Goal: Communication & Community: Share content

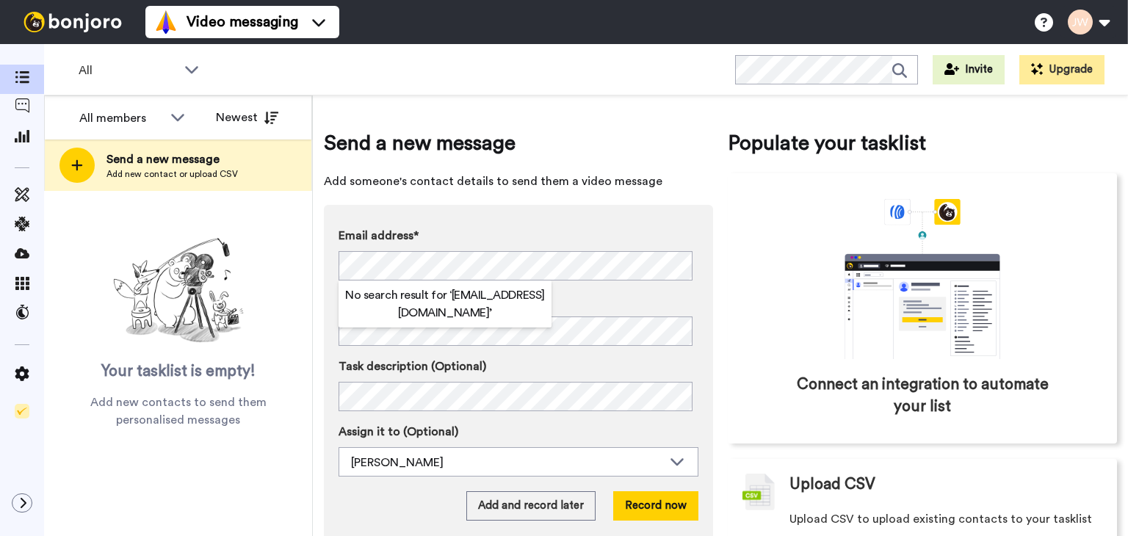
click at [521, 236] on label "Email address*" at bounding box center [519, 236] width 360 height 18
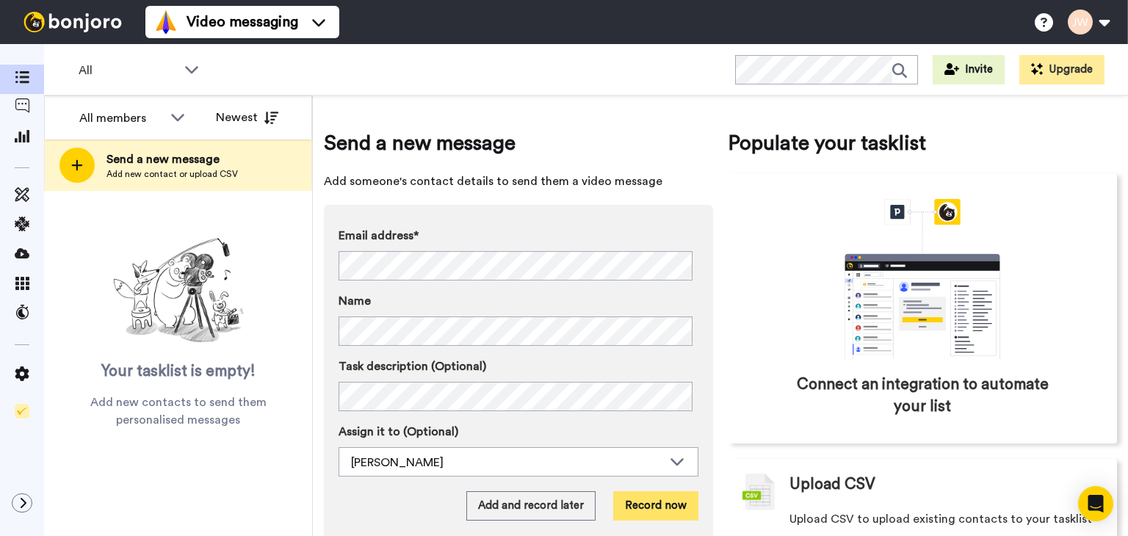
click at [647, 505] on button "Record now" at bounding box center [655, 505] width 85 height 29
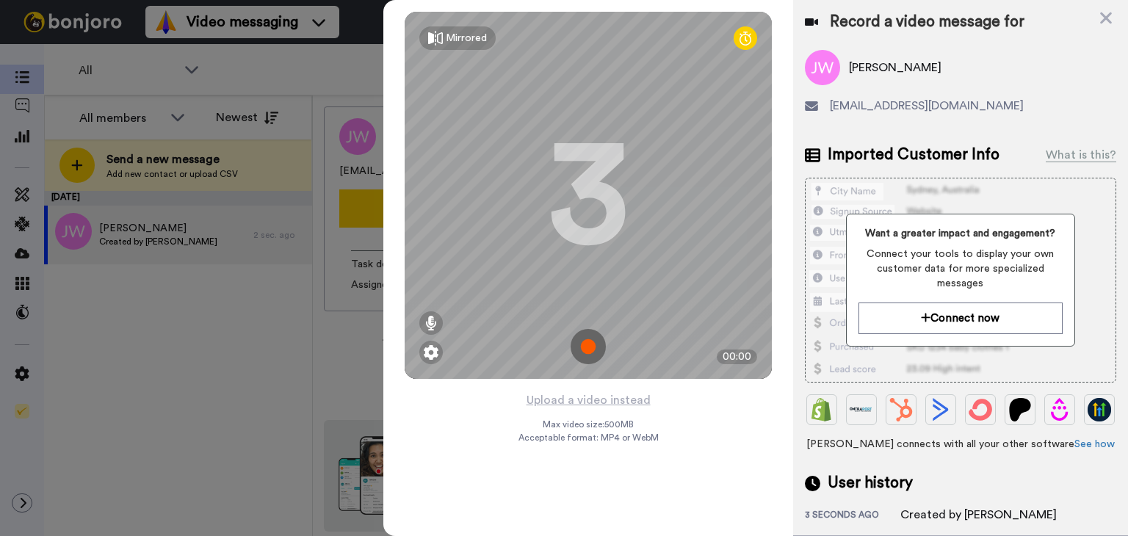
click at [585, 353] on img at bounding box center [588, 346] width 35 height 35
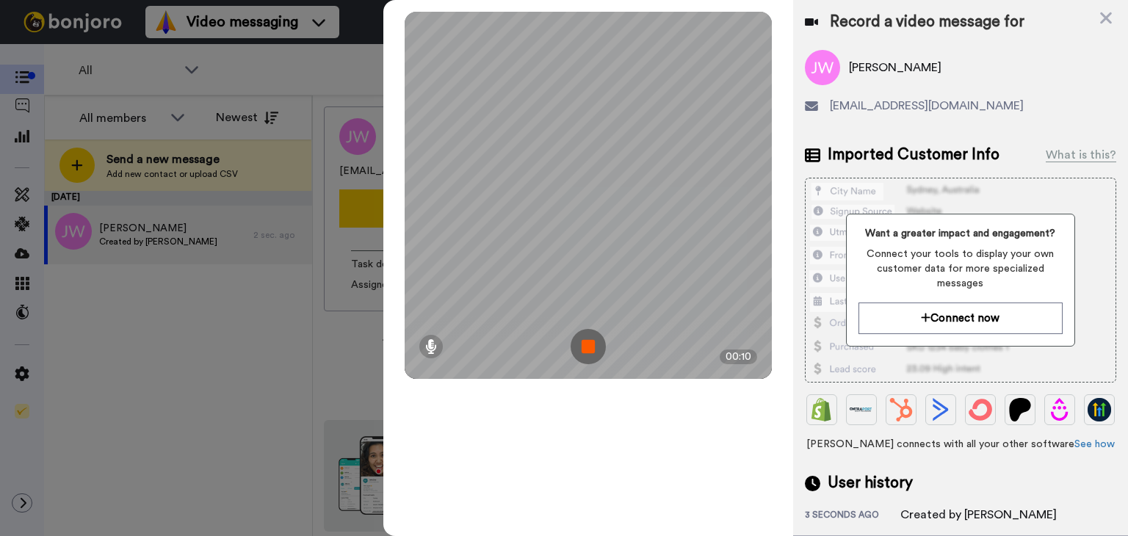
click at [580, 354] on img at bounding box center [588, 346] width 35 height 35
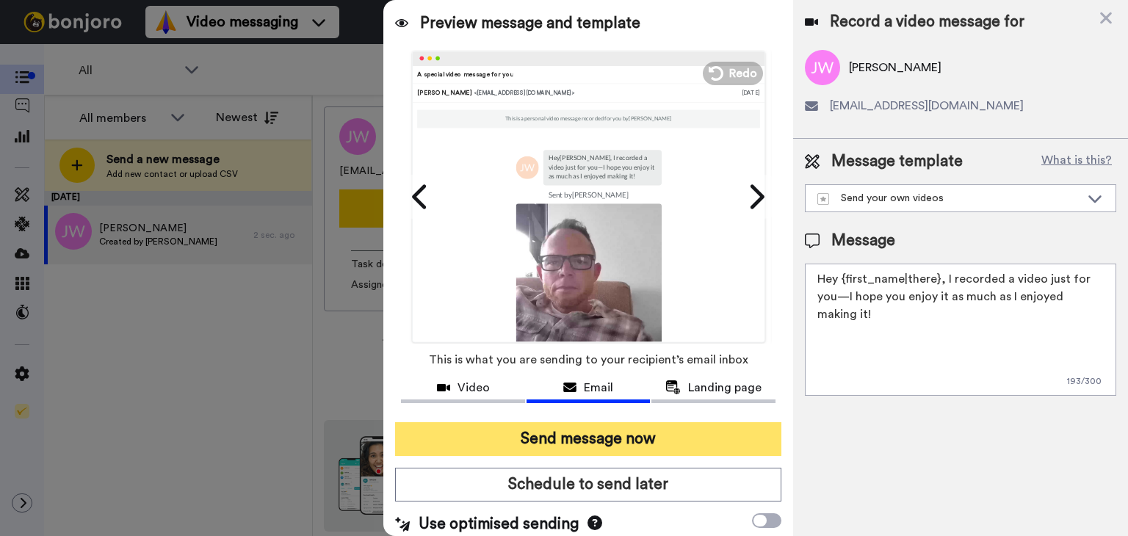
scroll to position [10, 0]
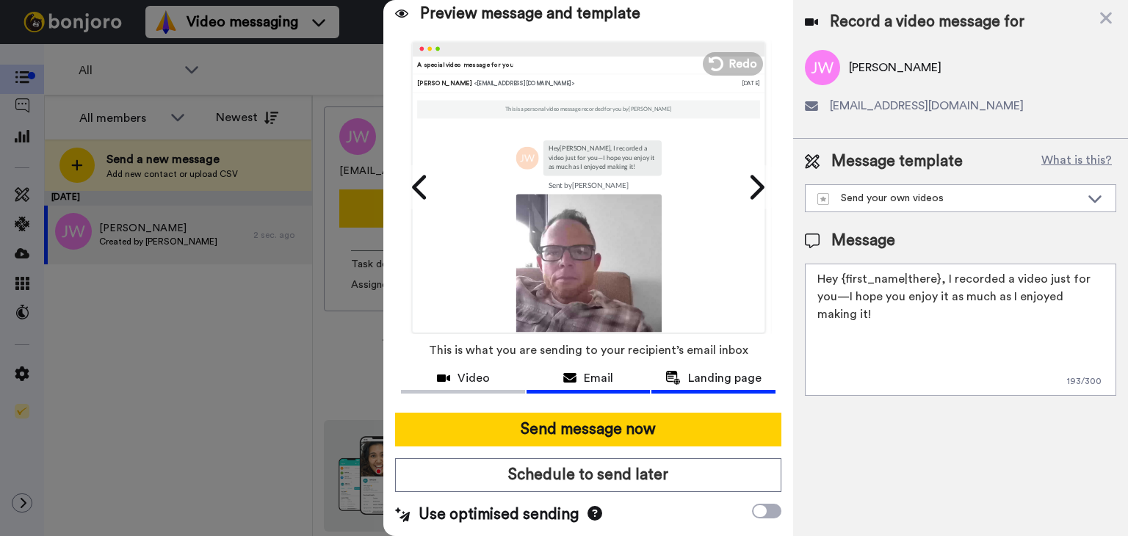
click at [718, 379] on span "Landing page" at bounding box center [724, 378] width 73 height 18
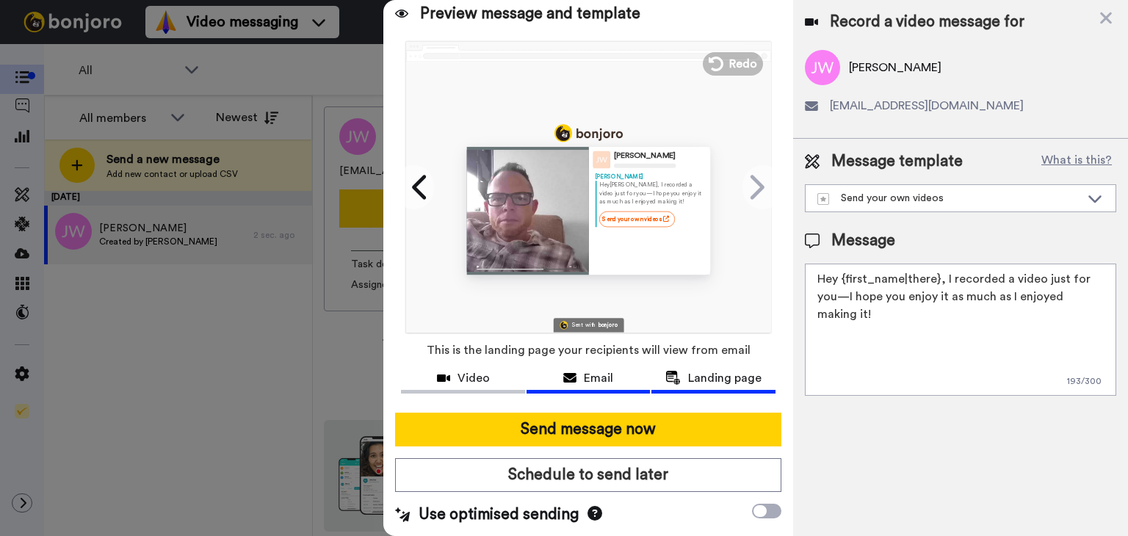
click at [584, 383] on span "Email" at bounding box center [598, 378] width 29 height 18
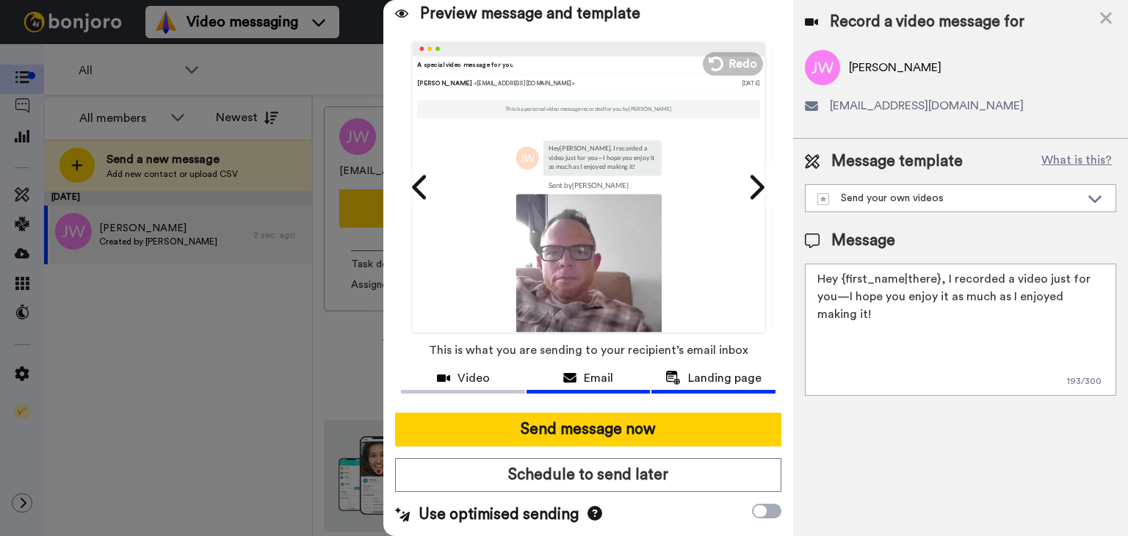
click at [675, 383] on div "Landing page" at bounding box center [714, 378] width 124 height 18
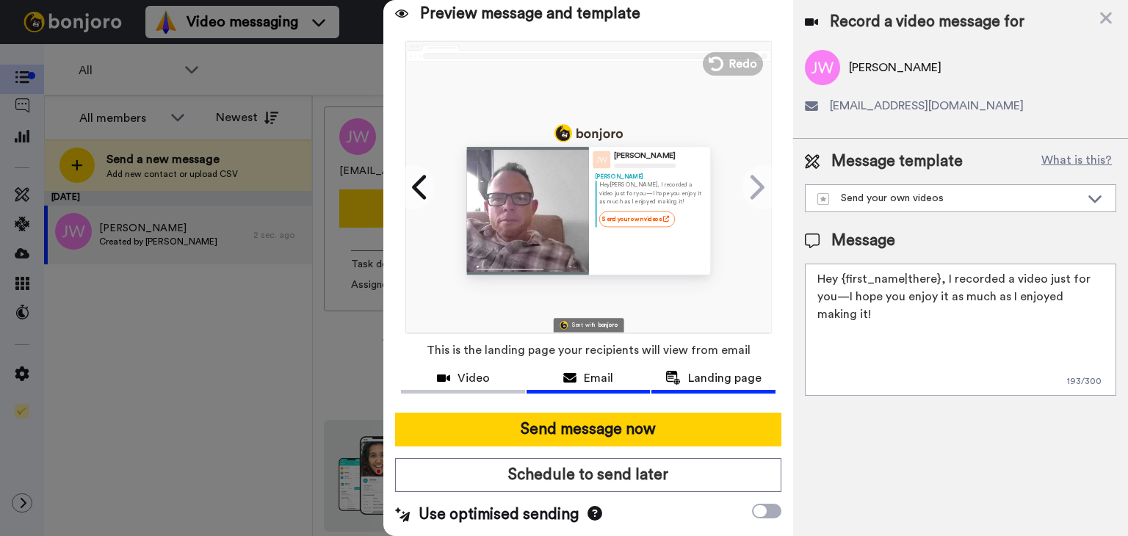
click at [595, 388] on button "Email" at bounding box center [589, 380] width 124 height 27
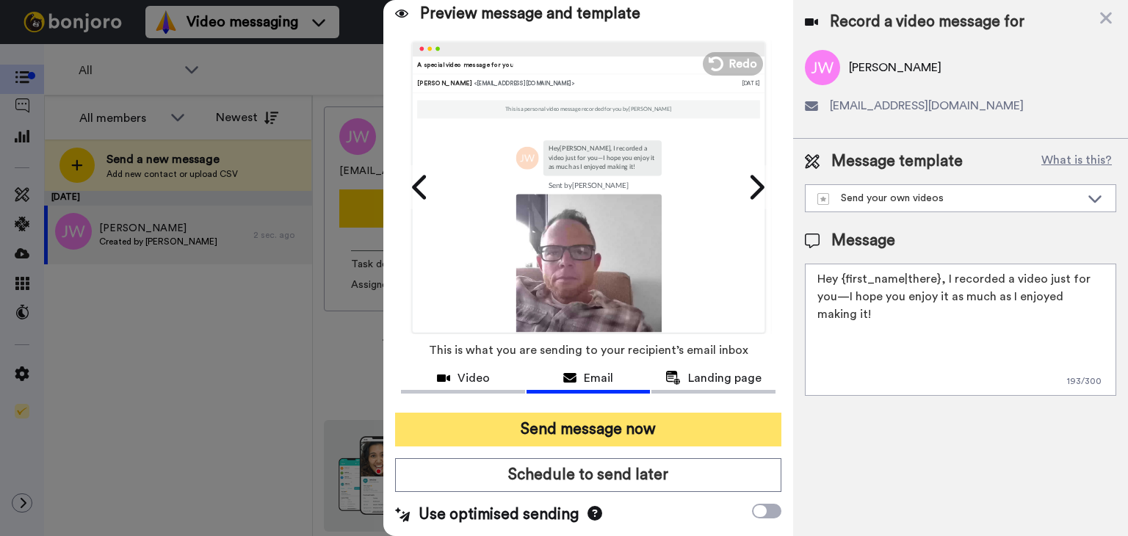
click at [596, 427] on button "Send message now" at bounding box center [588, 430] width 386 height 34
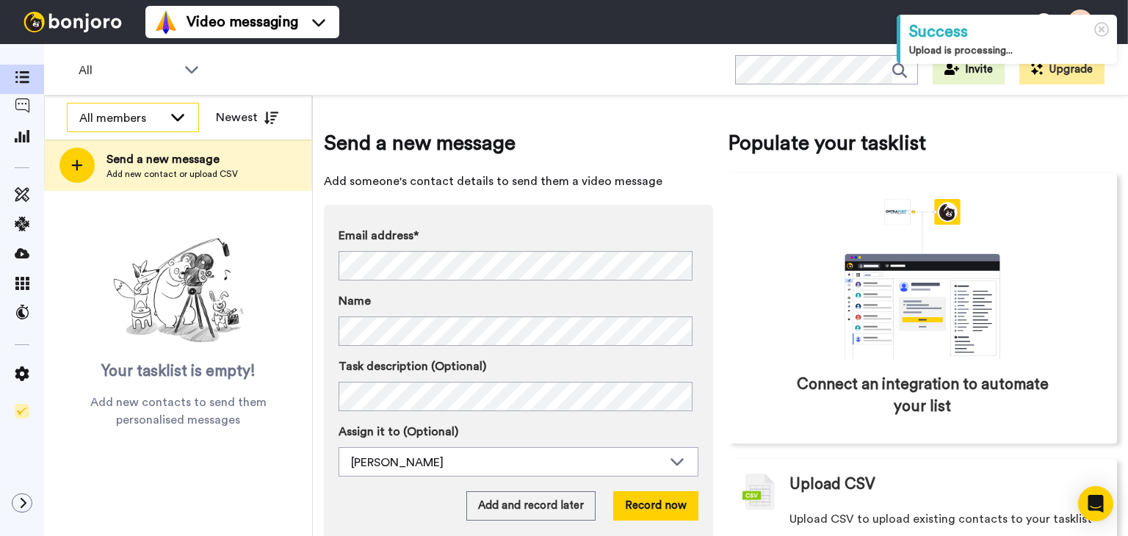
click at [123, 121] on div "All members" at bounding box center [121, 118] width 84 height 18
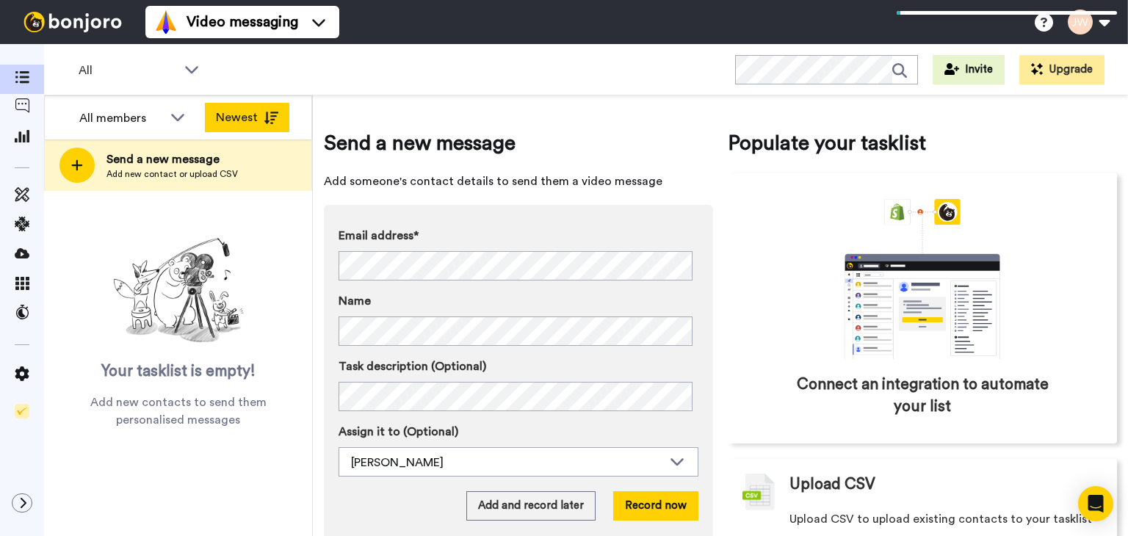
click at [226, 115] on button "Newest" at bounding box center [247, 117] width 84 height 29
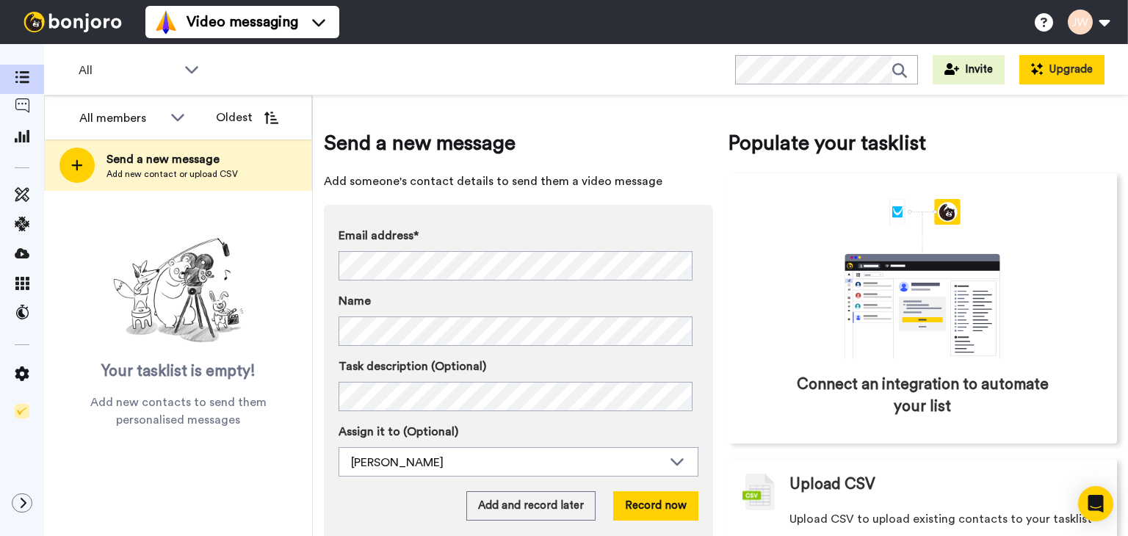
click at [1075, 71] on button "Upgrade" at bounding box center [1062, 69] width 85 height 29
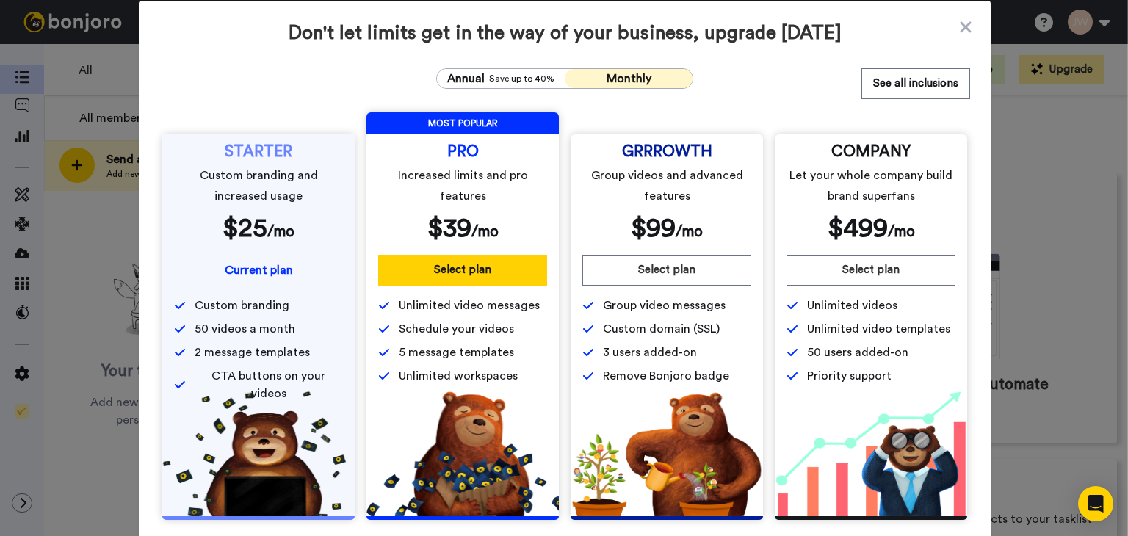
click at [252, 212] on div "STARTER Custom branding and increased usage $ 25 /mo" at bounding box center [258, 195] width 169 height 98
click at [964, 26] on icon at bounding box center [966, 27] width 15 height 18
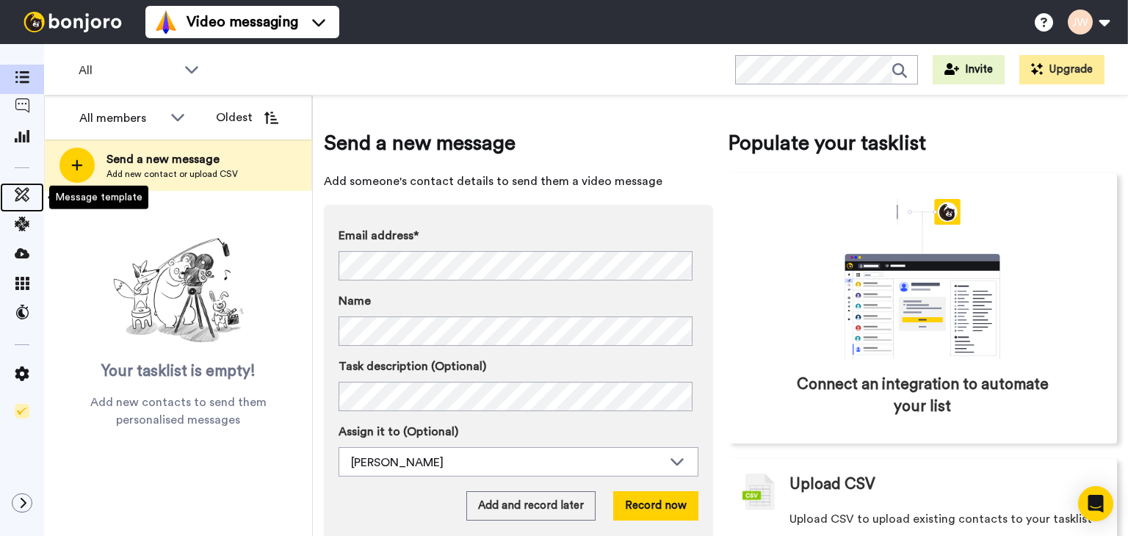
click at [18, 201] on icon at bounding box center [22, 194] width 15 height 15
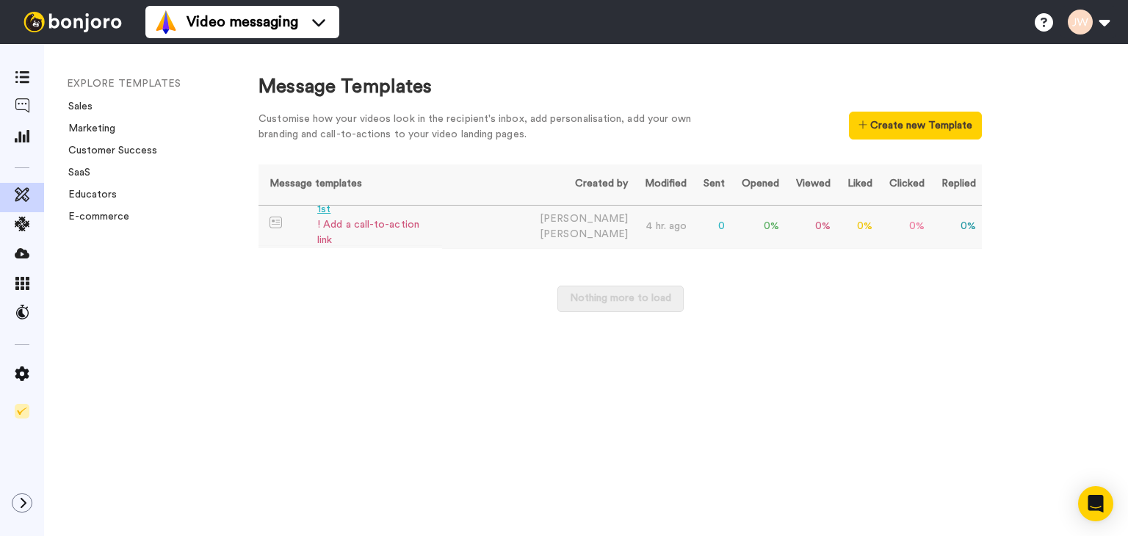
click at [397, 231] on div "! Add a call-to-action link" at bounding box center [376, 232] width 119 height 31
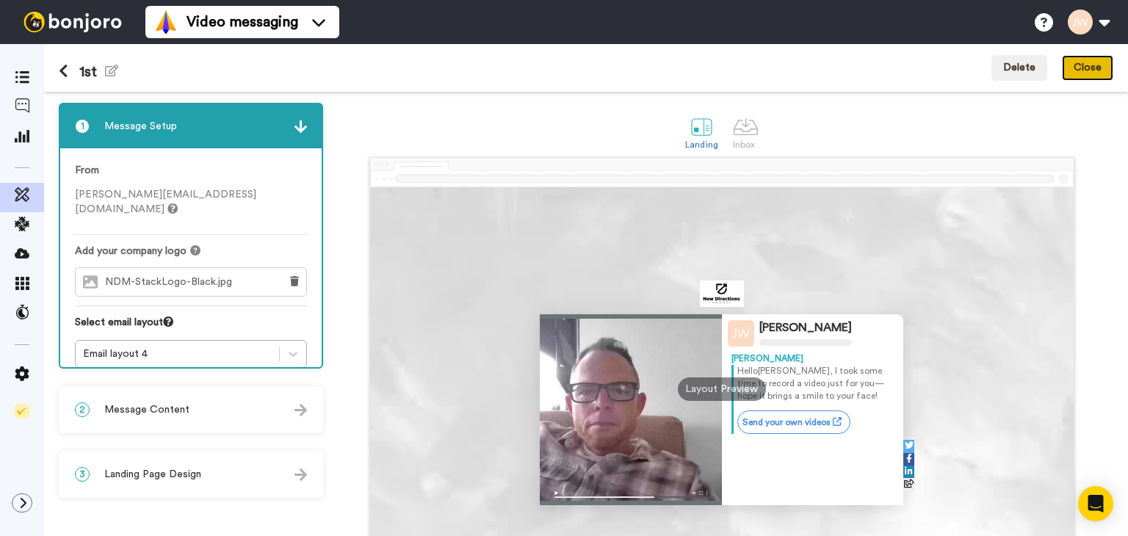
click at [1081, 74] on button "Close" at bounding box center [1087, 68] width 51 height 26
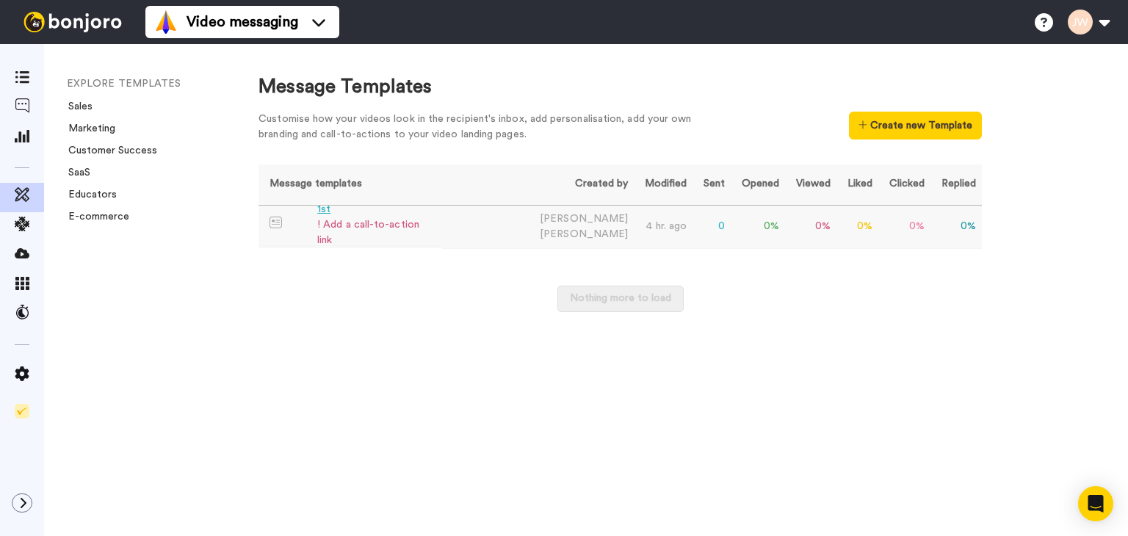
click at [366, 229] on div "! Add a call-to-action link" at bounding box center [376, 232] width 119 height 31
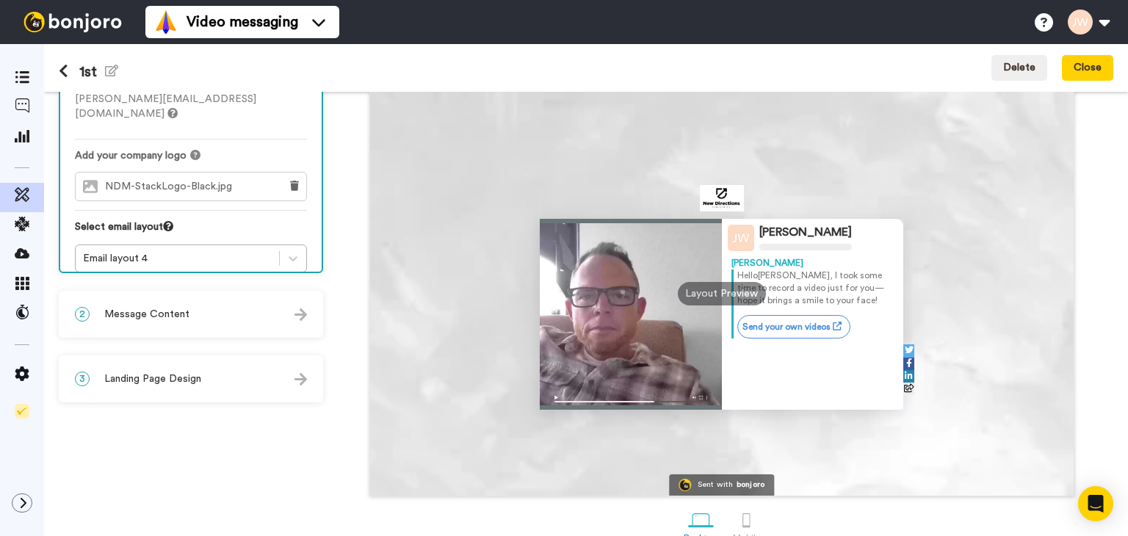
scroll to position [121, 0]
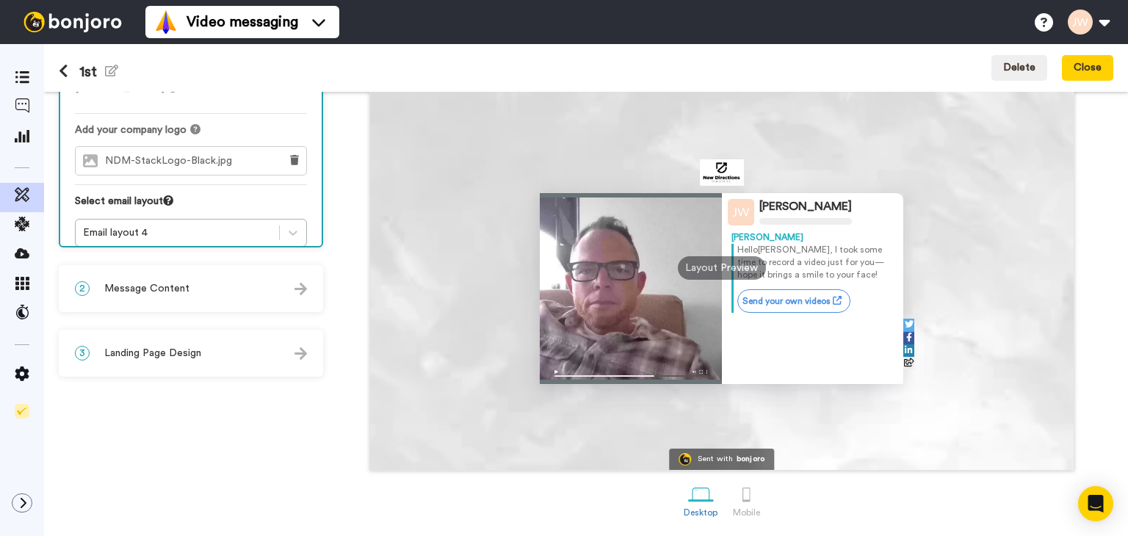
click at [217, 292] on div "2 Message Content" at bounding box center [190, 289] width 261 height 44
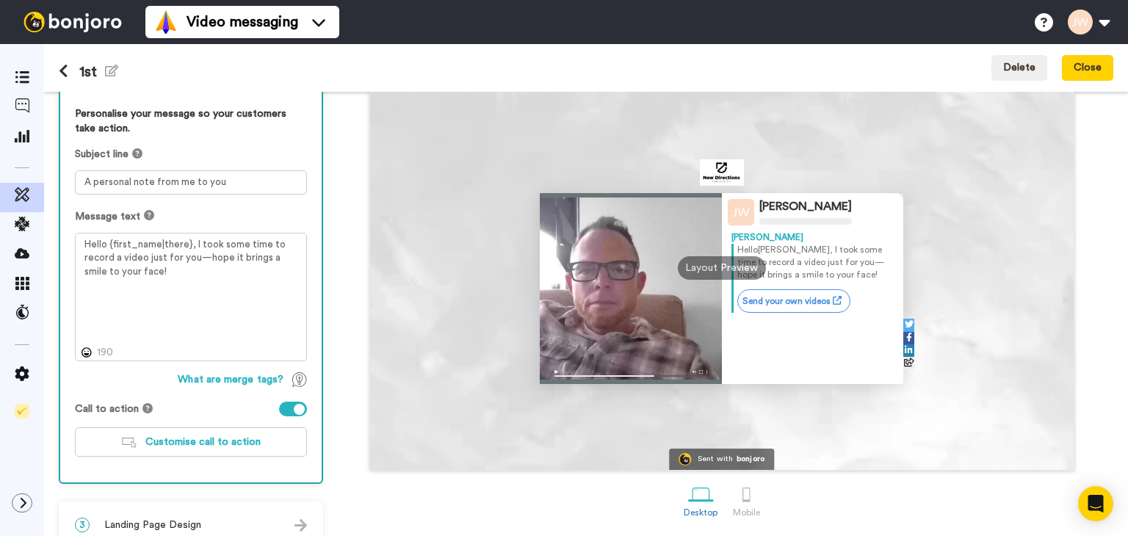
scroll to position [142, 0]
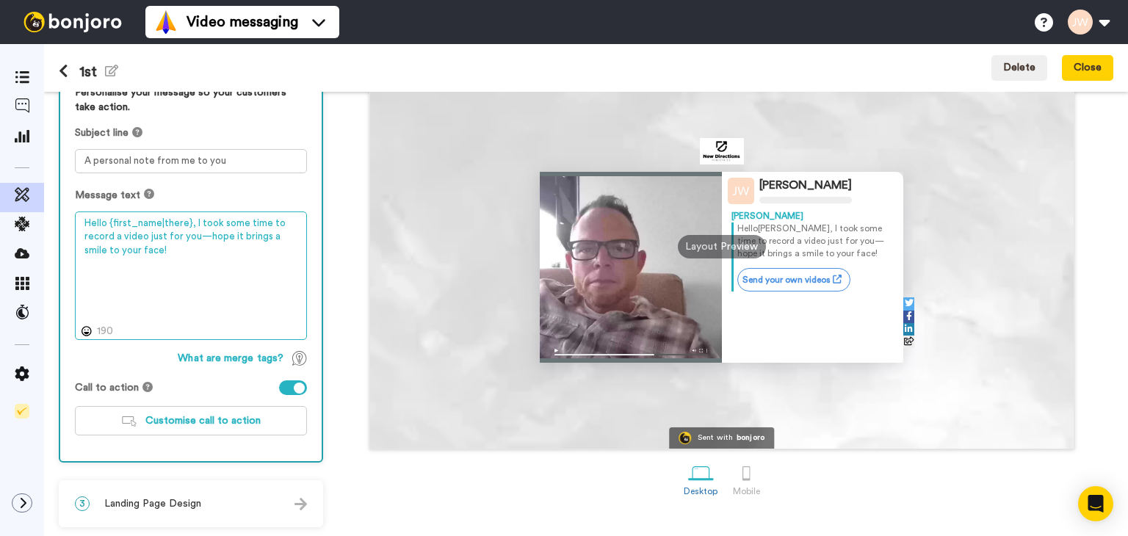
click at [159, 253] on textarea "Hello {first_name|there}, I took some time to record a video just for you—hope …" at bounding box center [191, 276] width 232 height 129
click at [137, 238] on textarea "Hello {first_name|there}, I wanted to share a quick message. Have a blessed day!" at bounding box center [191, 276] width 232 height 129
click at [148, 238] on textarea "Hello {first_name|there}, I wanted to share a quick message. Have a blessed day!" at bounding box center [191, 276] width 232 height 129
click at [137, 243] on textarea "Hello {first_name|there}, I wanted to share a quick message. Have a blessed day!" at bounding box center [191, 276] width 232 height 129
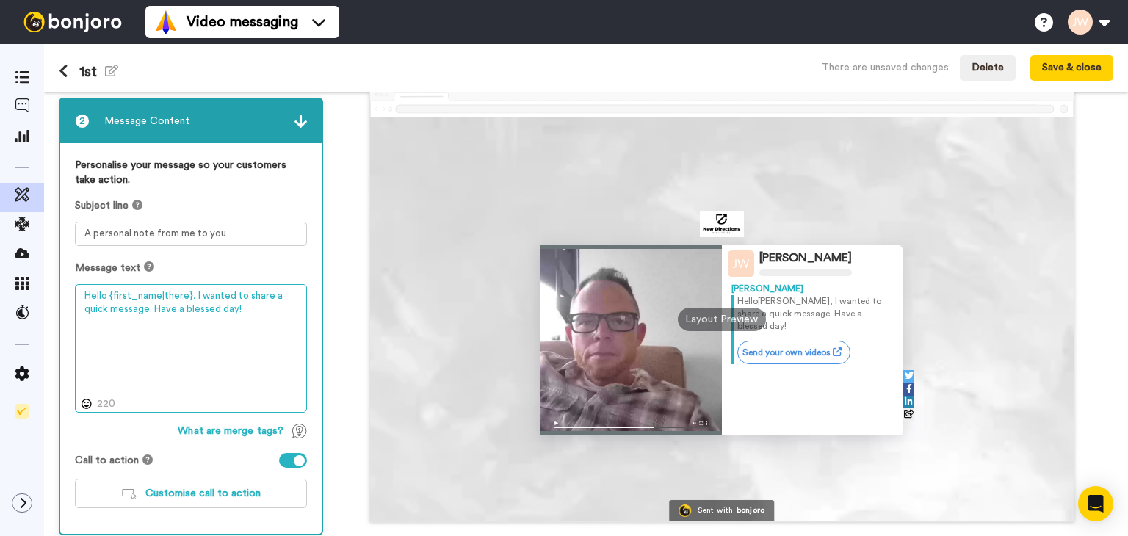
scroll to position [69, 0]
type textarea "Hello {first_name|there}, I wanted to share a quick message. Have a blessed day!"
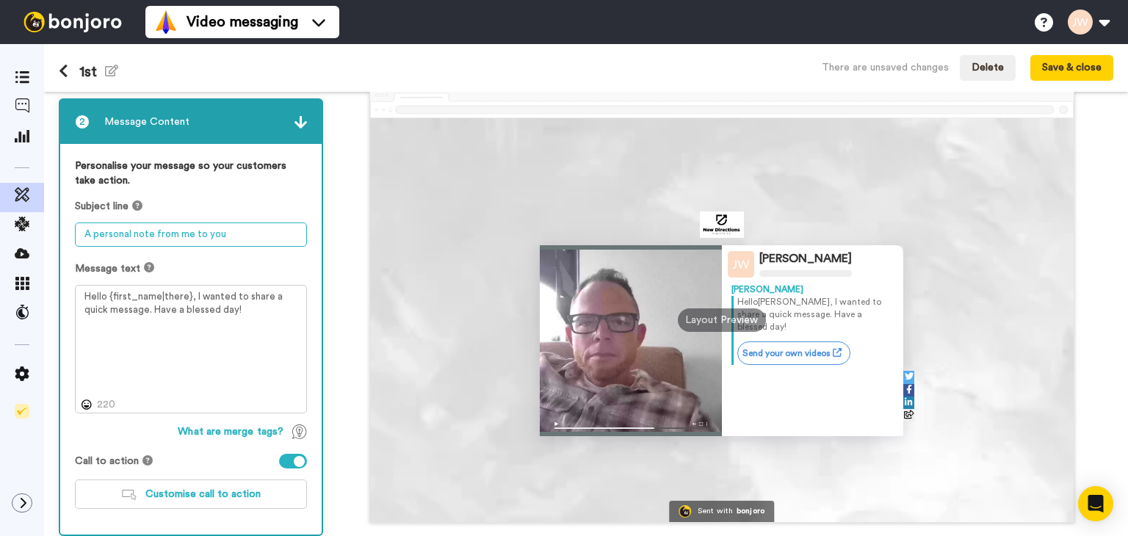
click at [226, 236] on textarea "A personal note from me to you" at bounding box center [191, 235] width 232 height 24
type textarea "A"
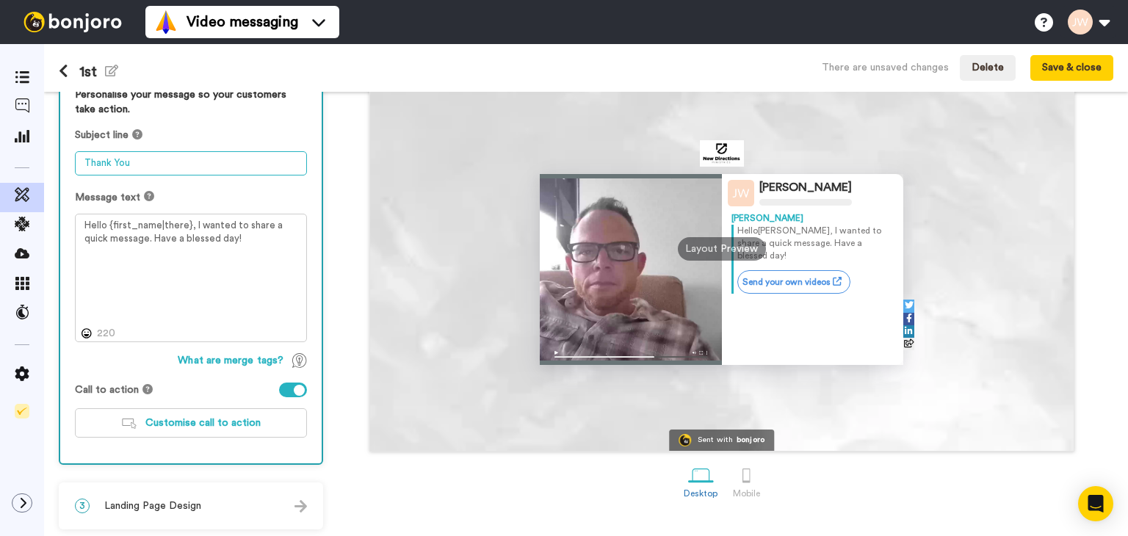
scroll to position [142, 0]
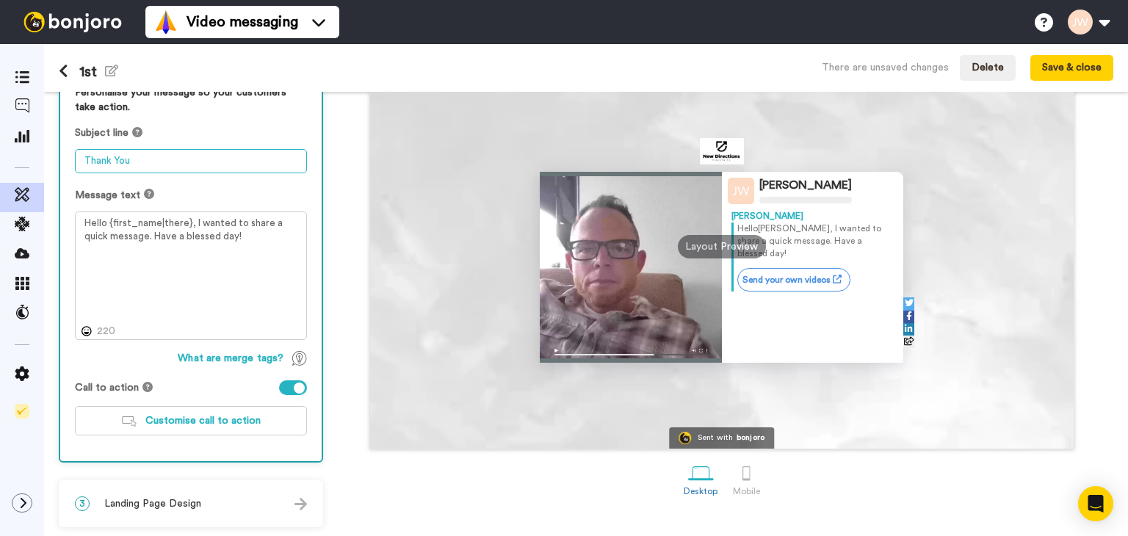
type textarea "Thank You"
click at [179, 505] on span "Landing Page Design" at bounding box center [152, 504] width 97 height 15
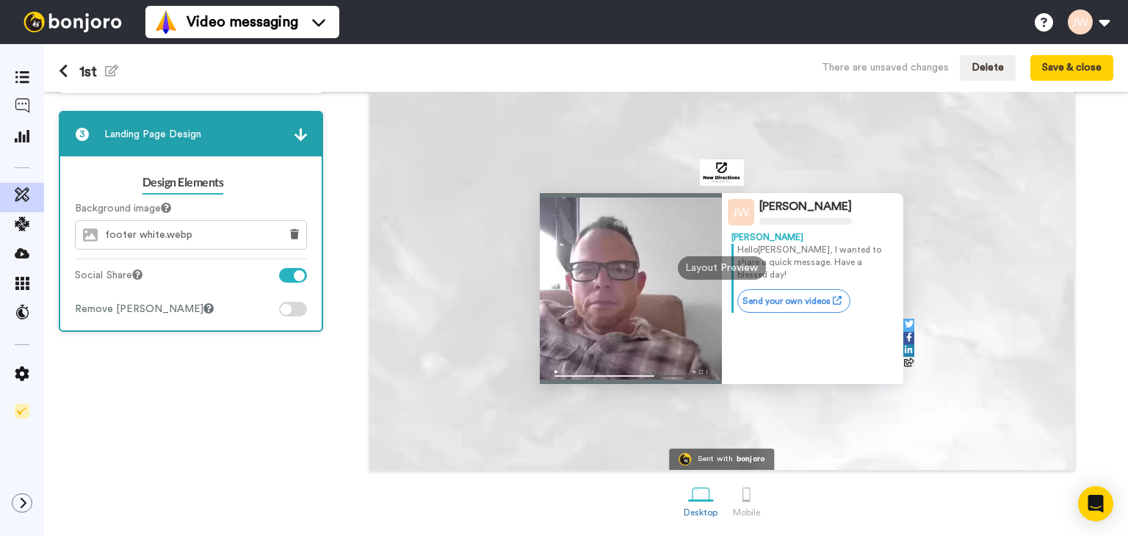
click at [293, 277] on div at bounding box center [293, 275] width 28 height 15
click at [1095, 504] on icon "Open Intercom Messenger" at bounding box center [1095, 503] width 17 height 19
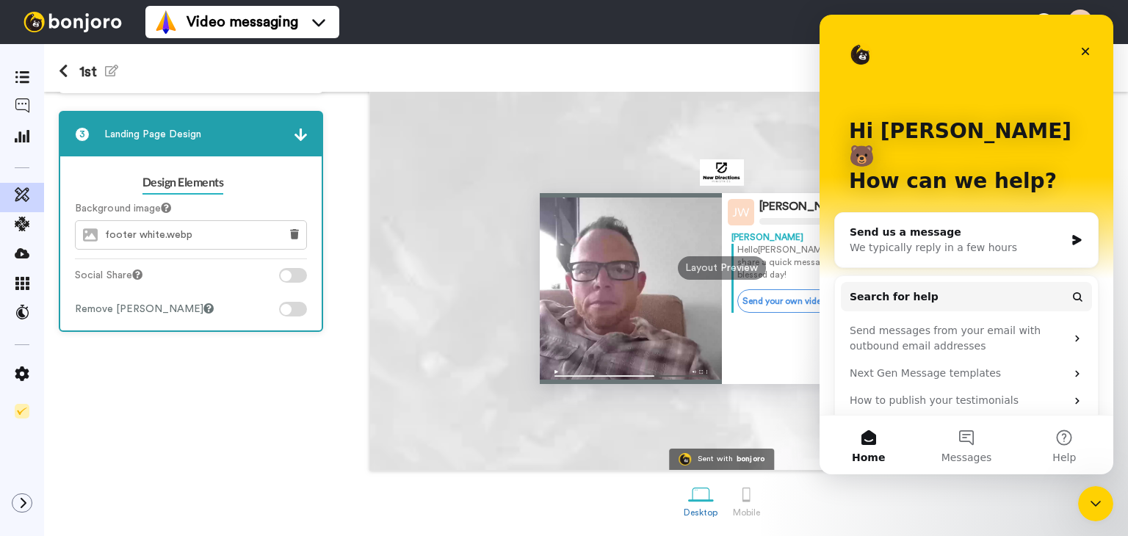
scroll to position [0, 0]
click at [1084, 52] on icon "Close" at bounding box center [1086, 52] width 8 height 8
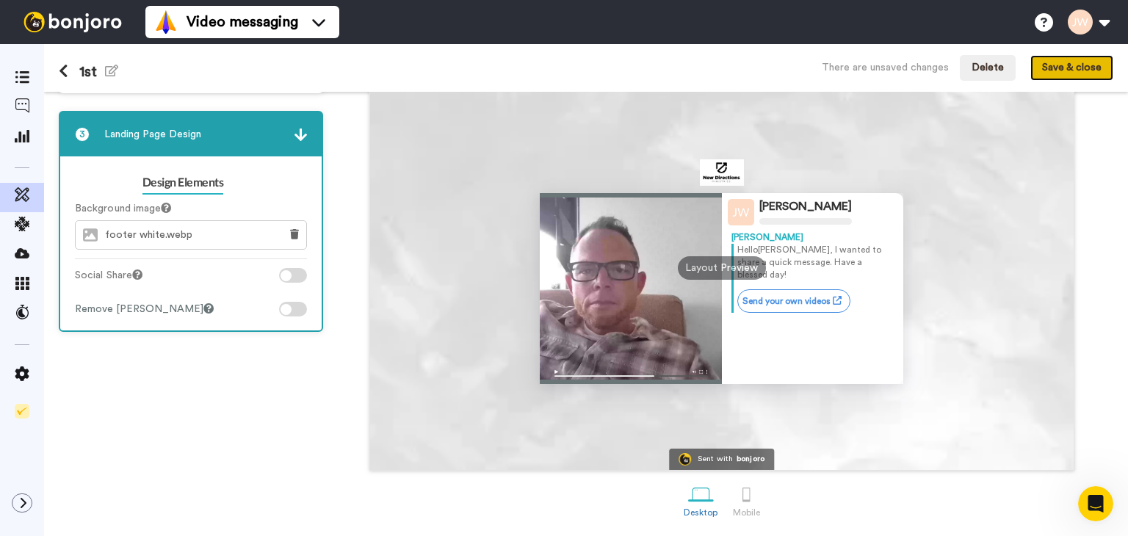
click at [1081, 71] on button "Save & close" at bounding box center [1072, 68] width 83 height 26
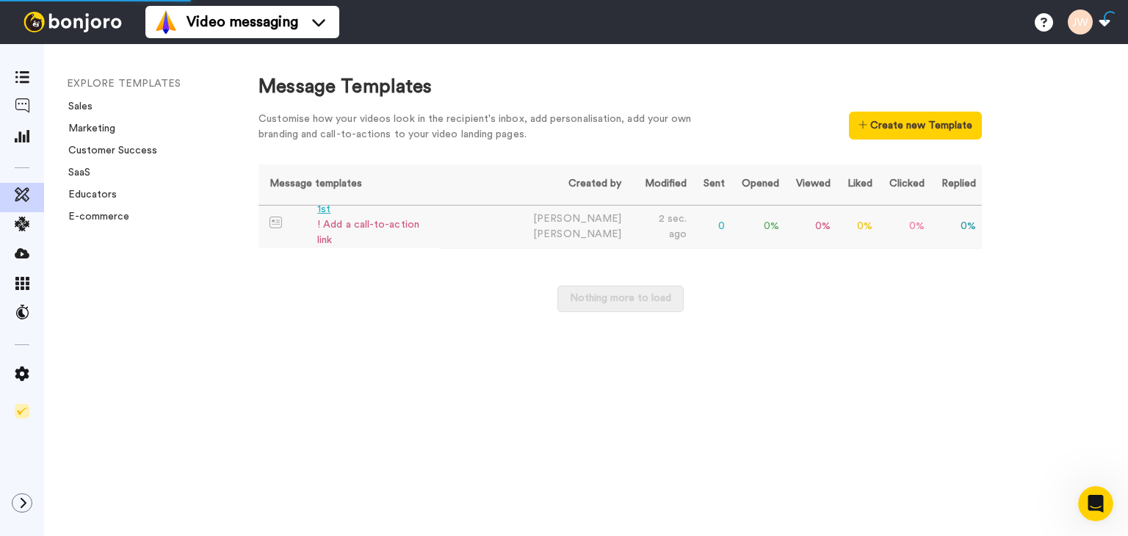
click at [322, 217] on div "1st" at bounding box center [376, 209] width 118 height 15
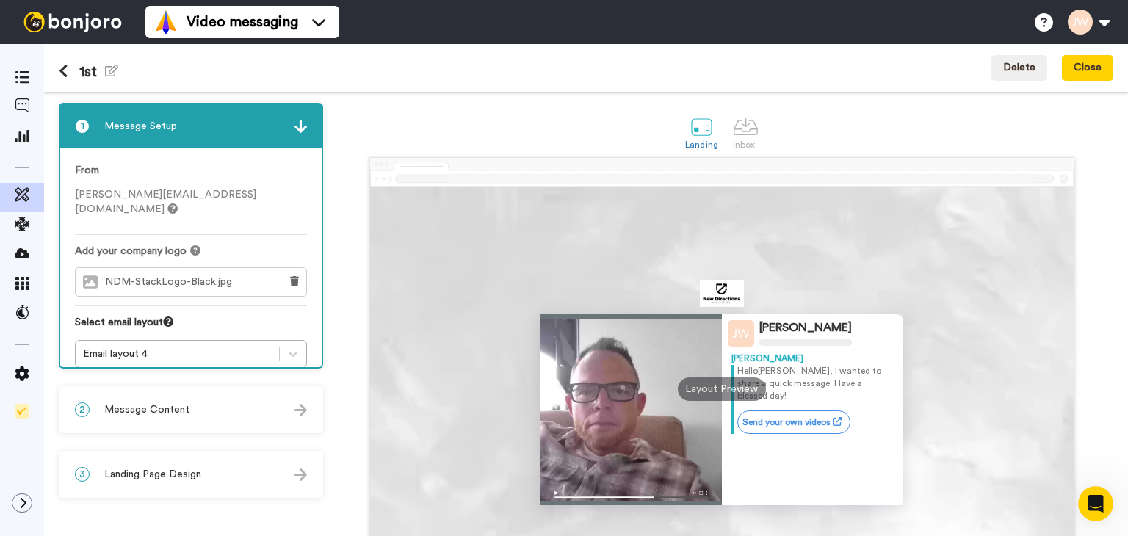
click at [65, 71] on icon at bounding box center [64, 71] width 10 height 15
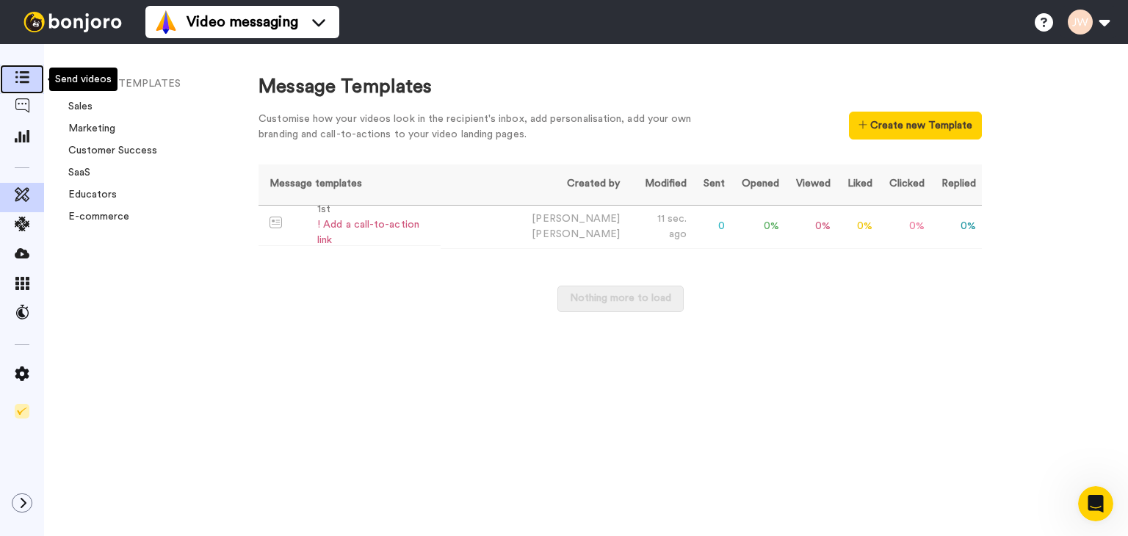
click at [21, 83] on icon at bounding box center [22, 77] width 15 height 12
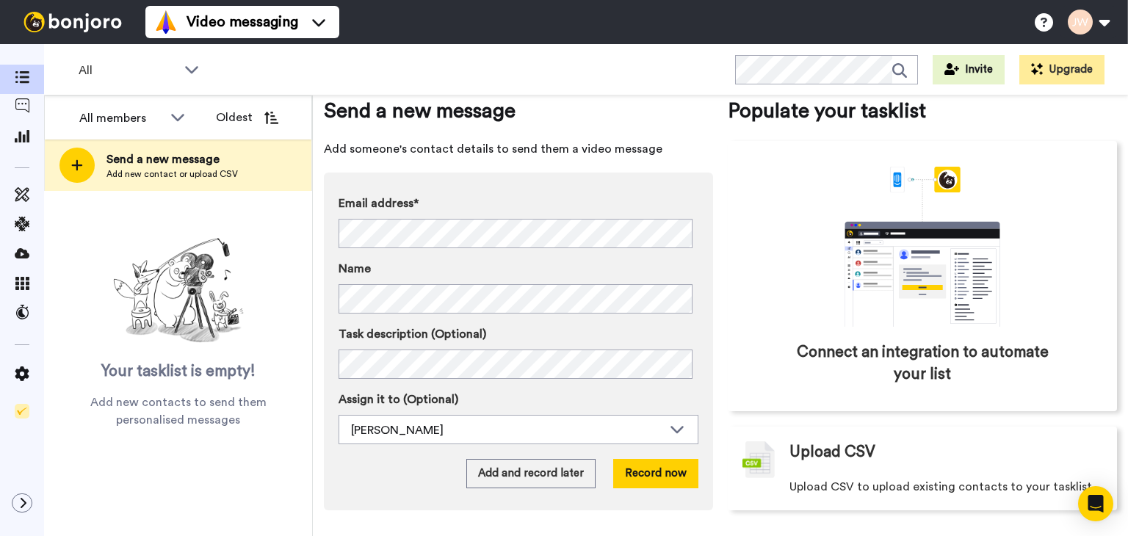
scroll to position [32, 0]
click at [194, 68] on icon at bounding box center [192, 69] width 18 height 15
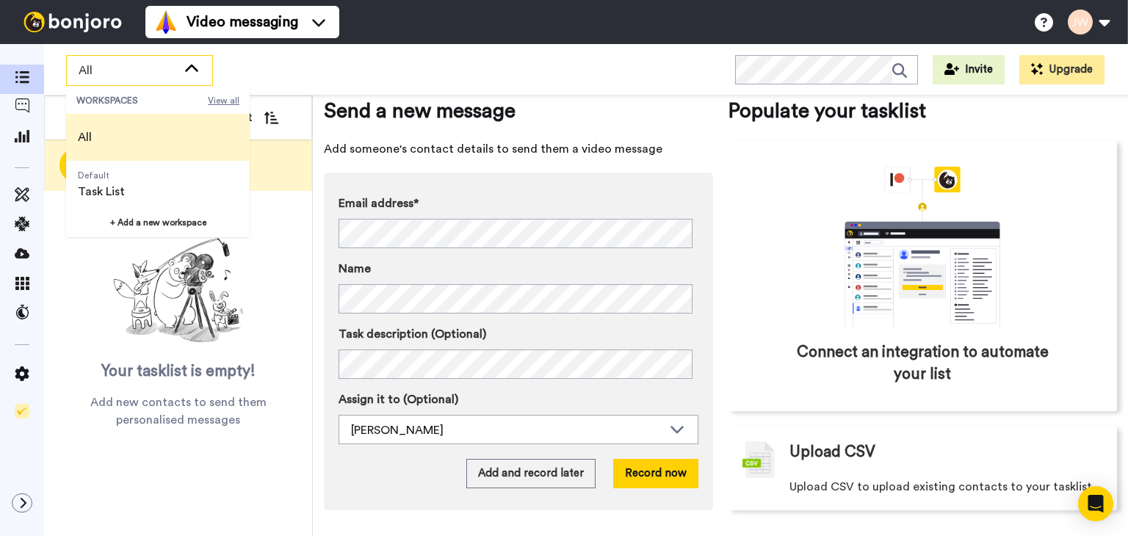
click at [229, 101] on span "View all" at bounding box center [224, 101] width 32 height 12
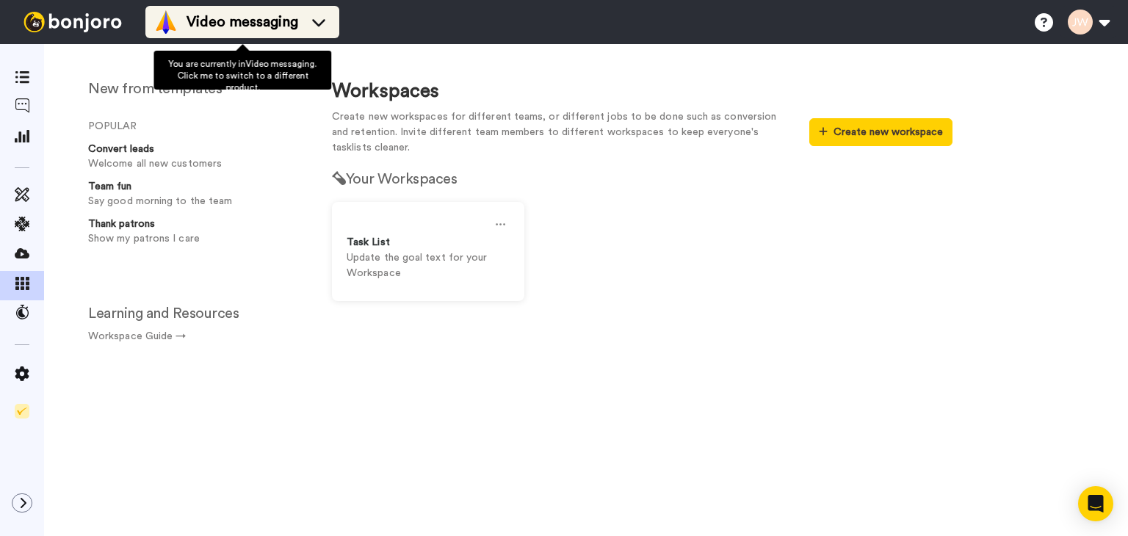
click at [222, 25] on span "Video messaging" at bounding box center [243, 22] width 112 height 21
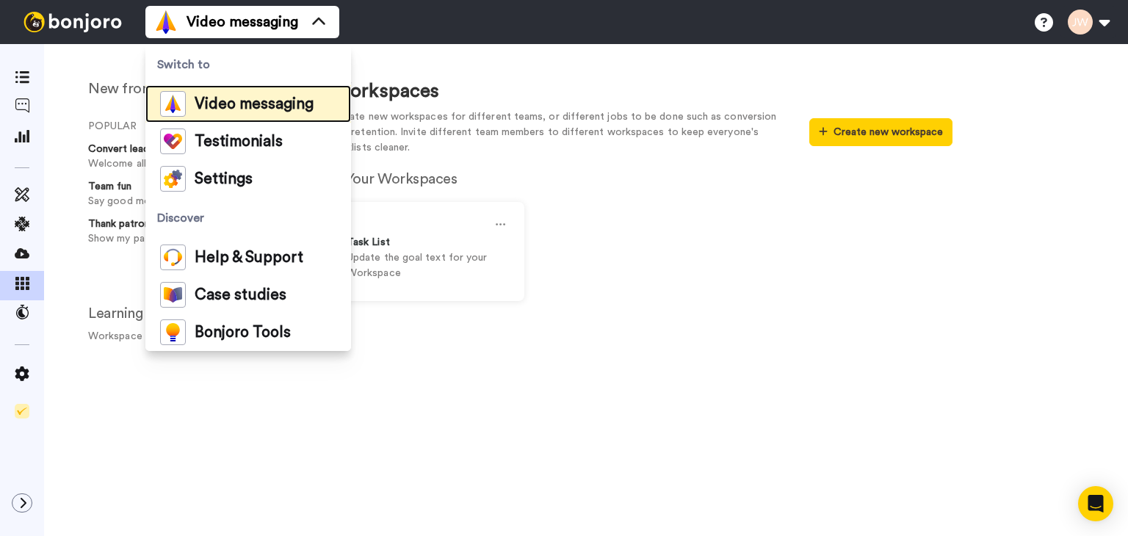
click at [226, 99] on span "Video messaging" at bounding box center [254, 104] width 119 height 15
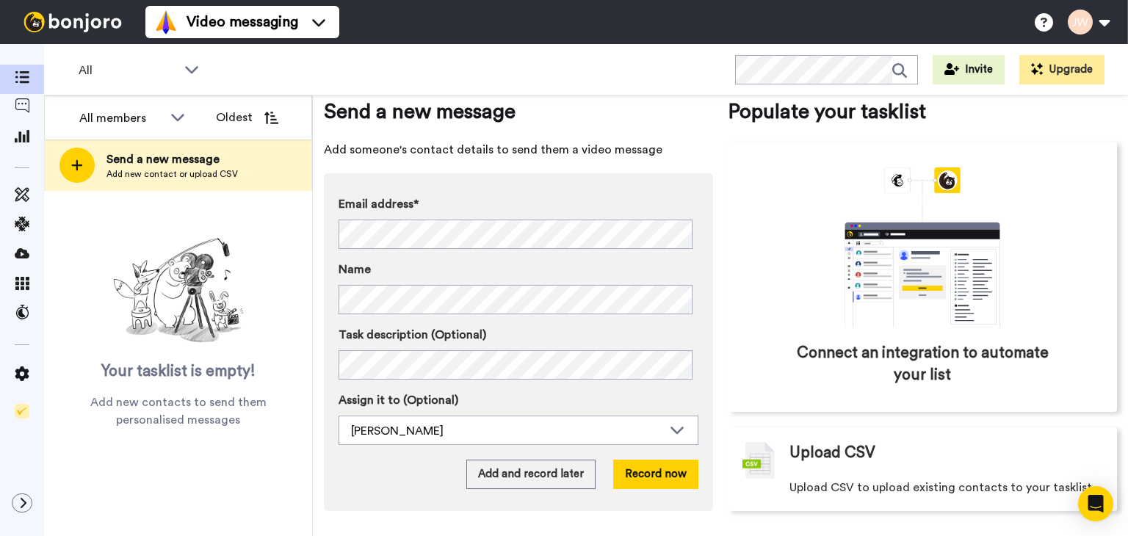
scroll to position [32, 0]
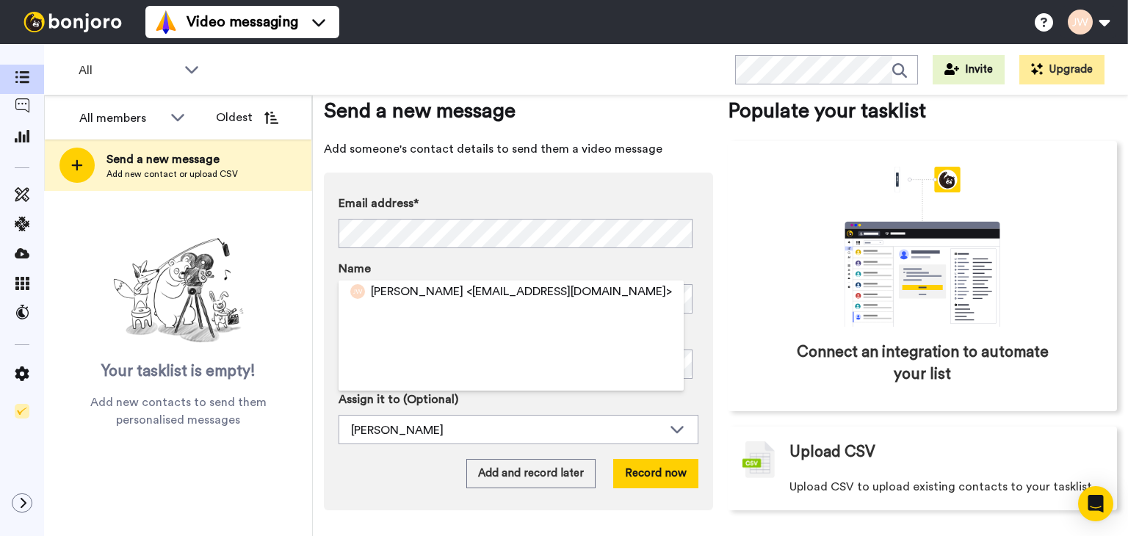
click at [570, 268] on label "Name" at bounding box center [519, 269] width 360 height 18
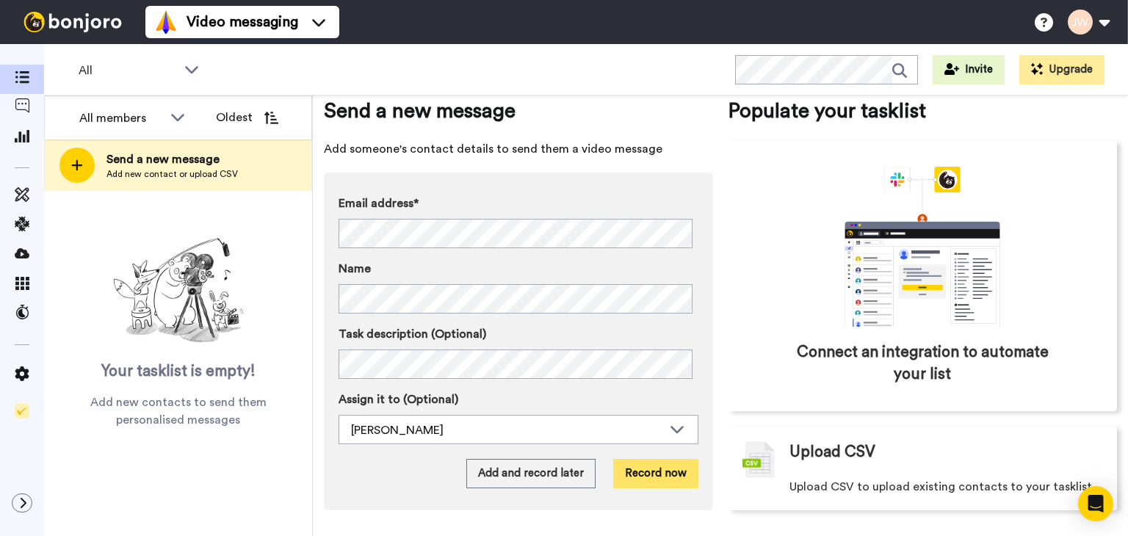
click at [684, 477] on button "Record now" at bounding box center [655, 473] width 85 height 29
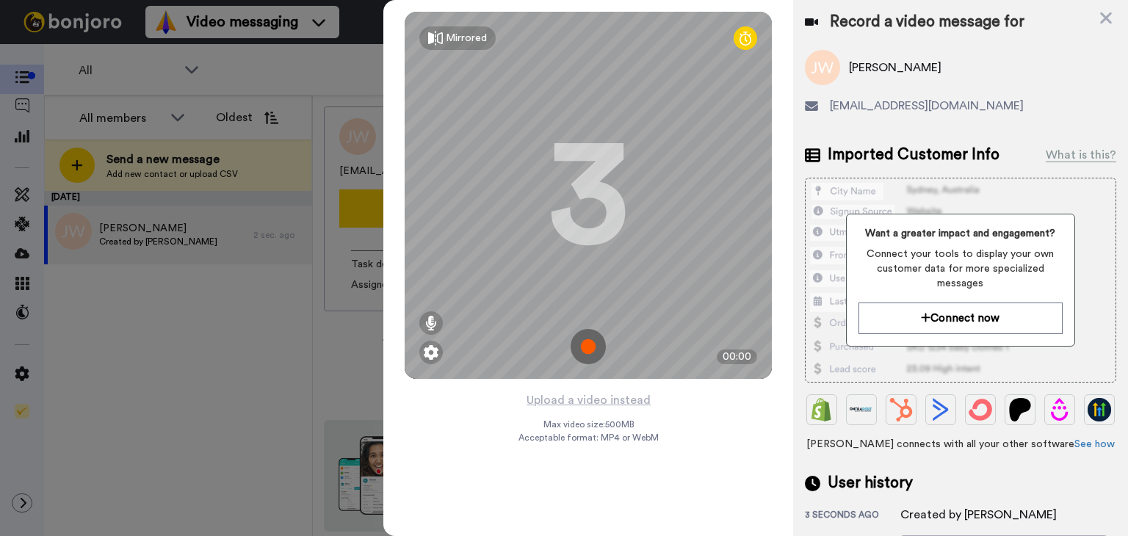
click at [586, 356] on img at bounding box center [588, 346] width 35 height 35
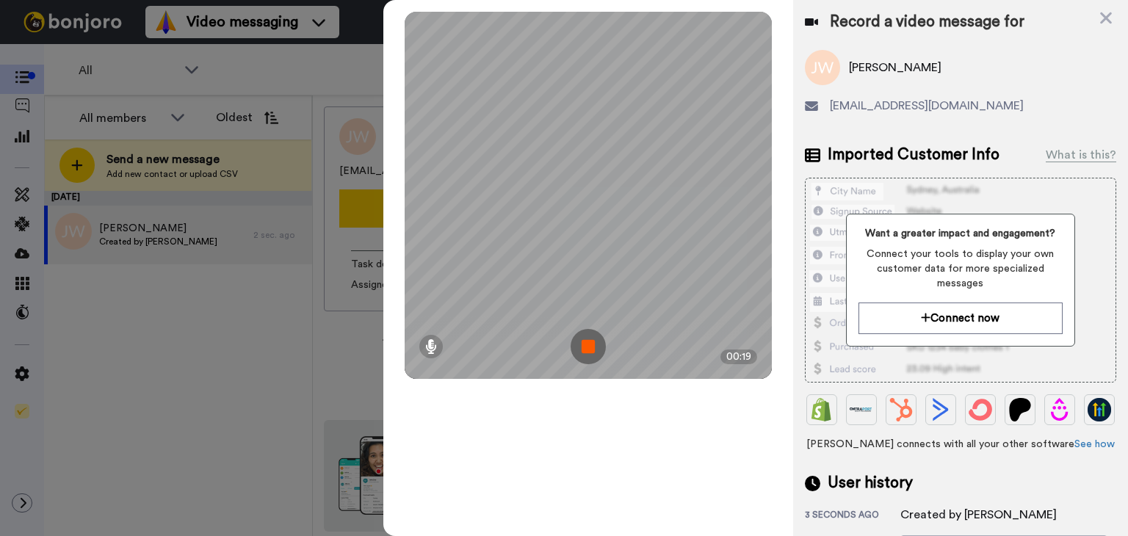
click at [585, 351] on img at bounding box center [588, 346] width 35 height 35
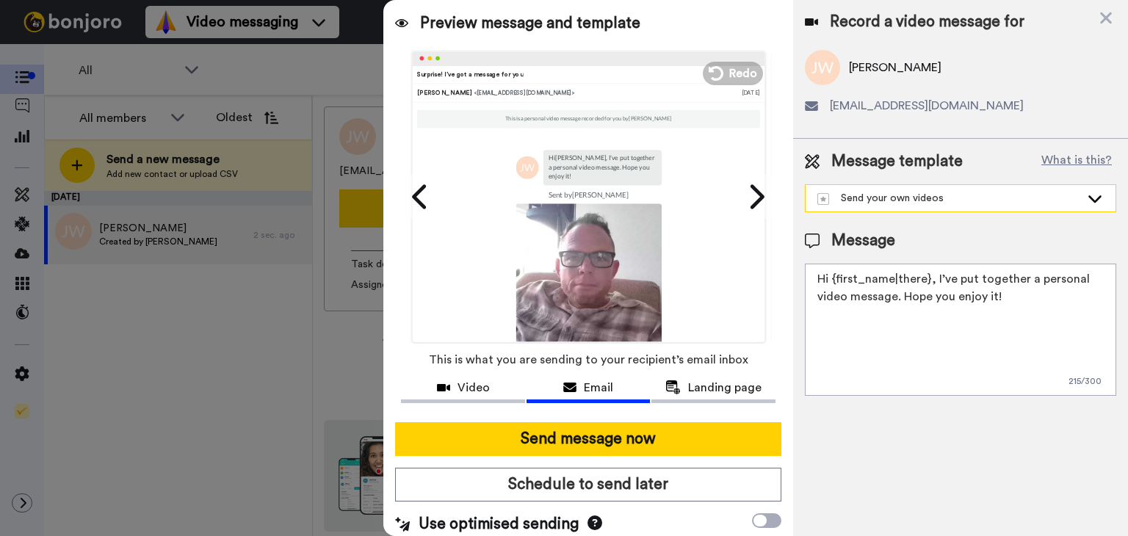
click at [901, 201] on div "Send your own videos" at bounding box center [949, 198] width 263 height 15
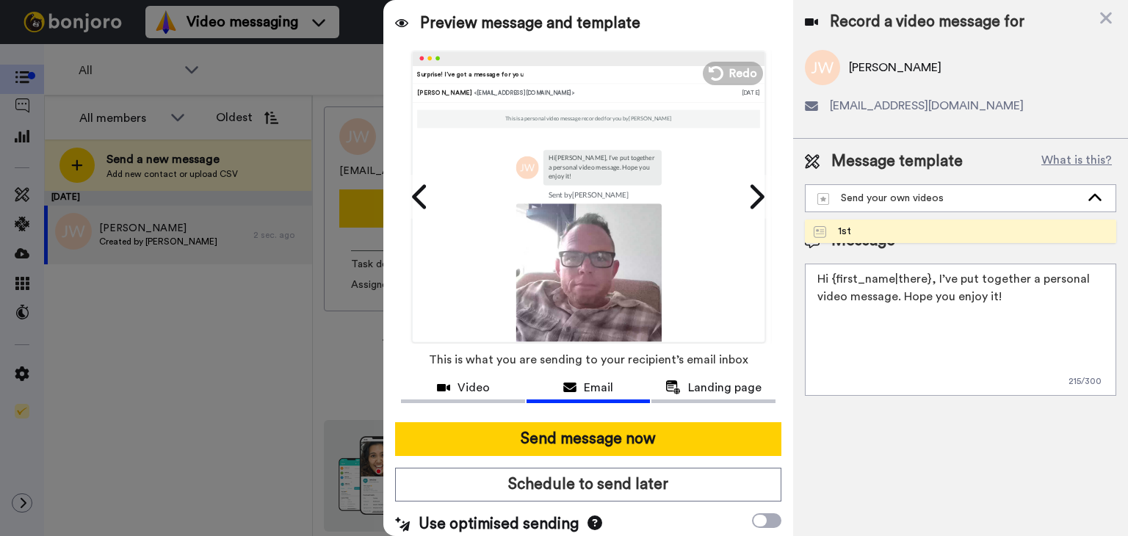
click at [870, 229] on li "1st" at bounding box center [960, 232] width 311 height 24
type textarea "Hello {first_name|there}, I wanted to share a quick message. Have a blessed day!"
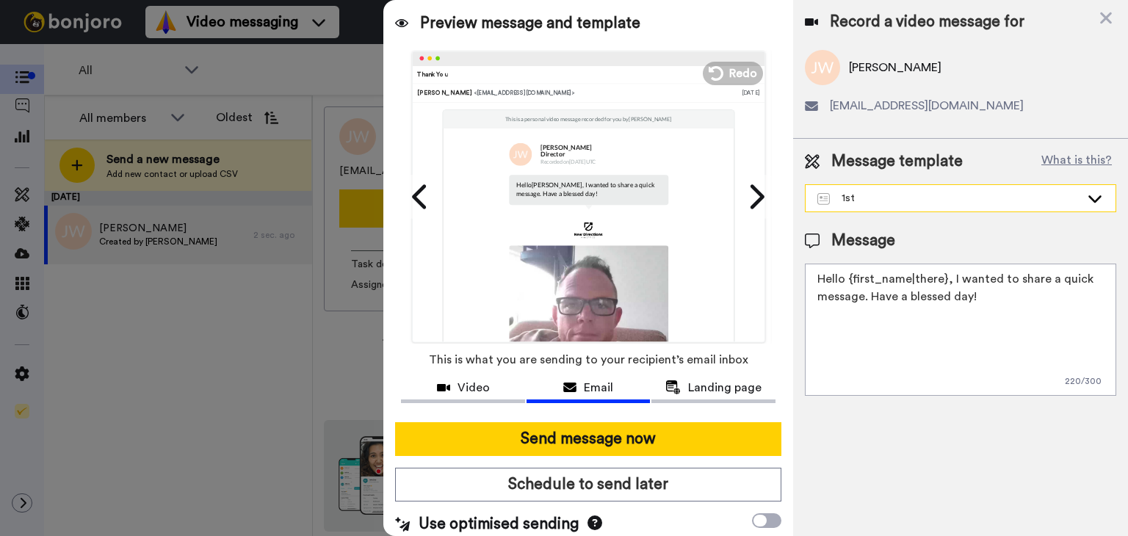
click at [881, 195] on div "1st" at bounding box center [949, 198] width 263 height 15
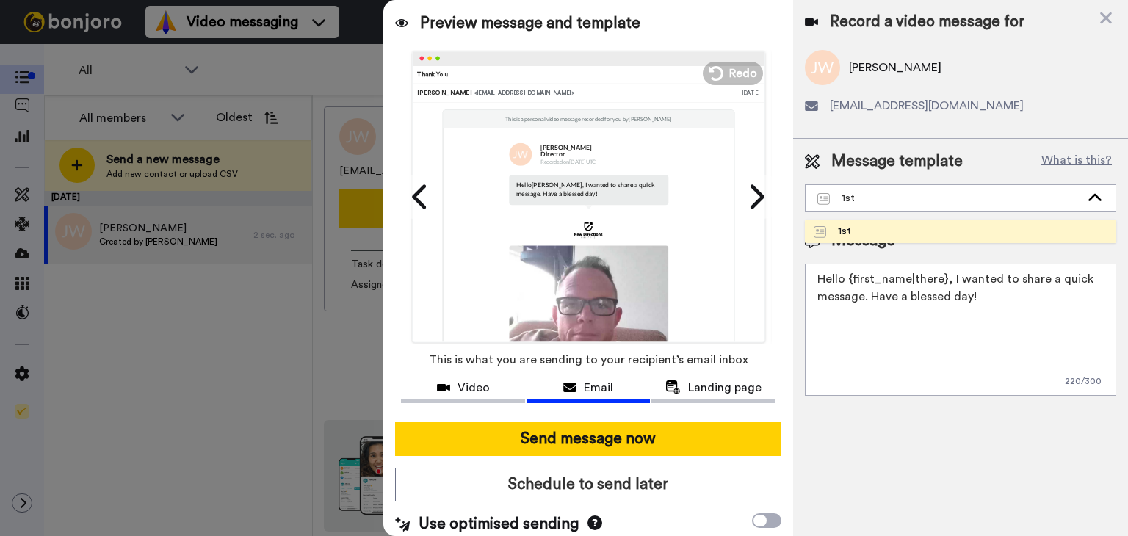
click at [873, 230] on li "1st" at bounding box center [960, 232] width 311 height 24
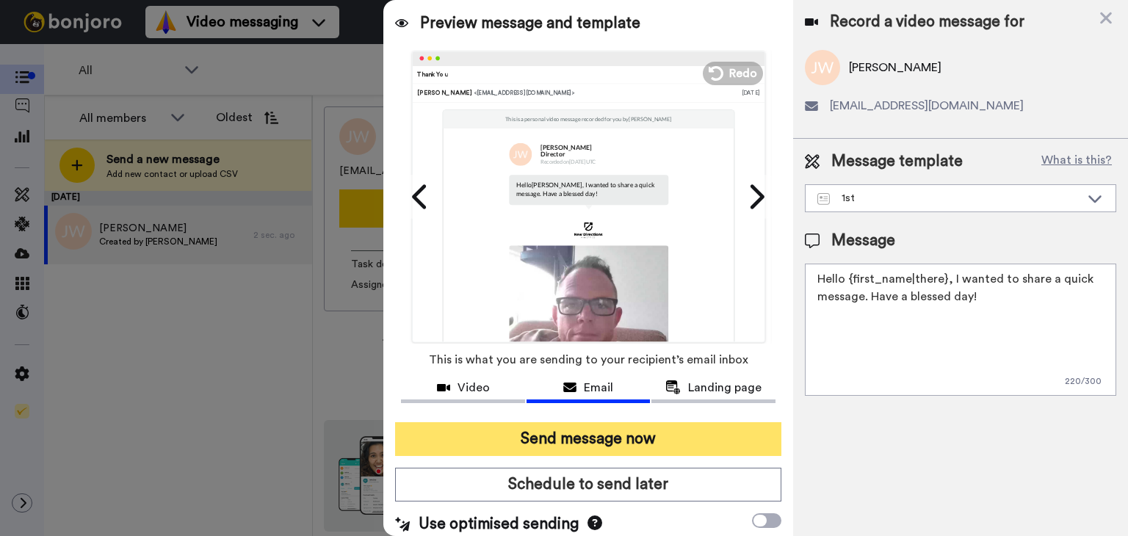
click at [654, 441] on button "Send message now" at bounding box center [588, 439] width 386 height 34
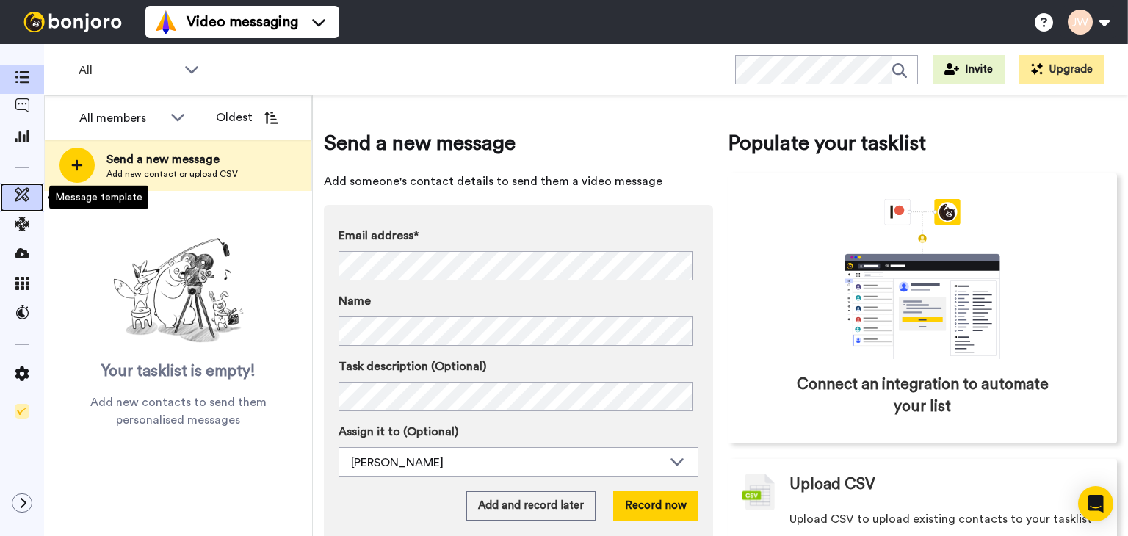
click at [18, 197] on icon at bounding box center [22, 194] width 15 height 15
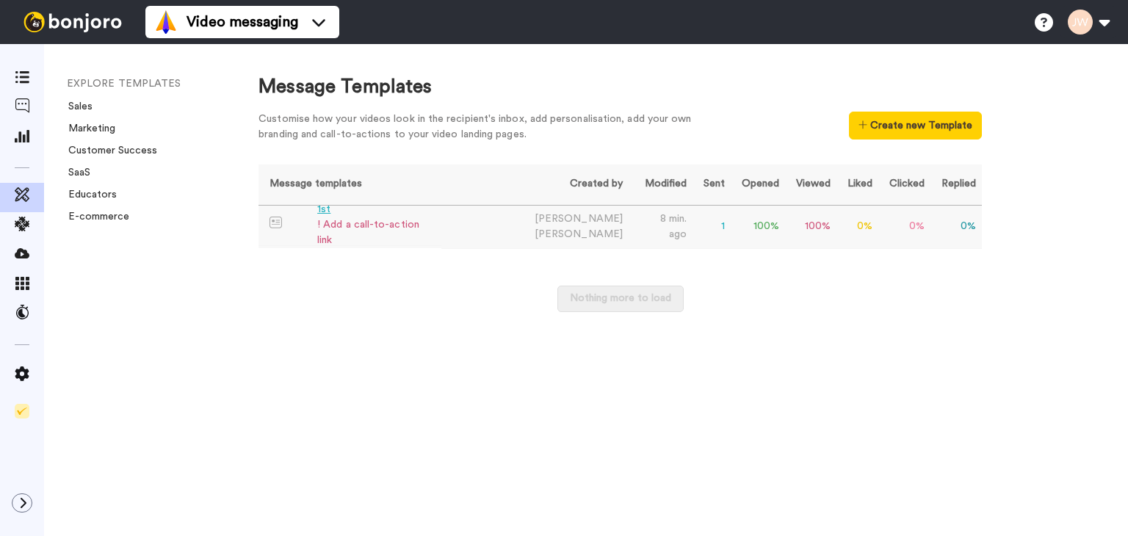
click at [375, 233] on div "! Add a call-to-action link" at bounding box center [376, 232] width 118 height 31
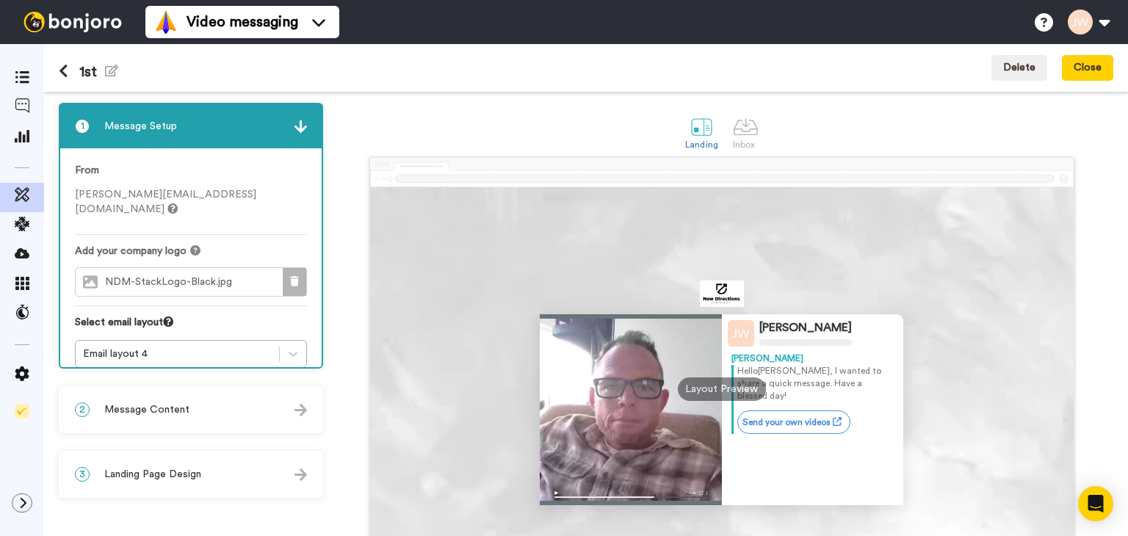
click at [295, 275] on button at bounding box center [295, 282] width 24 height 28
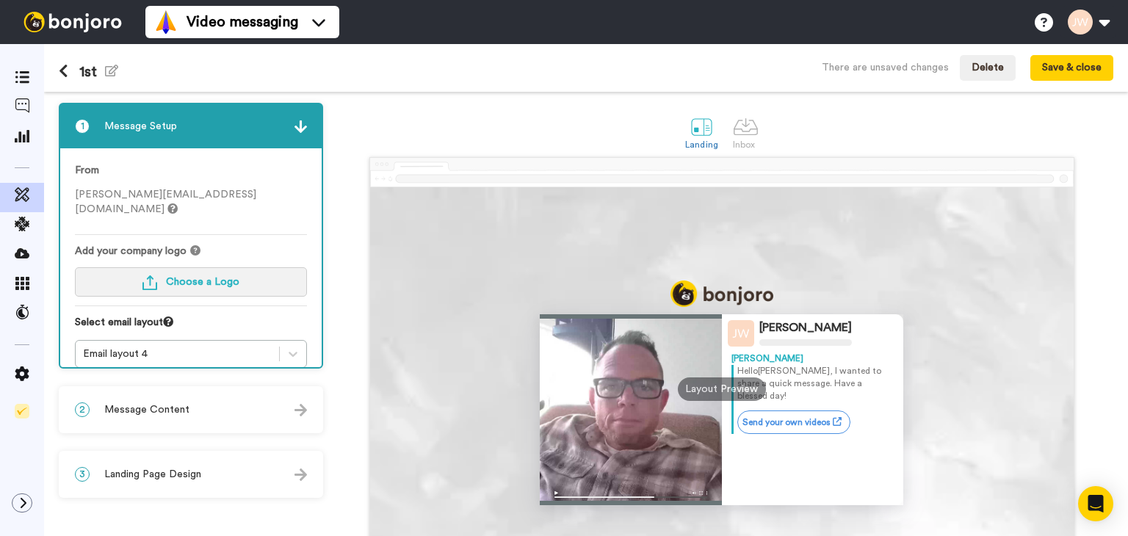
click at [220, 277] on span "Choose a Logo" at bounding box center [202, 282] width 73 height 10
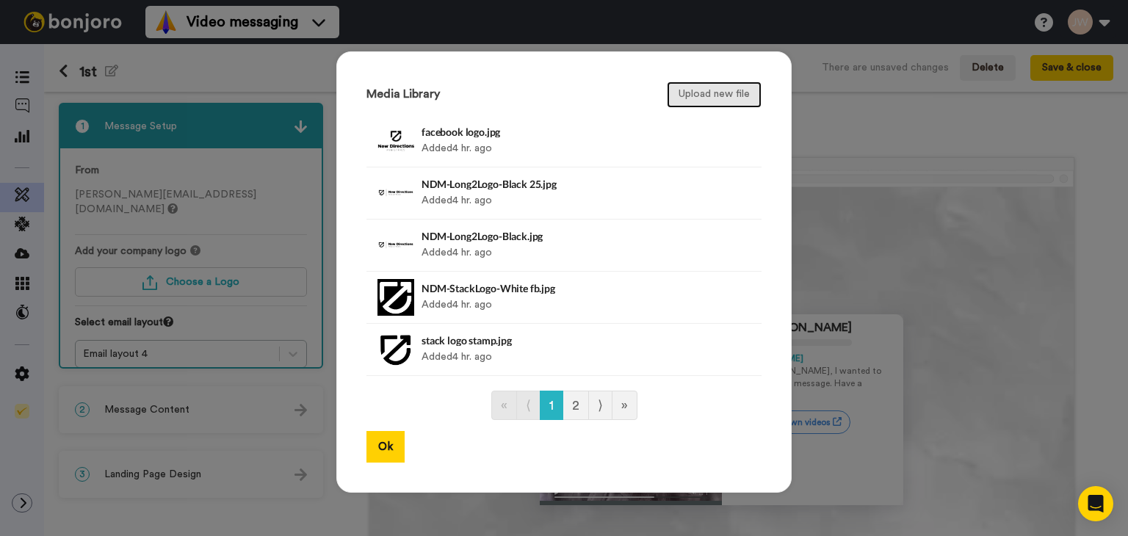
click at [721, 93] on button "Upload new file" at bounding box center [714, 95] width 95 height 26
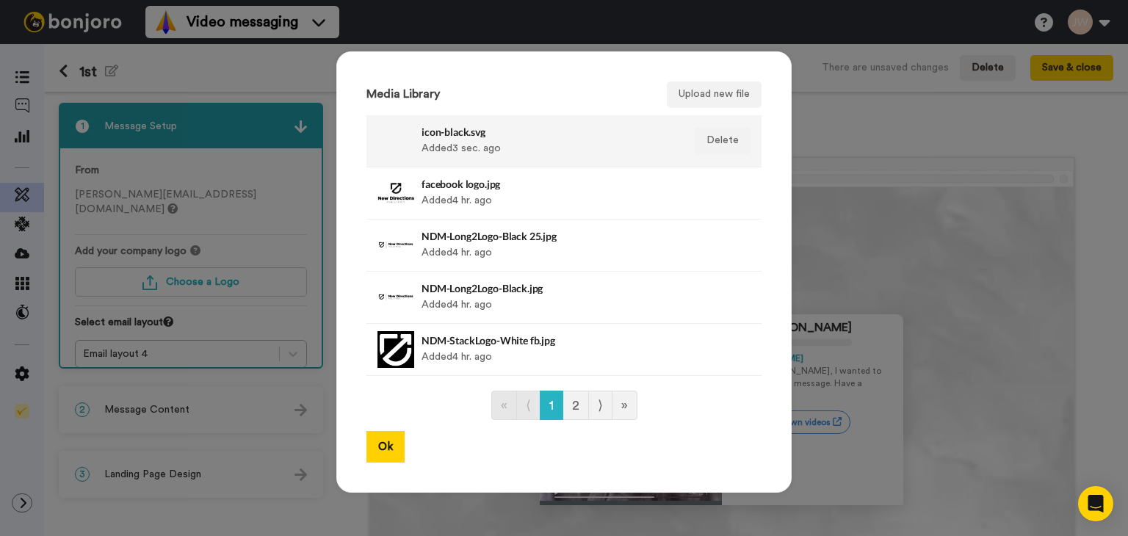
click at [447, 148] on div "icon-black.svg Added 3 sec. ago" at bounding box center [548, 141] width 253 height 37
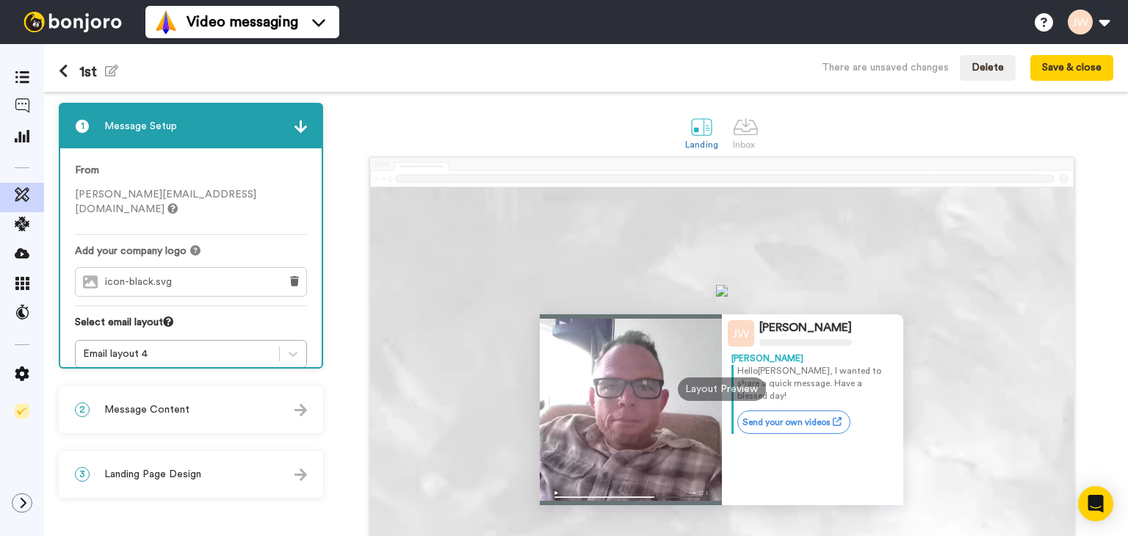
click at [717, 295] on img at bounding box center [722, 291] width 12 height 12
click at [243, 269] on div "icon-black.svg" at bounding box center [174, 282] width 196 height 28
click at [289, 268] on button at bounding box center [295, 282] width 24 height 28
click at [228, 277] on span "Choose a Logo" at bounding box center [202, 282] width 73 height 10
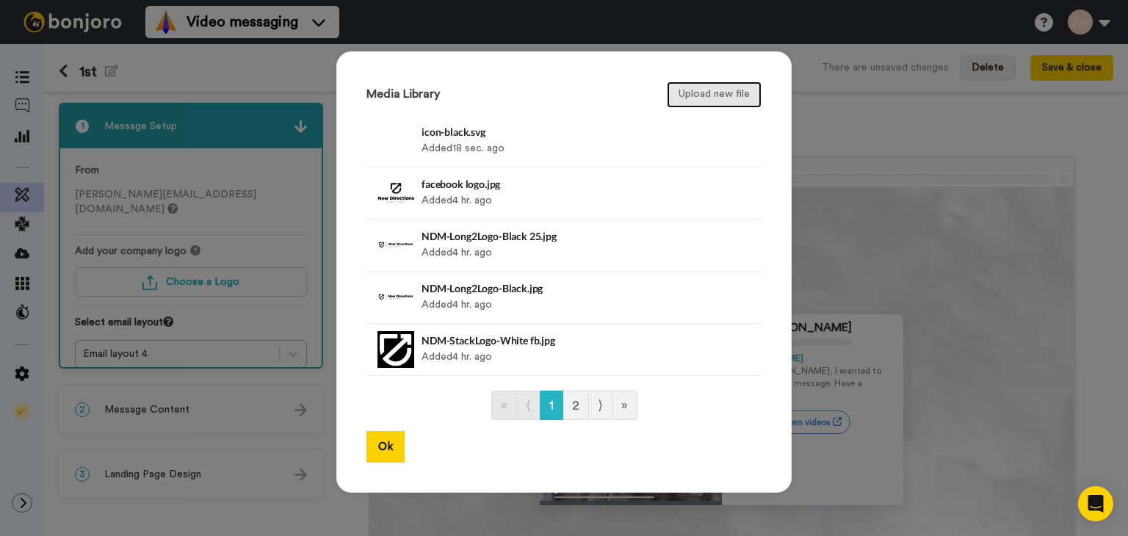
click at [705, 98] on button "Upload new file" at bounding box center [714, 95] width 95 height 26
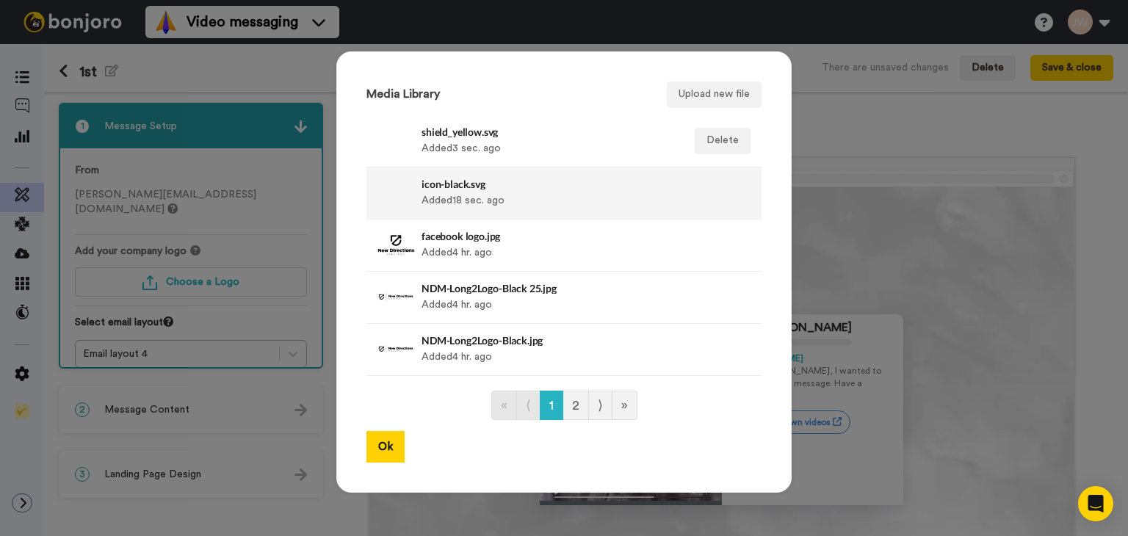
click at [605, 142] on div "shield_yellow.svg Added 3 sec. ago" at bounding box center [548, 141] width 253 height 37
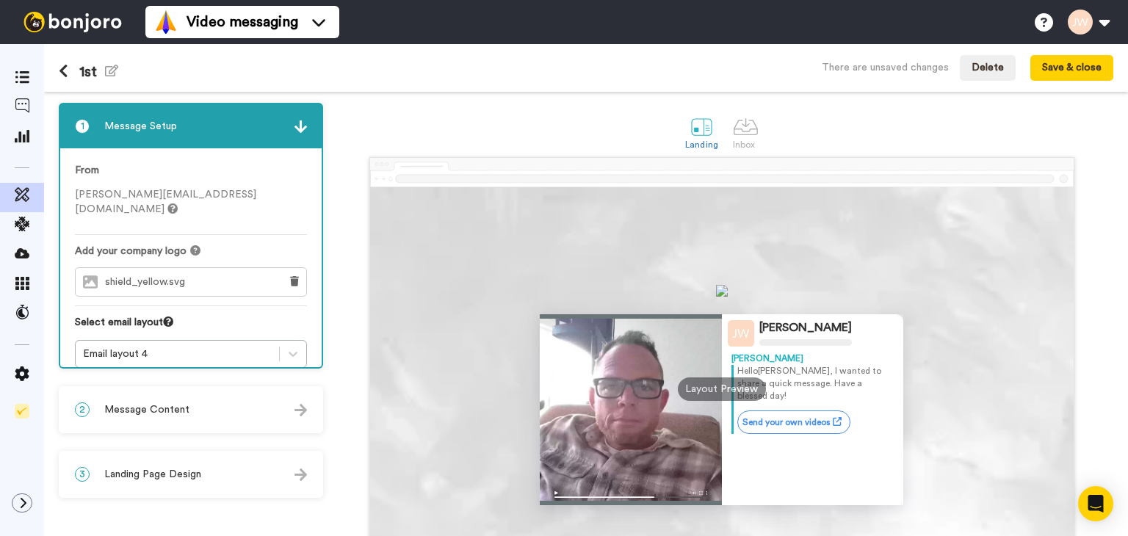
click at [213, 268] on div "shield_yellow.svg" at bounding box center [174, 282] width 196 height 28
click at [288, 268] on button at bounding box center [295, 282] width 24 height 28
click at [242, 267] on button "Choose a Logo" at bounding box center [191, 281] width 232 height 29
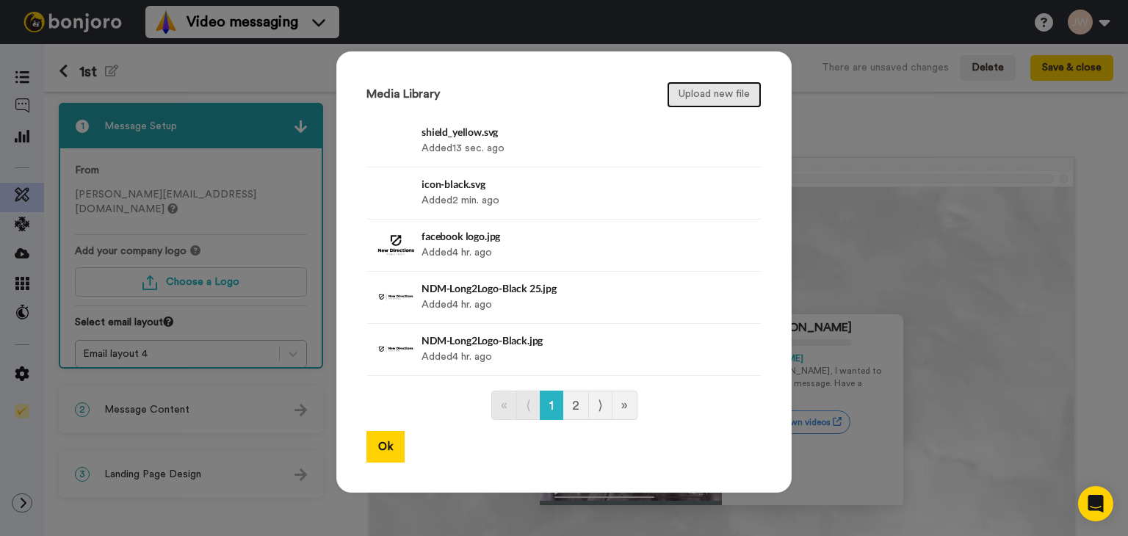
click at [683, 93] on button "Upload new file" at bounding box center [714, 95] width 95 height 26
click at [697, 94] on button "Upload new file" at bounding box center [714, 95] width 95 height 26
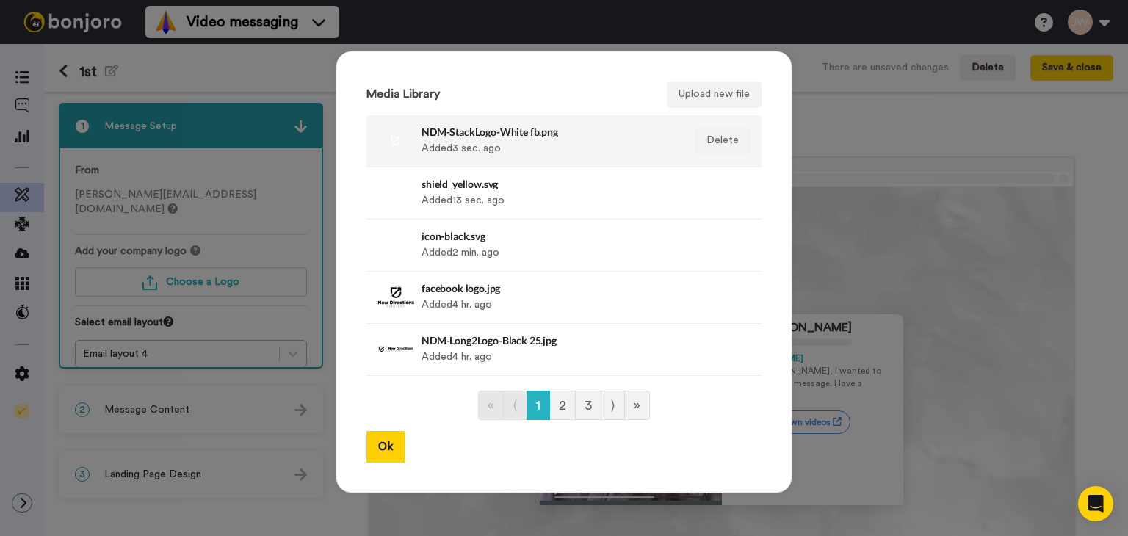
click at [523, 144] on div "NDM-StackLogo-White fb.png Added 3 sec. ago" at bounding box center [548, 141] width 253 height 37
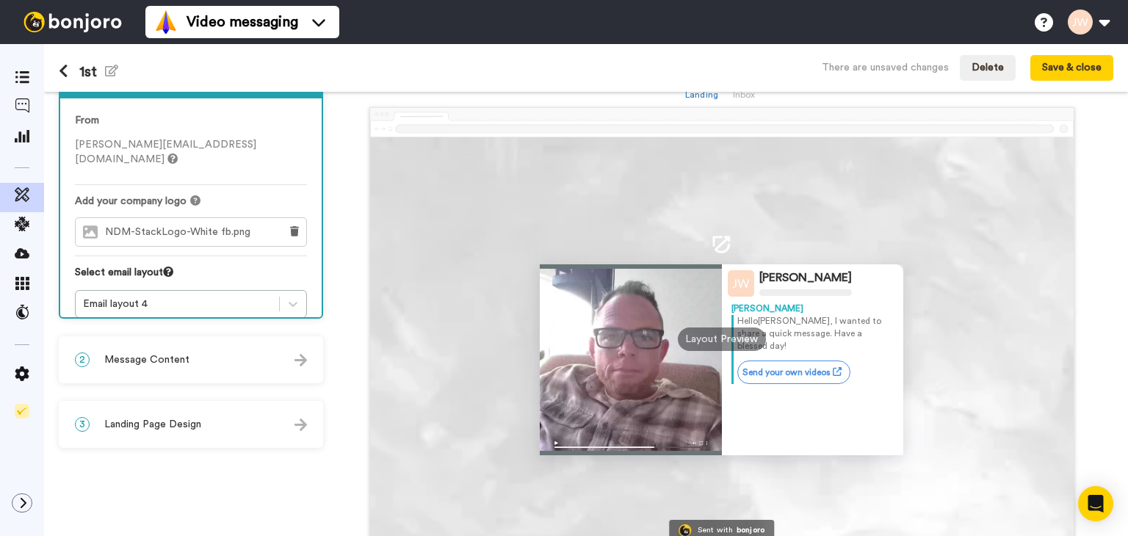
scroll to position [48, 0]
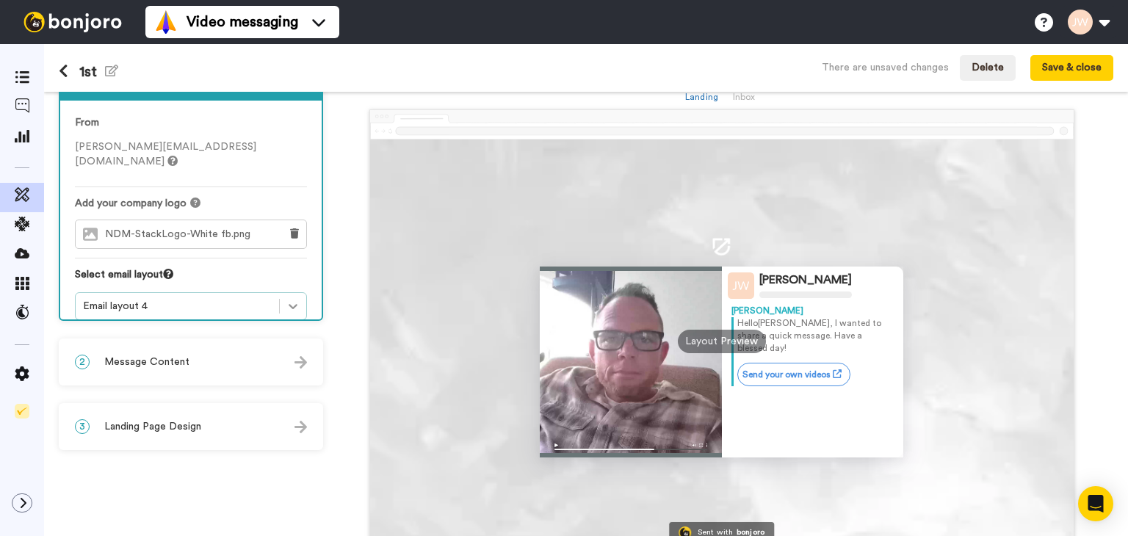
click at [290, 299] on icon at bounding box center [293, 306] width 15 height 15
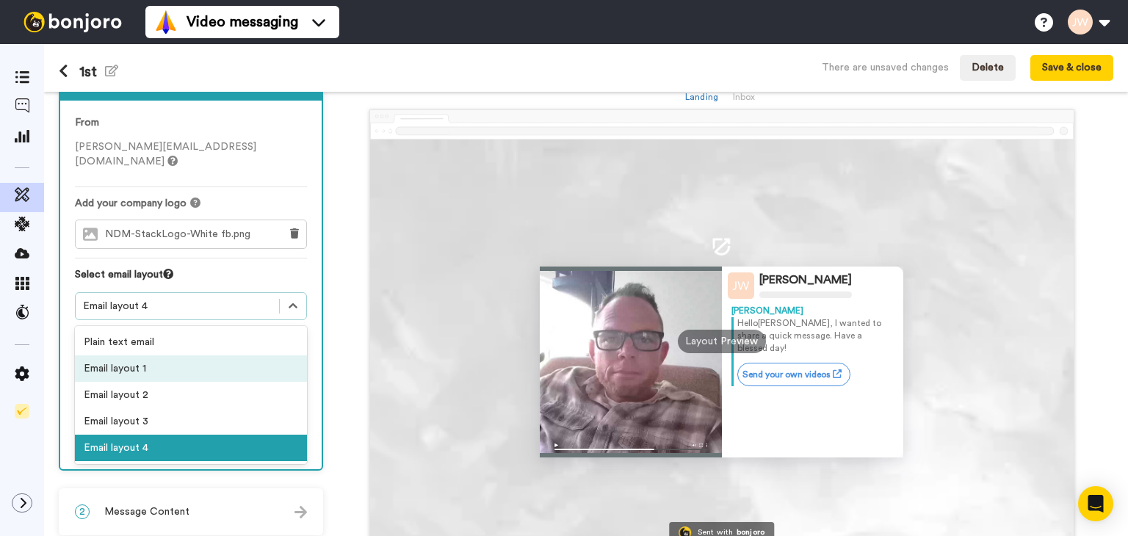
click at [217, 356] on div "Email layout 1" at bounding box center [191, 369] width 232 height 26
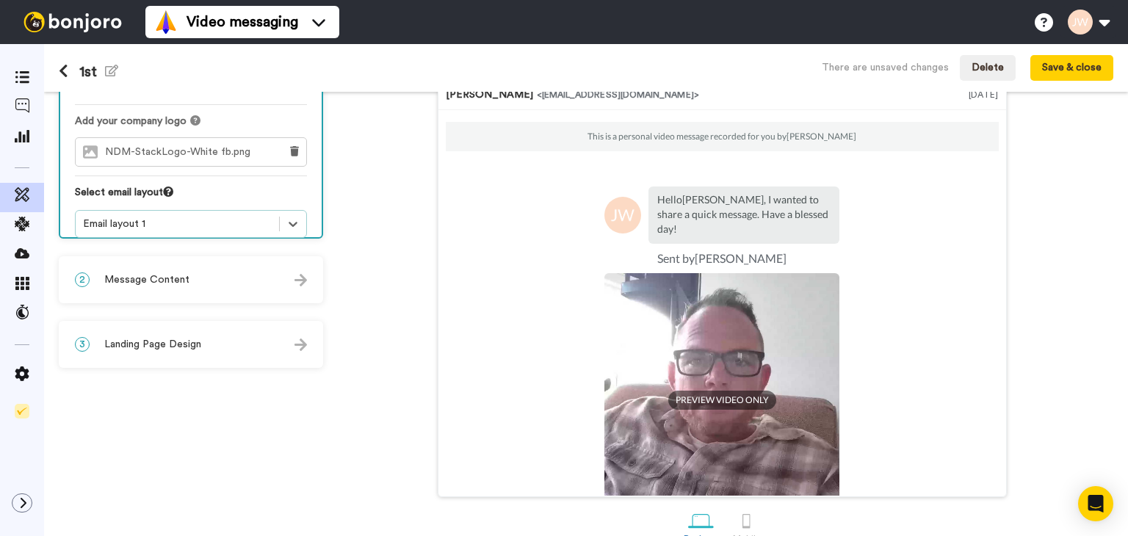
scroll to position [157, 0]
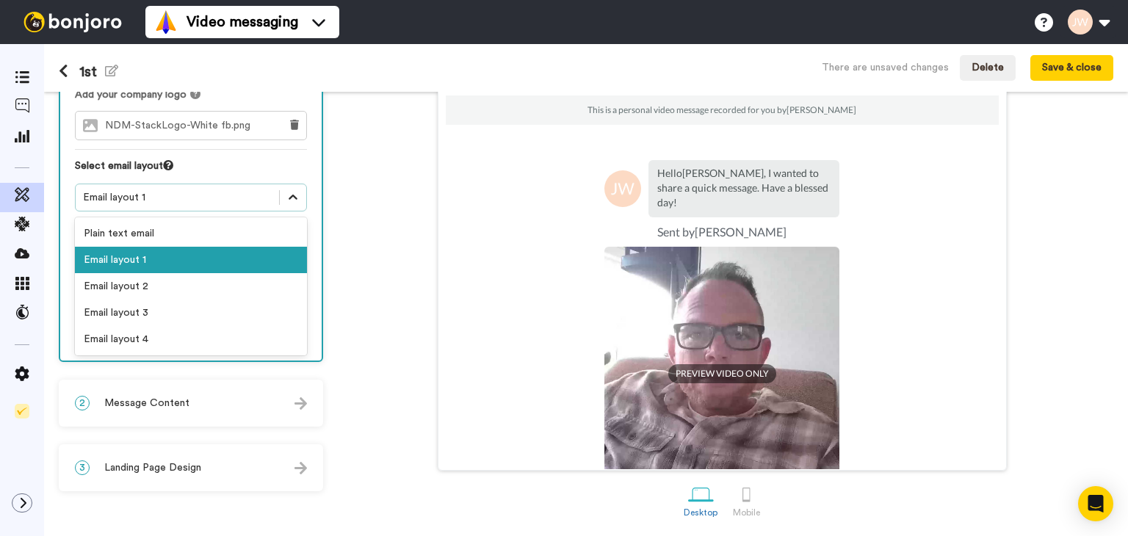
click at [295, 190] on icon at bounding box center [293, 197] width 15 height 15
click at [259, 300] on div "Email layout 3" at bounding box center [191, 313] width 232 height 26
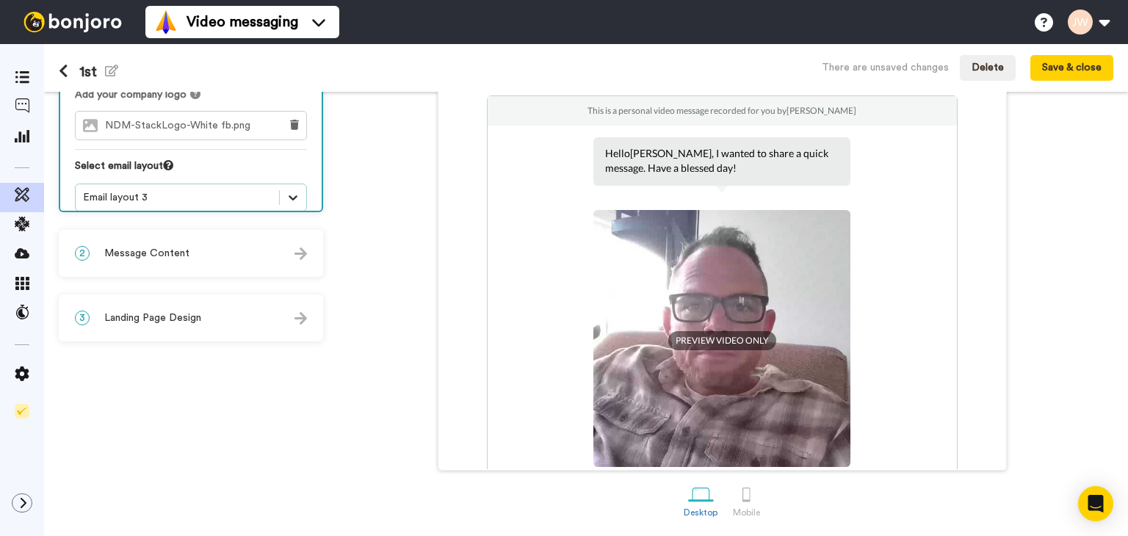
click at [289, 190] on icon at bounding box center [293, 197] width 15 height 15
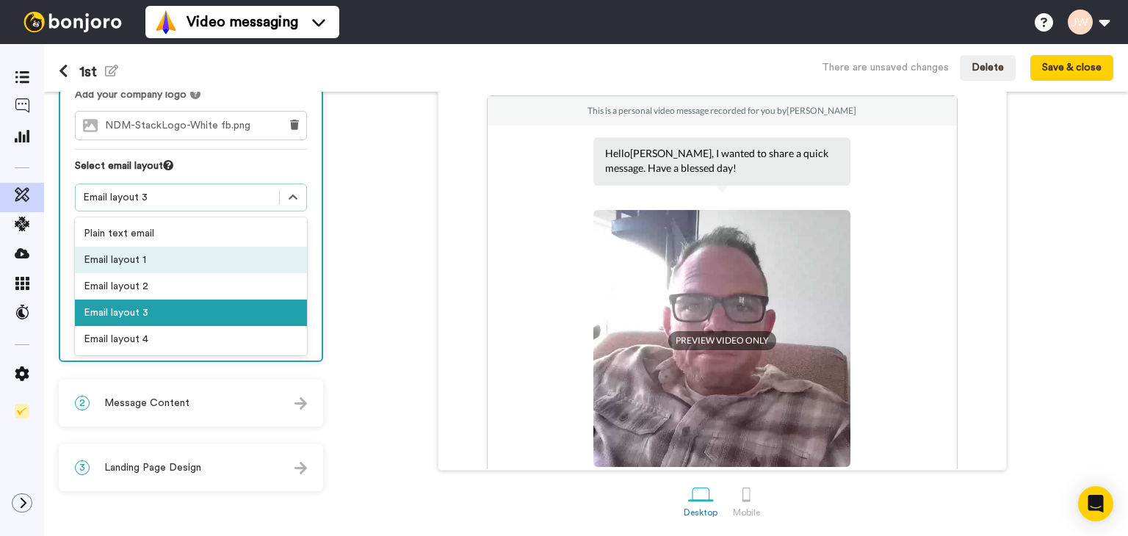
click at [256, 247] on div "Email layout 1" at bounding box center [191, 260] width 232 height 26
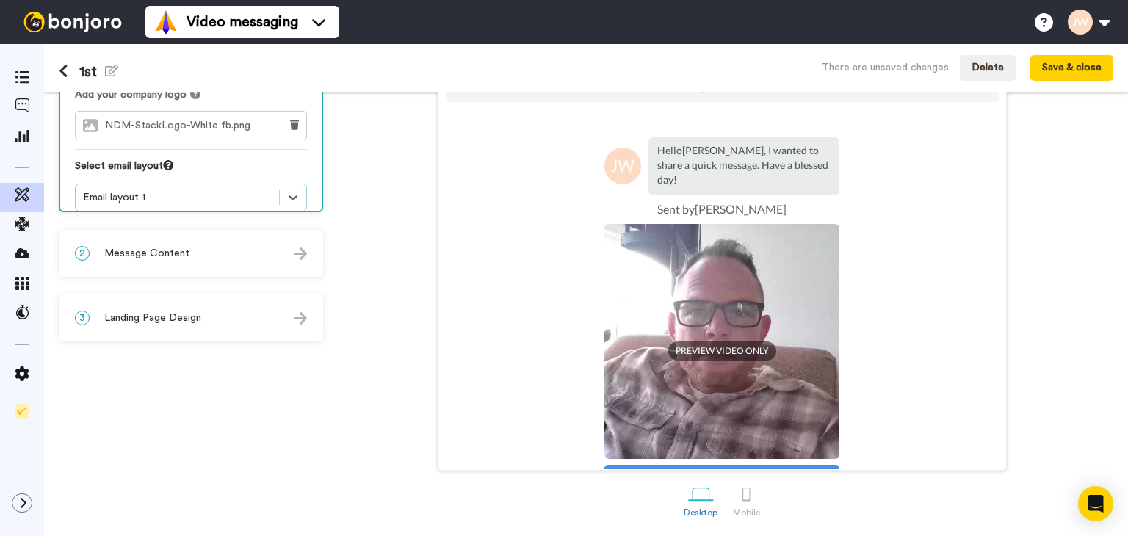
scroll to position [0, 0]
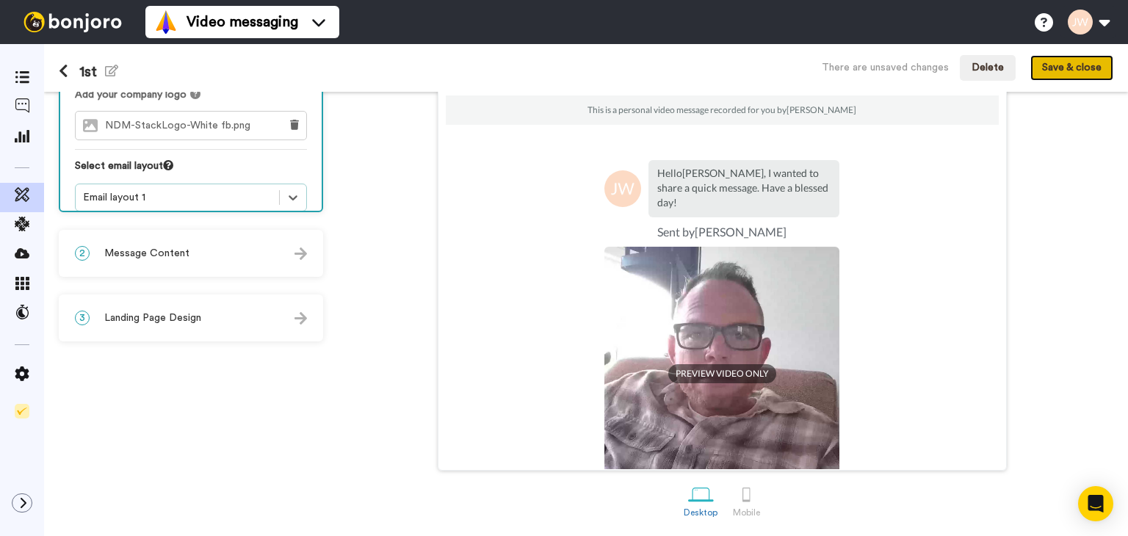
click at [1075, 66] on button "Save & close" at bounding box center [1072, 68] width 83 height 26
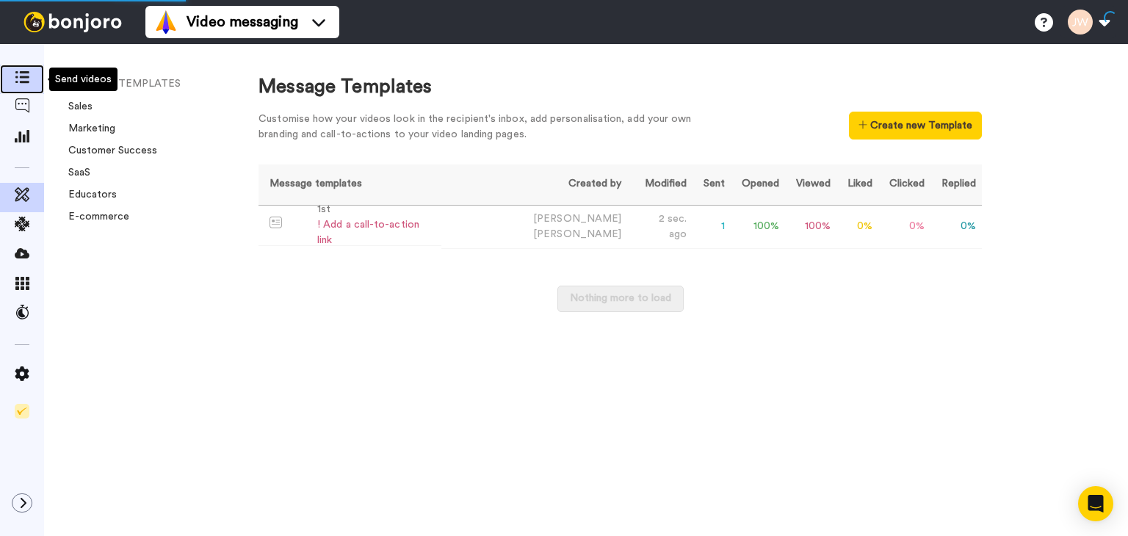
click at [13, 79] on span at bounding box center [22, 79] width 44 height 15
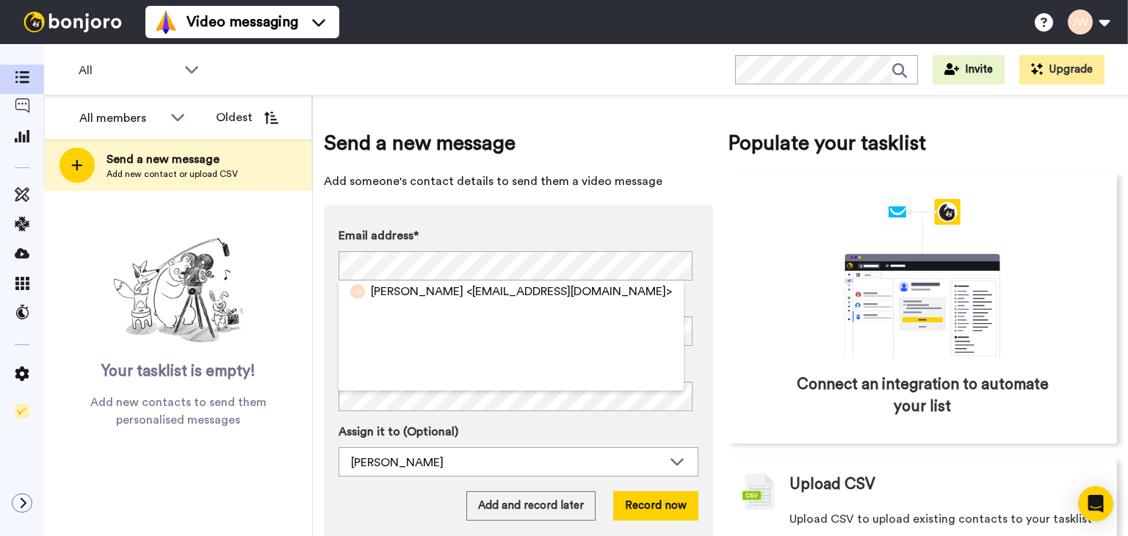
click at [501, 220] on div "Email address* Justin Wiseman <justwise33@gmail.com> Name Task description (Opt…" at bounding box center [518, 374] width 389 height 338
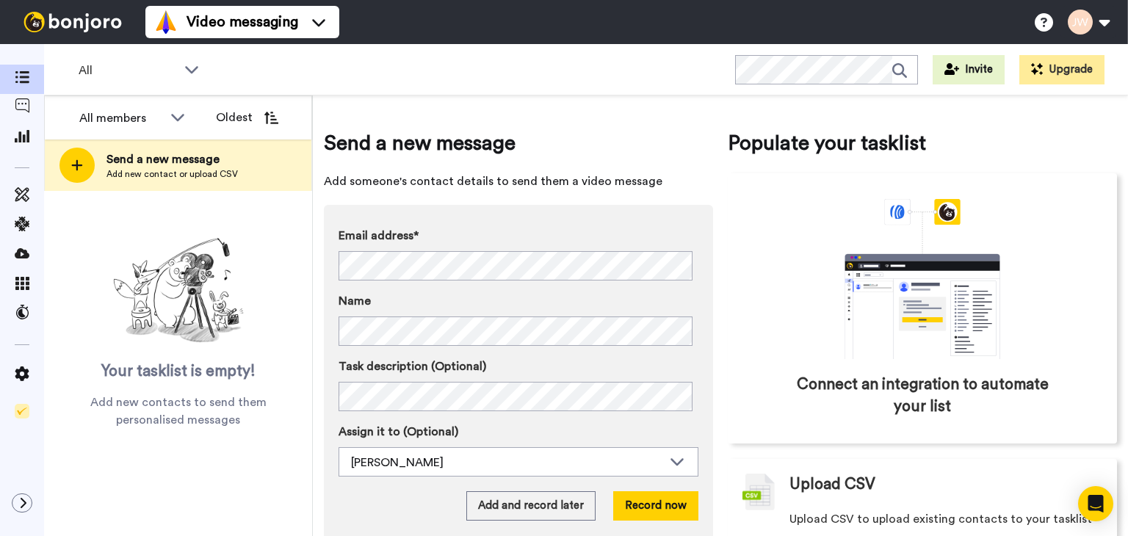
click at [480, 303] on label "Name" at bounding box center [519, 301] width 360 height 18
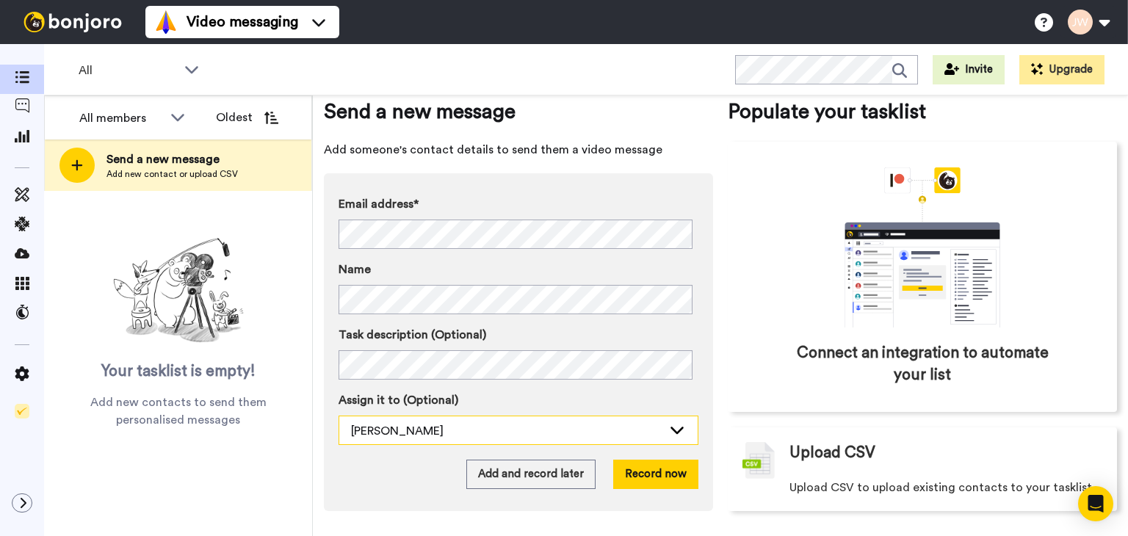
scroll to position [32, 0]
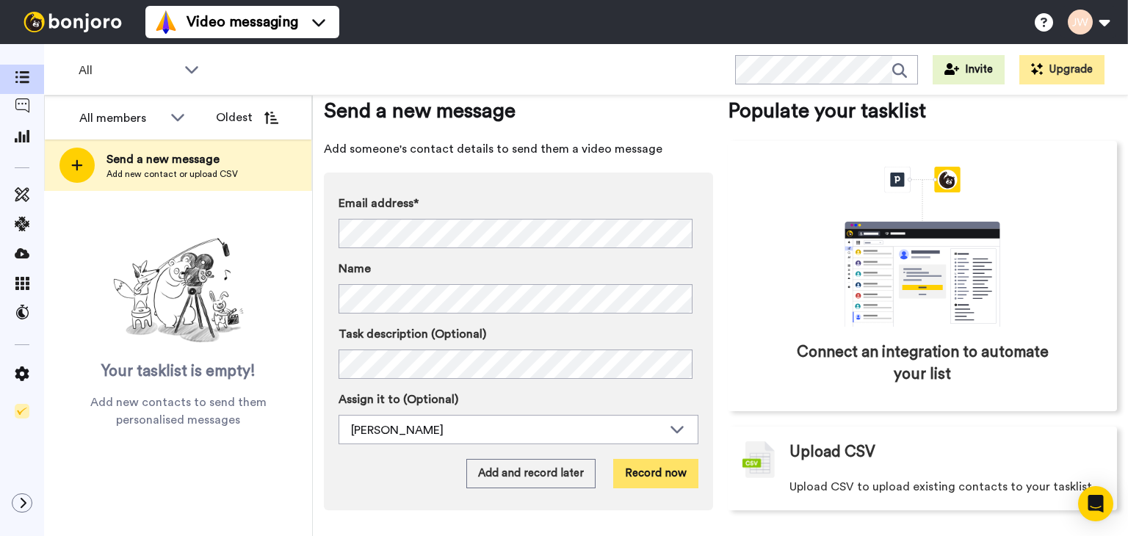
click at [665, 476] on button "Record now" at bounding box center [655, 473] width 85 height 29
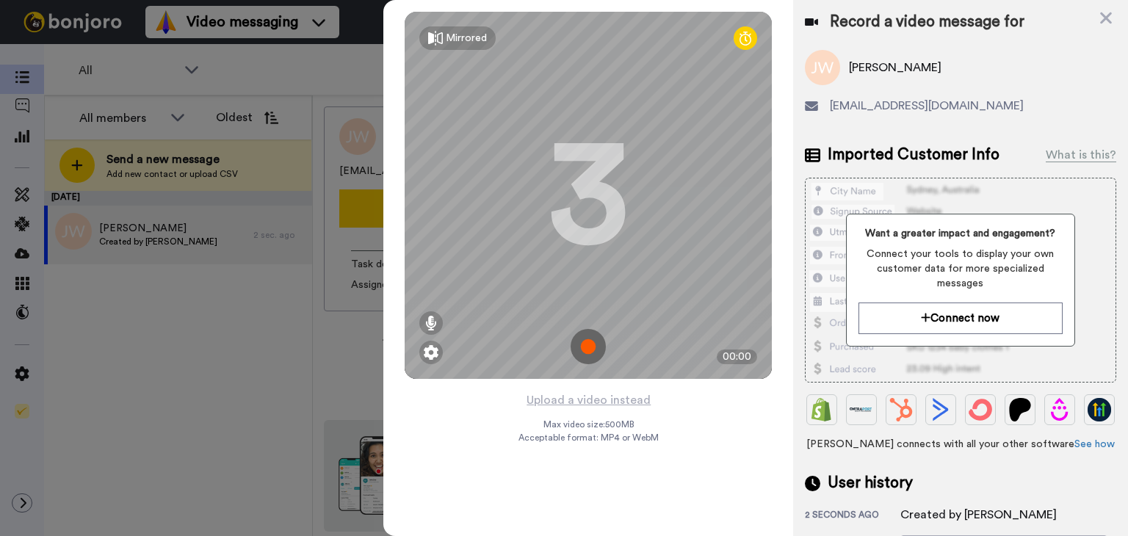
click at [582, 344] on img at bounding box center [588, 346] width 35 height 35
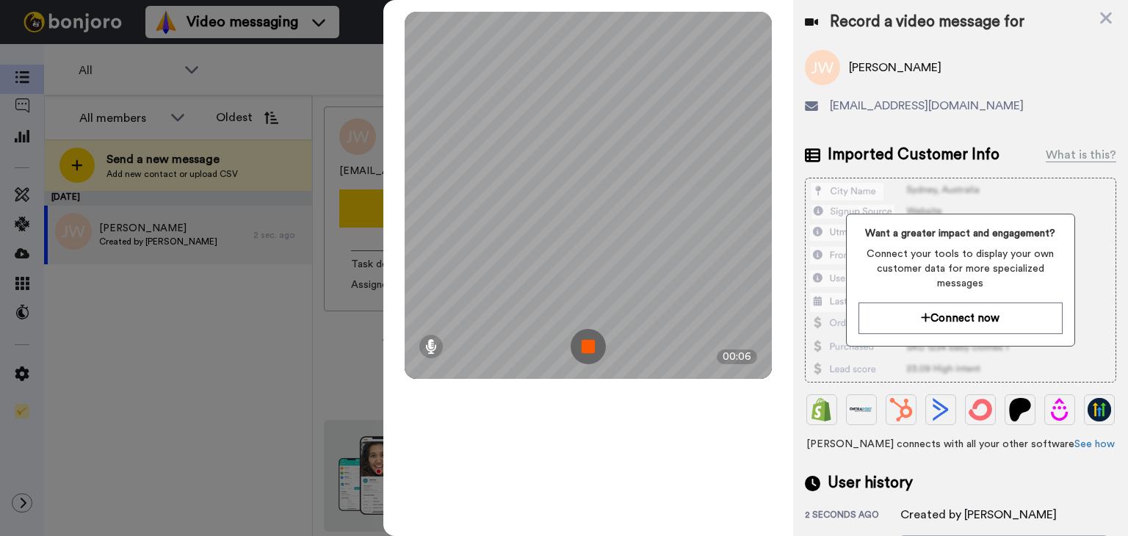
click at [588, 347] on img at bounding box center [588, 346] width 35 height 35
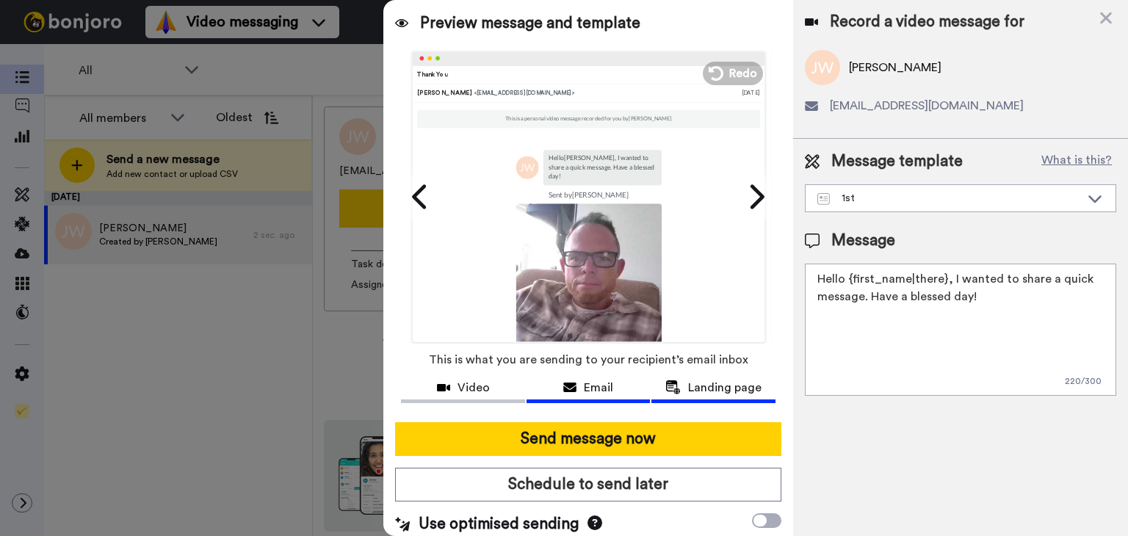
click at [700, 383] on span "Landing page" at bounding box center [724, 388] width 73 height 18
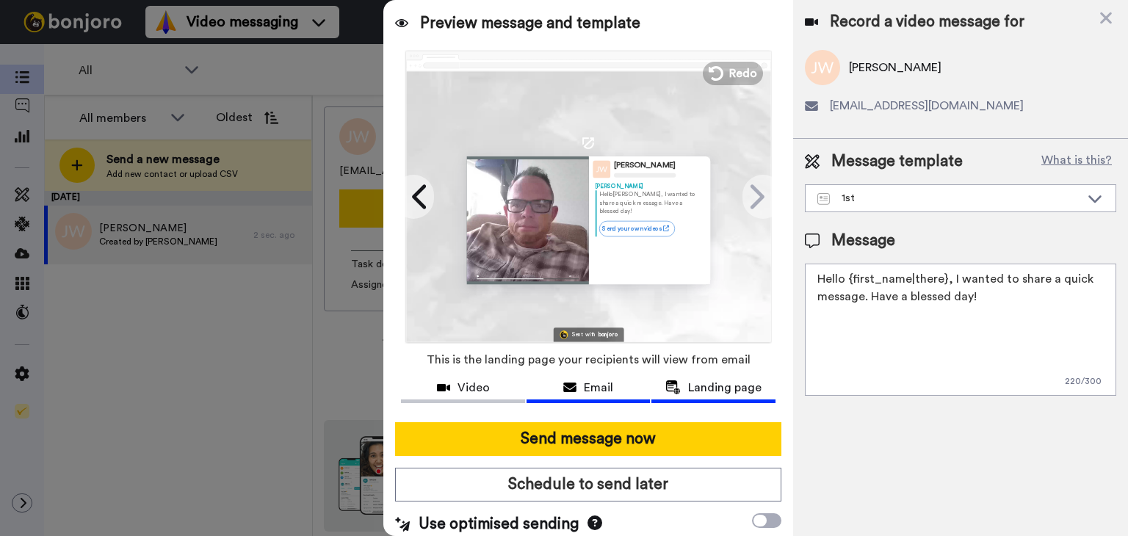
click at [586, 384] on span "Email" at bounding box center [598, 388] width 29 height 18
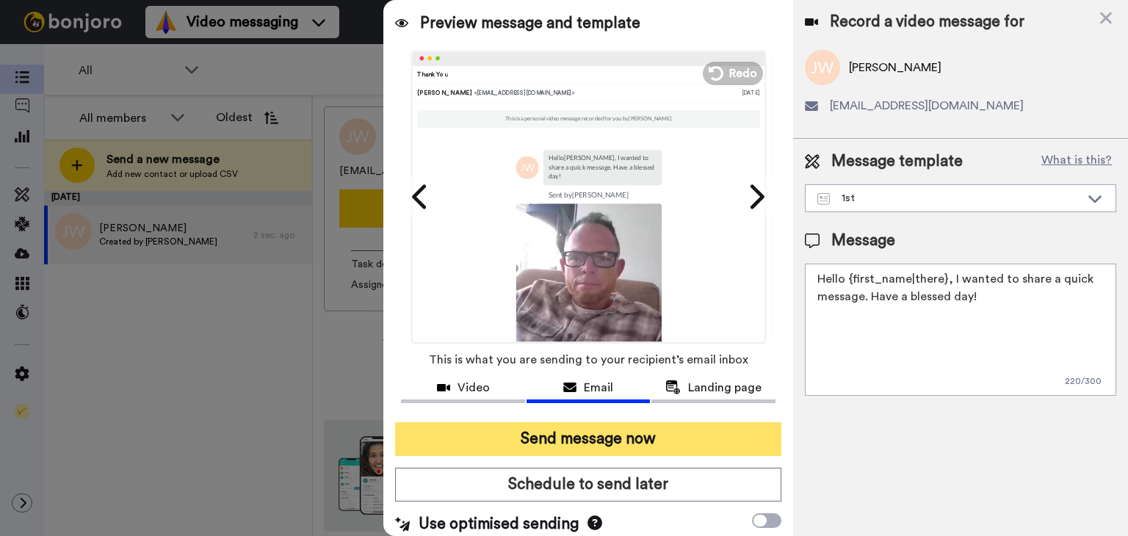
click at [586, 440] on button "Send message now" at bounding box center [588, 439] width 386 height 34
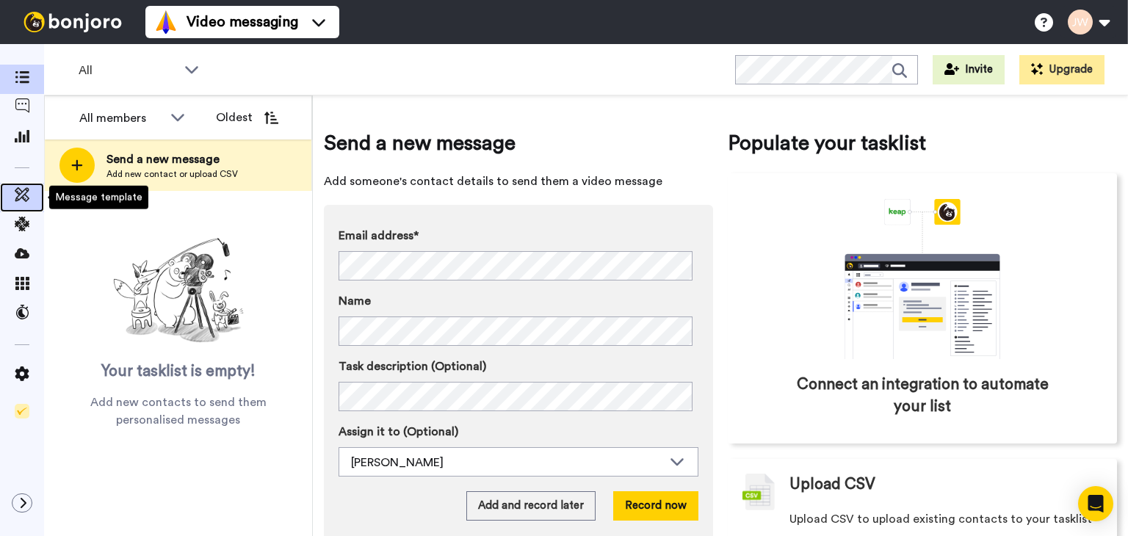
click at [22, 195] on icon at bounding box center [22, 194] width 15 height 15
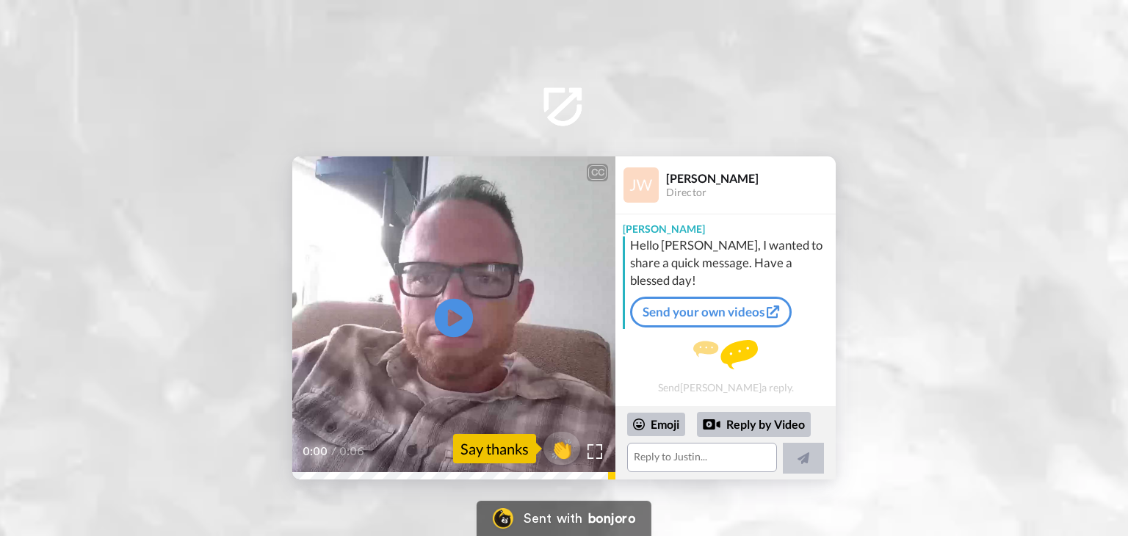
click at [458, 324] on icon at bounding box center [454, 318] width 39 height 39
click at [599, 456] on img at bounding box center [595, 451] width 15 height 15
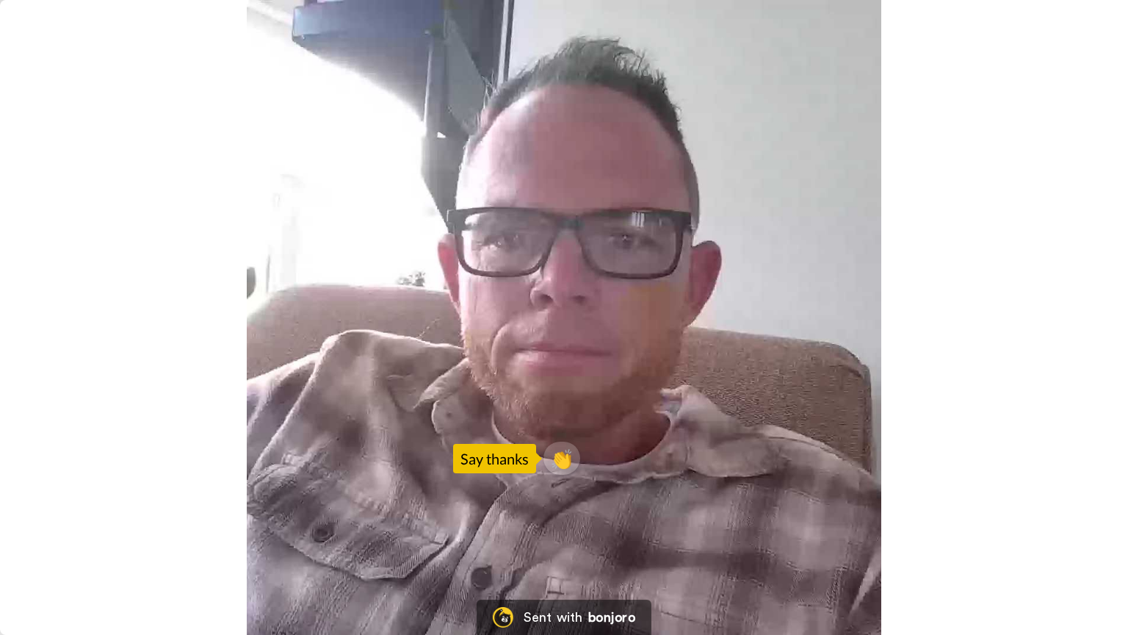
click at [915, 464] on video at bounding box center [564, 317] width 1128 height 635
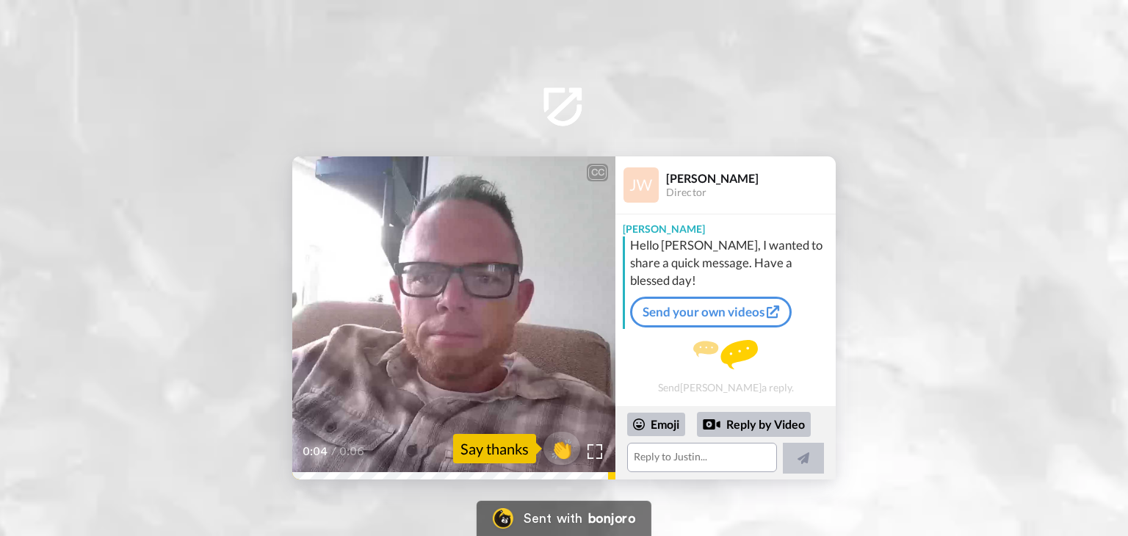
click at [655, 186] on img at bounding box center [641, 184] width 35 height 35
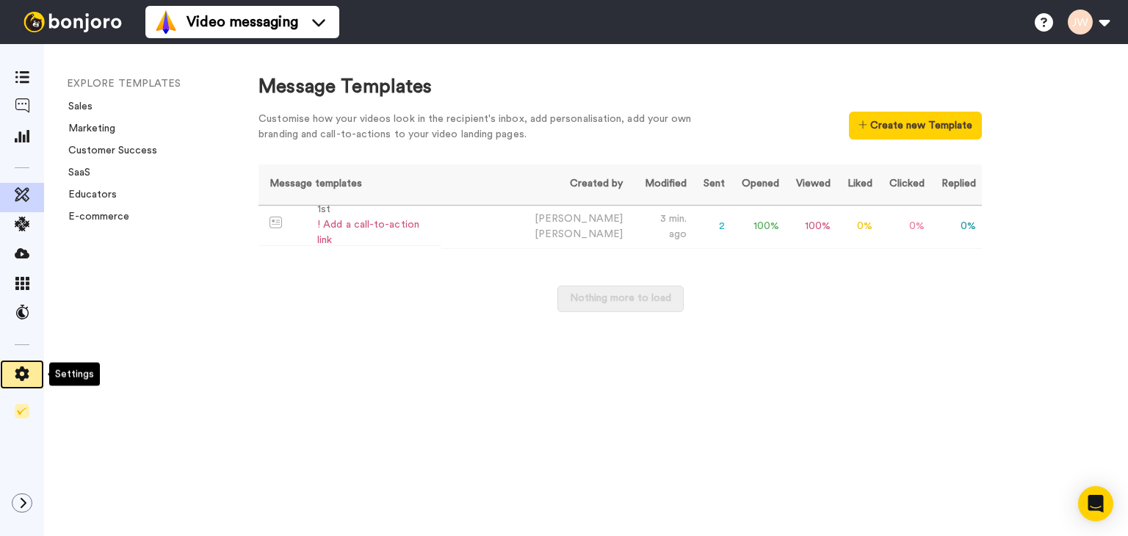
click at [18, 376] on icon at bounding box center [22, 374] width 14 height 15
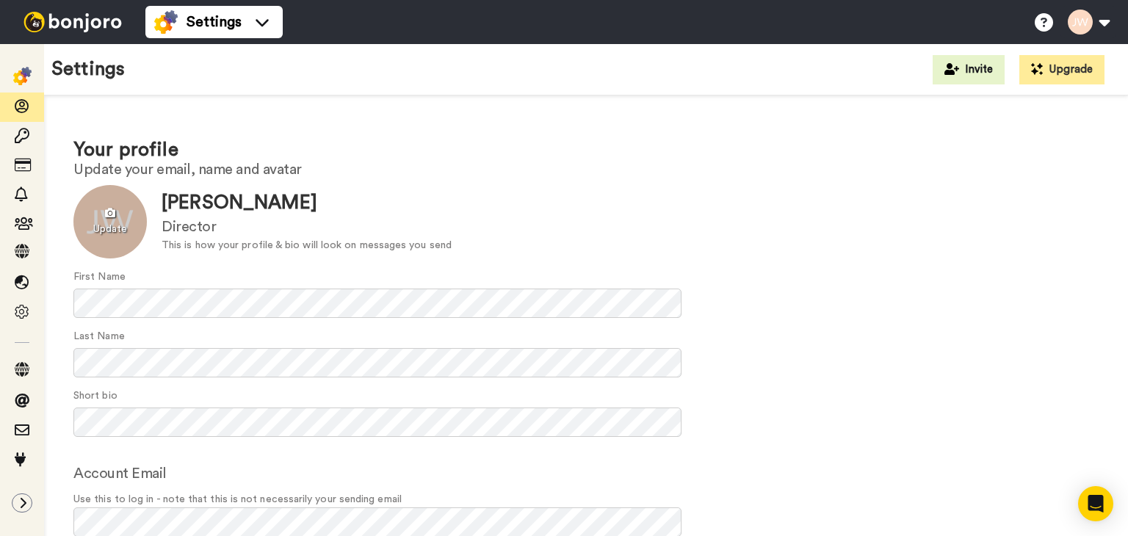
click at [113, 217] on div at bounding box center [109, 221] width 73 height 73
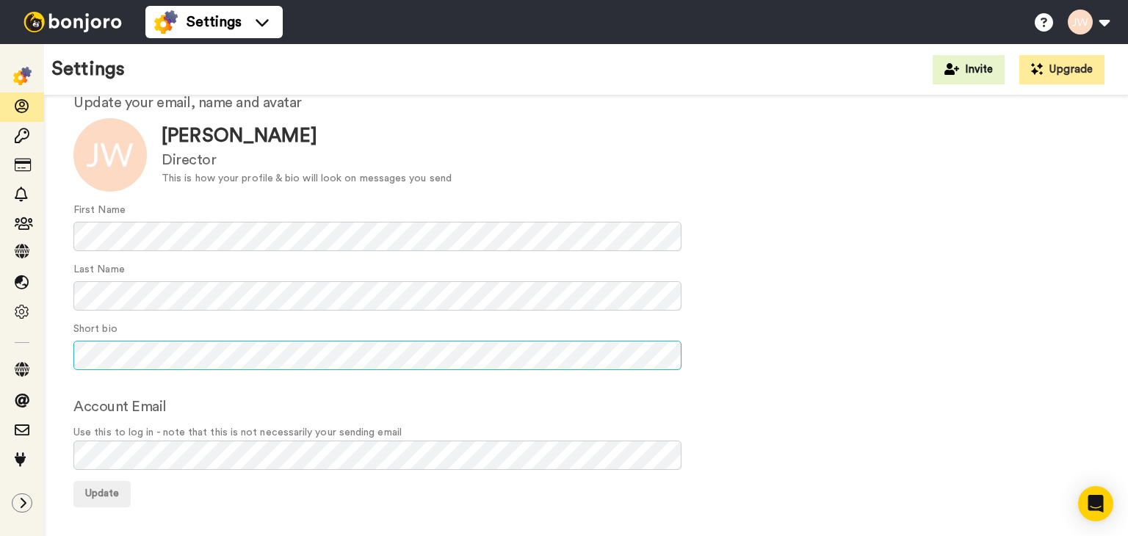
scroll to position [69, 0]
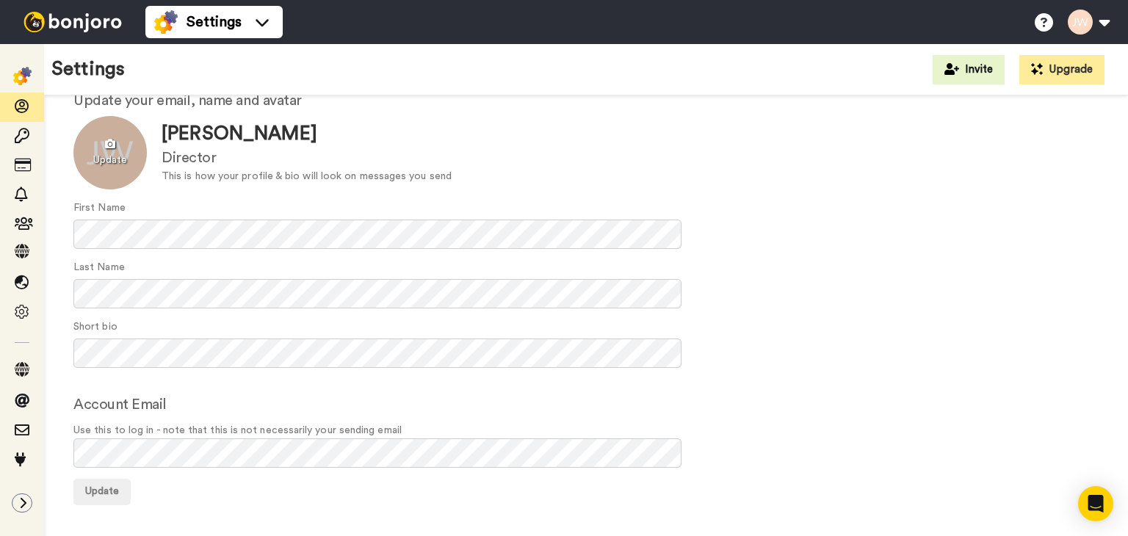
click at [109, 151] on div at bounding box center [109, 152] width 73 height 73
click at [106, 154] on div at bounding box center [109, 152] width 73 height 73
click at [105, 493] on span "Update" at bounding box center [102, 491] width 34 height 10
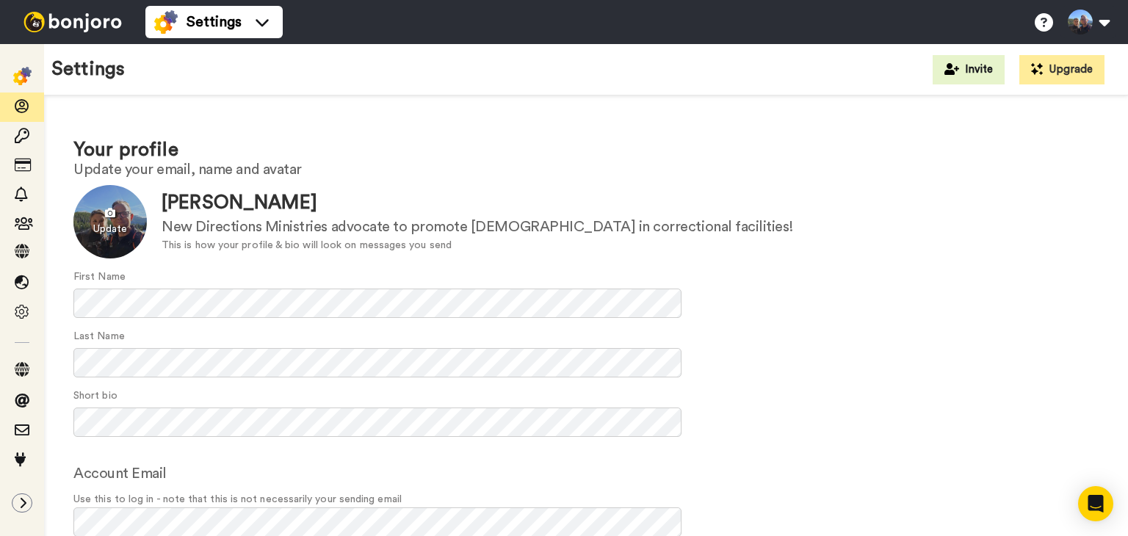
click at [111, 223] on div at bounding box center [109, 221] width 73 height 73
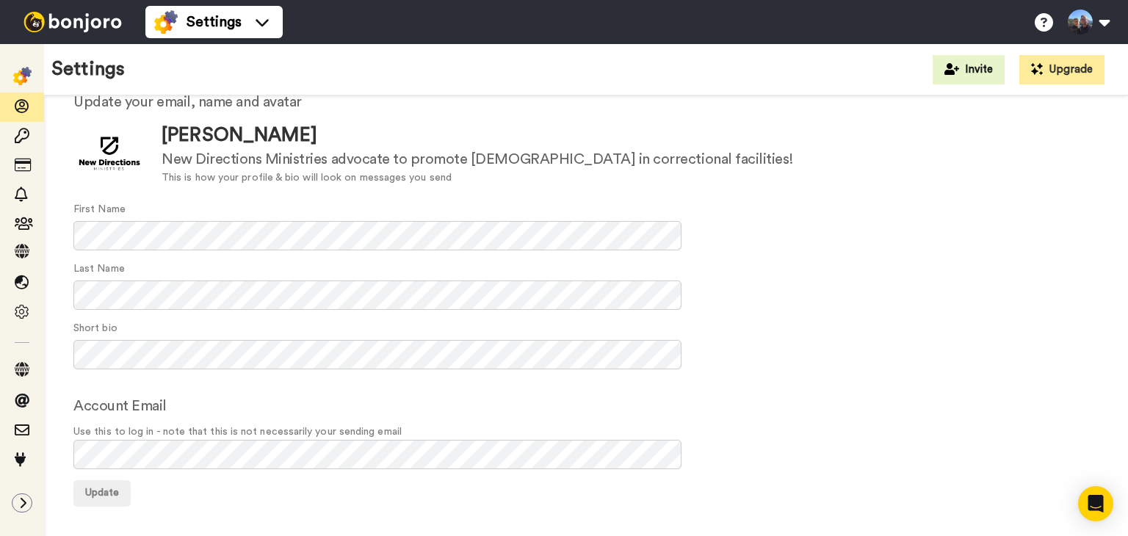
scroll to position [69, 0]
click at [109, 494] on span "Update" at bounding box center [102, 491] width 34 height 10
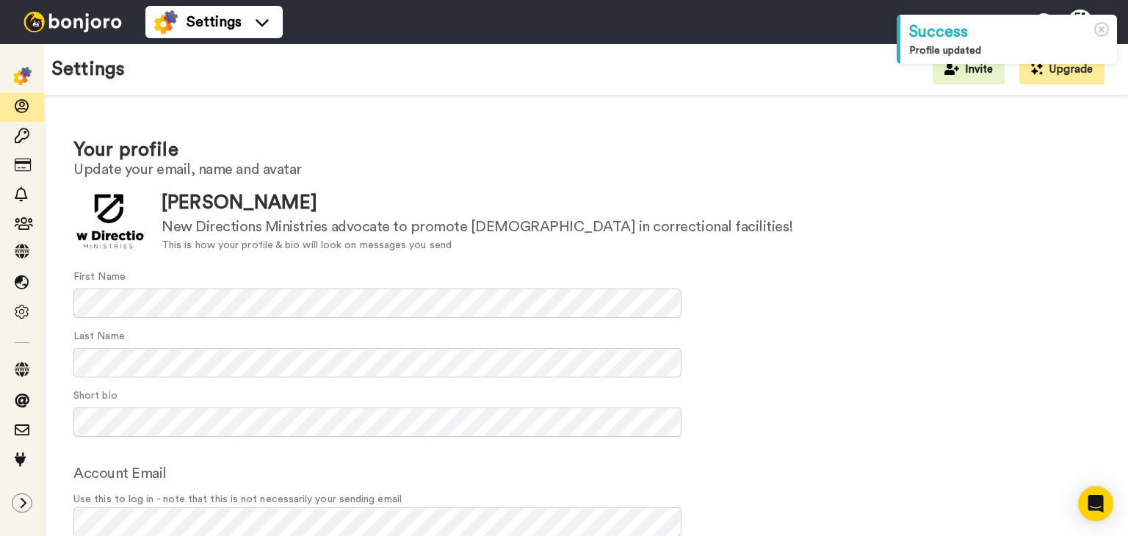
scroll to position [69, 0]
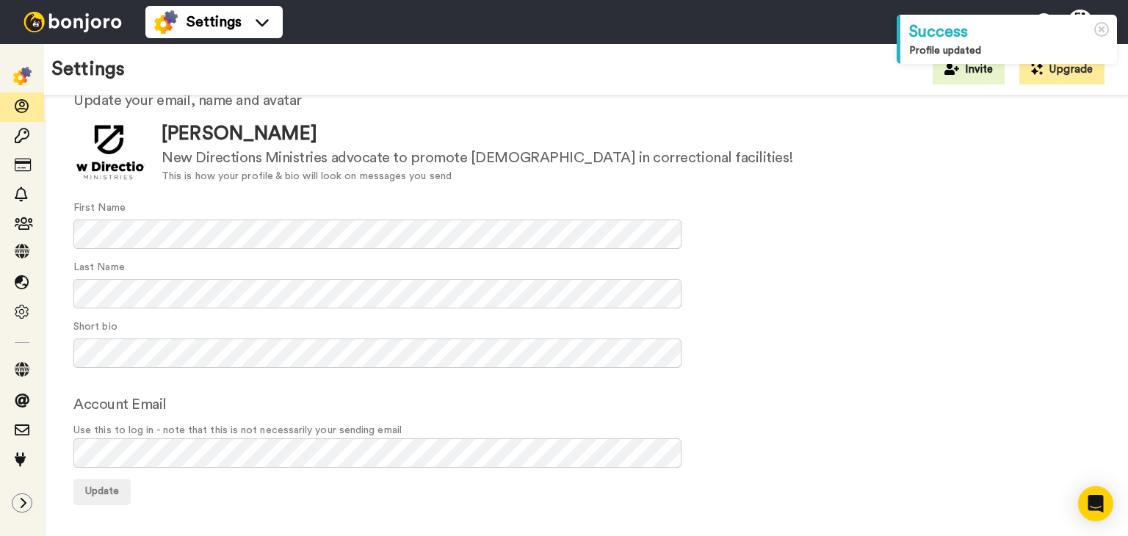
click at [895, 189] on form "Update Justin Wiseman New Directions Ministries advocate to promote Jesus in co…" at bounding box center [585, 310] width 1025 height 389
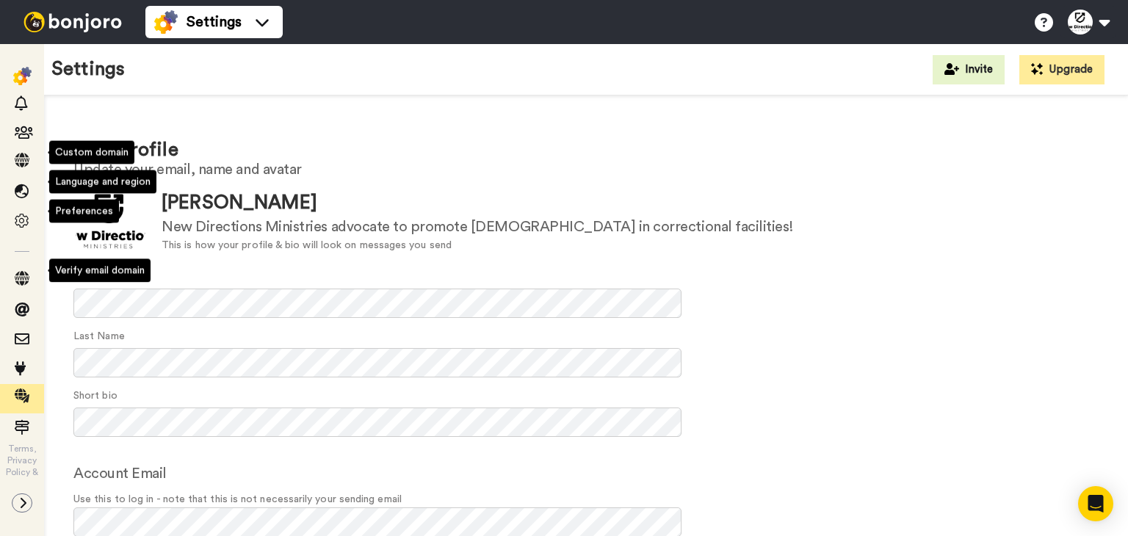
scroll to position [101, 0]
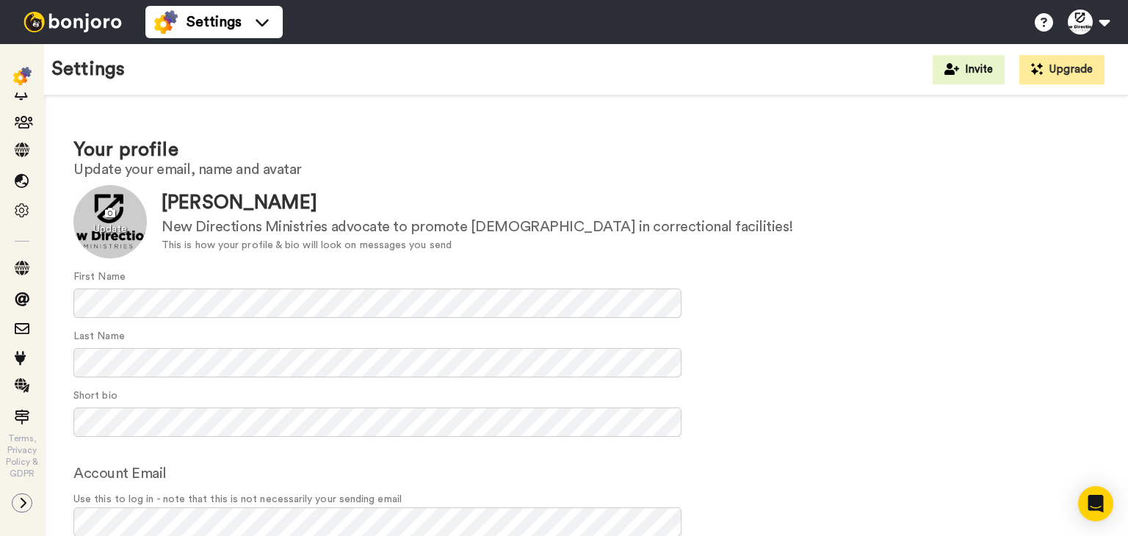
click at [110, 227] on div at bounding box center [109, 221] width 73 height 73
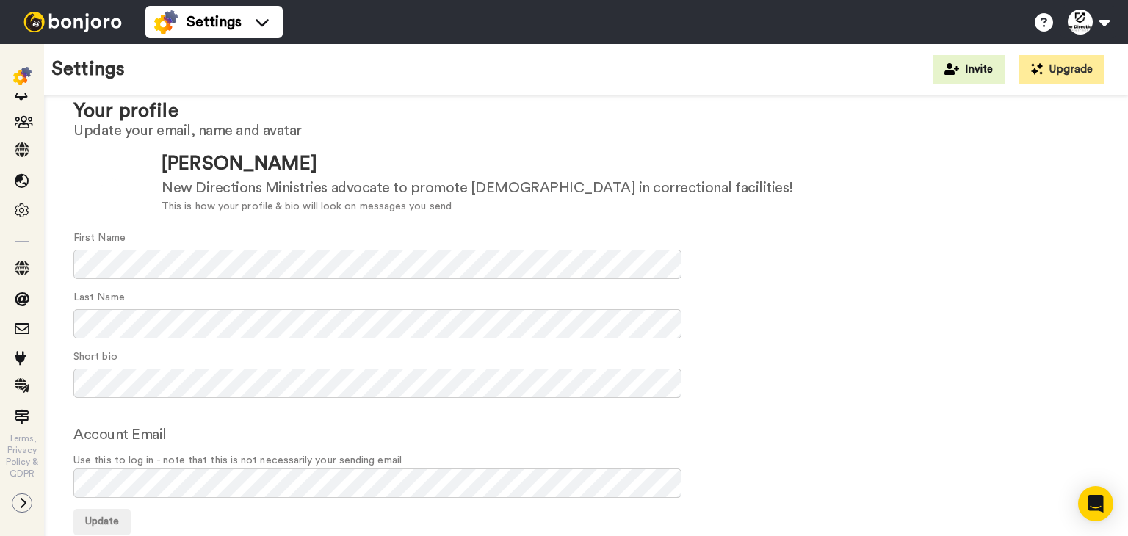
scroll to position [0, 0]
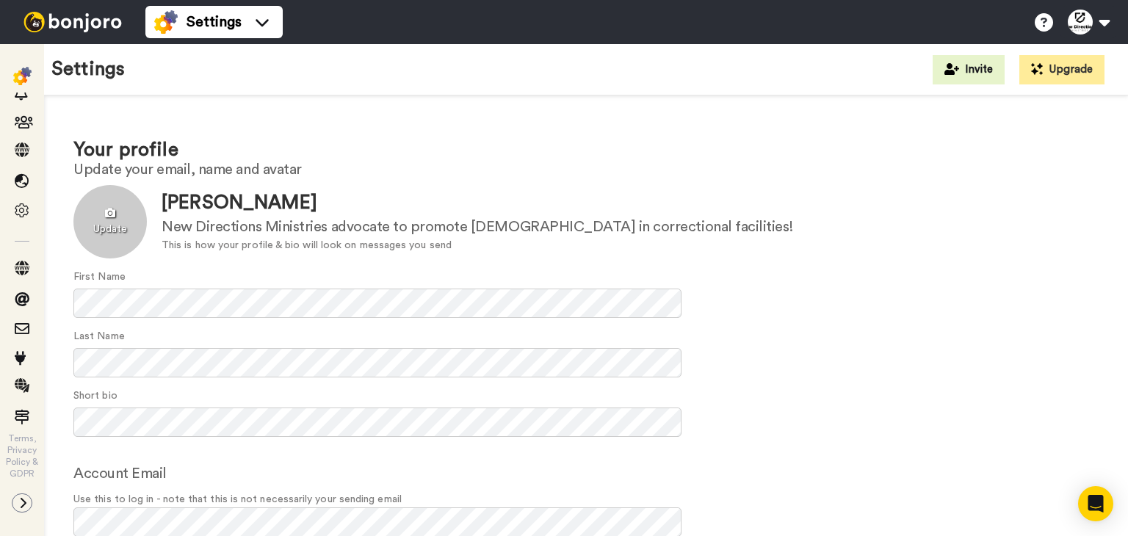
click at [115, 232] on div at bounding box center [109, 221] width 73 height 73
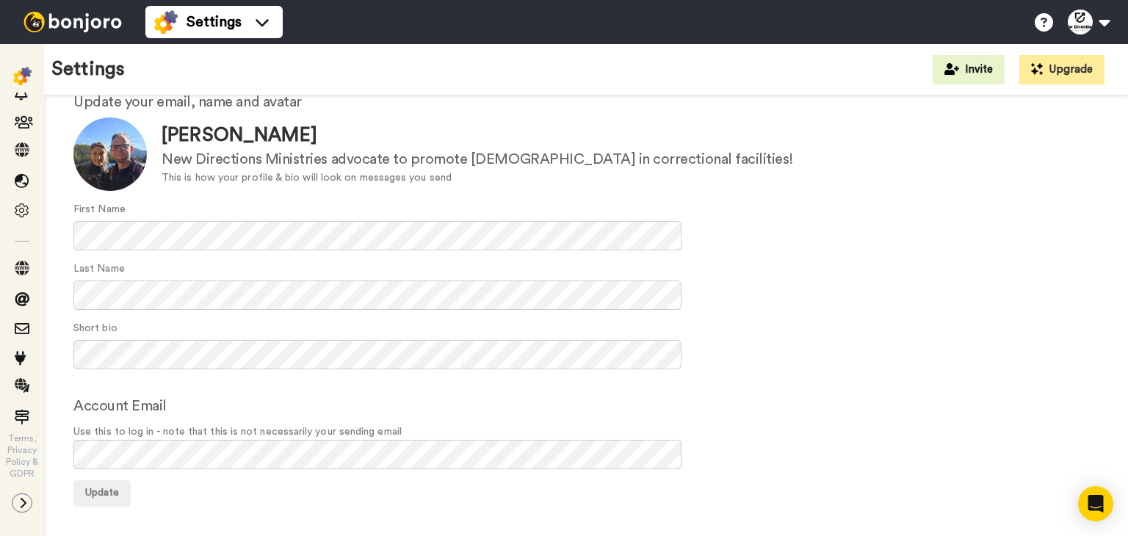
scroll to position [69, 0]
click at [97, 495] on span "Update" at bounding box center [102, 491] width 34 height 10
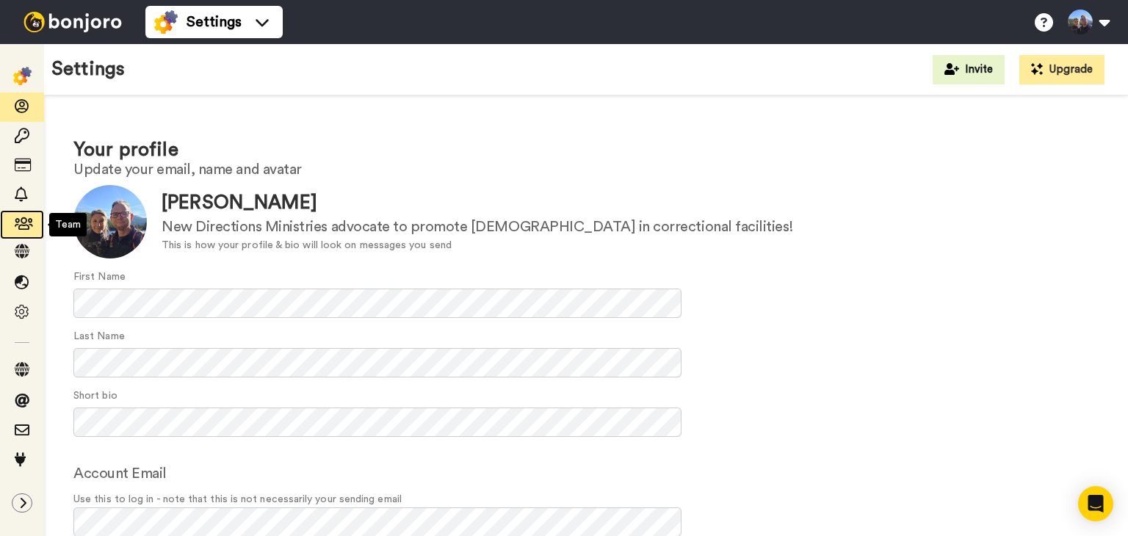
click at [26, 224] on icon at bounding box center [22, 224] width 15 height 15
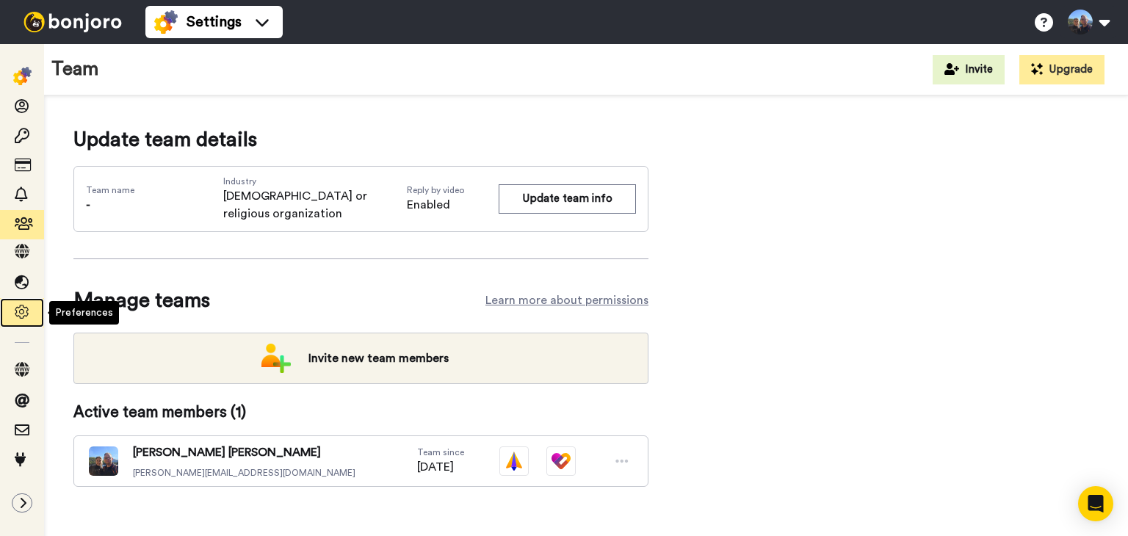
click at [16, 315] on icon at bounding box center [22, 312] width 15 height 15
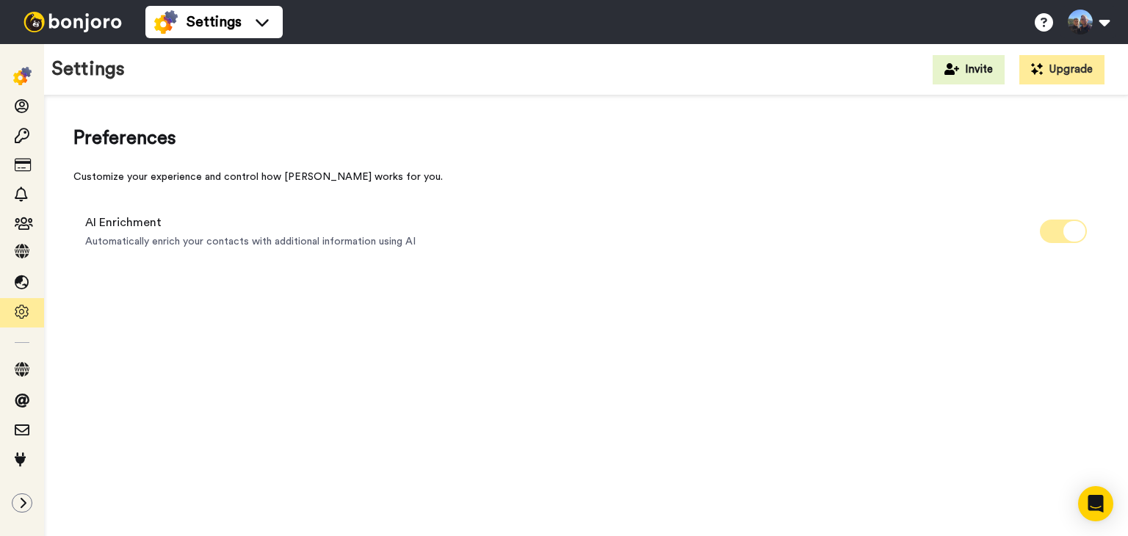
click at [1067, 231] on icon at bounding box center [1075, 231] width 22 height 21
click at [1061, 234] on icon at bounding box center [1053, 231] width 22 height 21
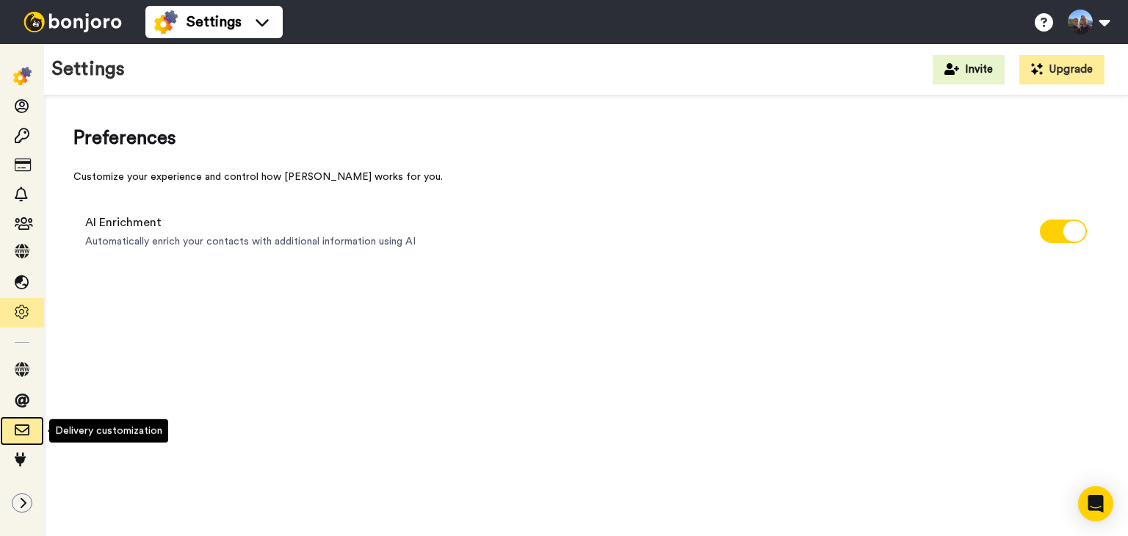
click at [26, 427] on icon at bounding box center [22, 430] width 15 height 15
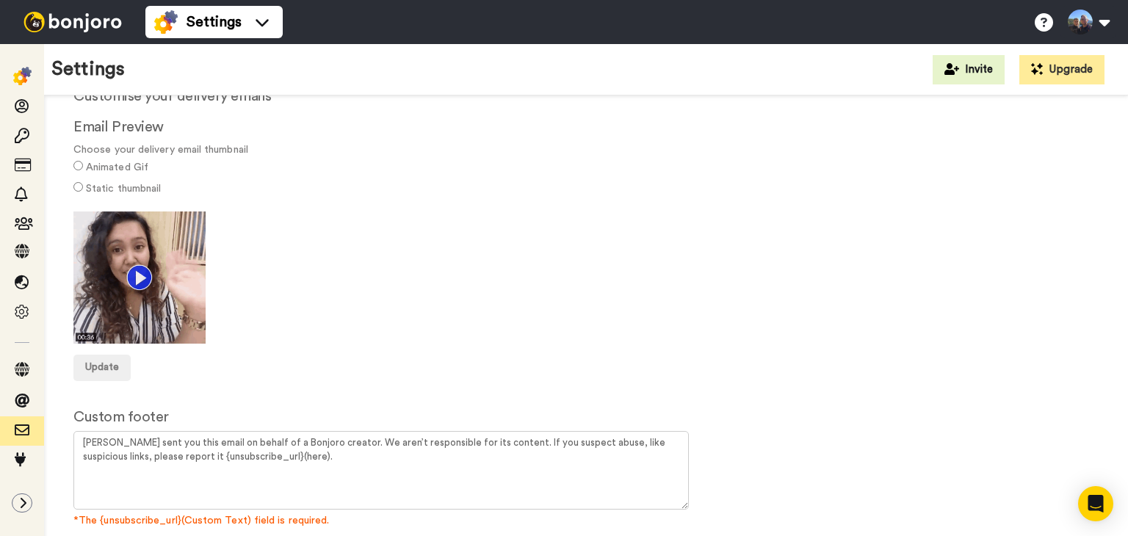
scroll to position [123, 0]
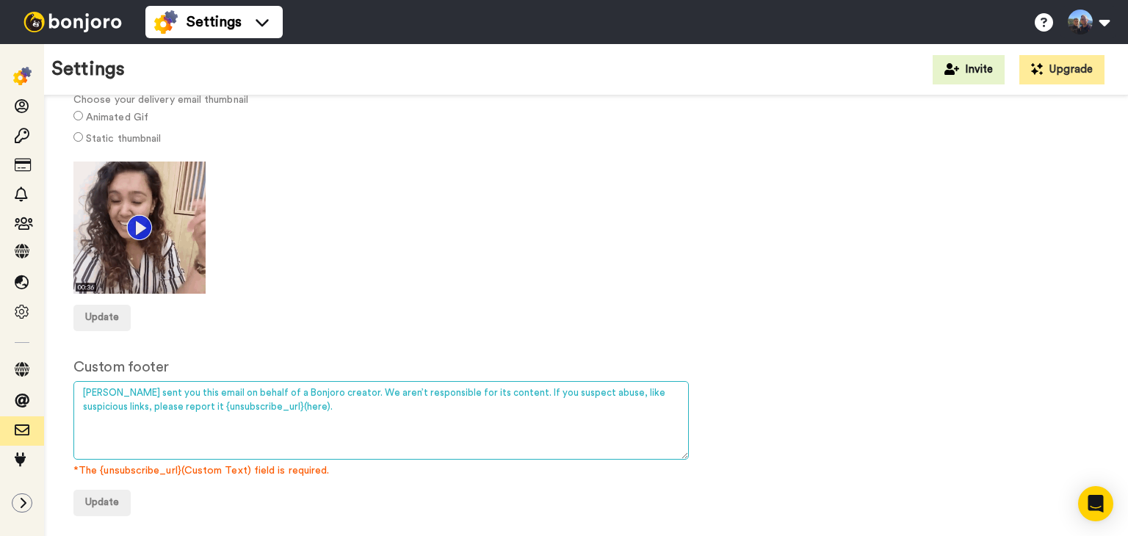
click at [253, 413] on textarea "[PERSON_NAME] sent you this email on behalf of a Bonjoro creator. We aren’t res…" at bounding box center [381, 420] width 616 height 79
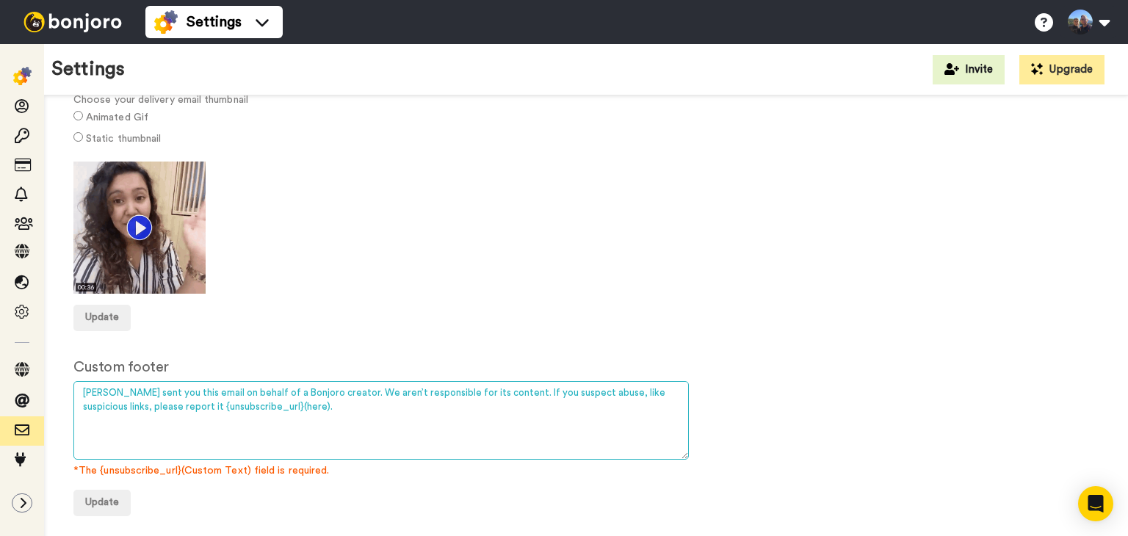
click at [492, 393] on textarea "[PERSON_NAME] sent you this email on behalf of a Bonjoro creator. We aren’t res…" at bounding box center [381, 420] width 616 height 79
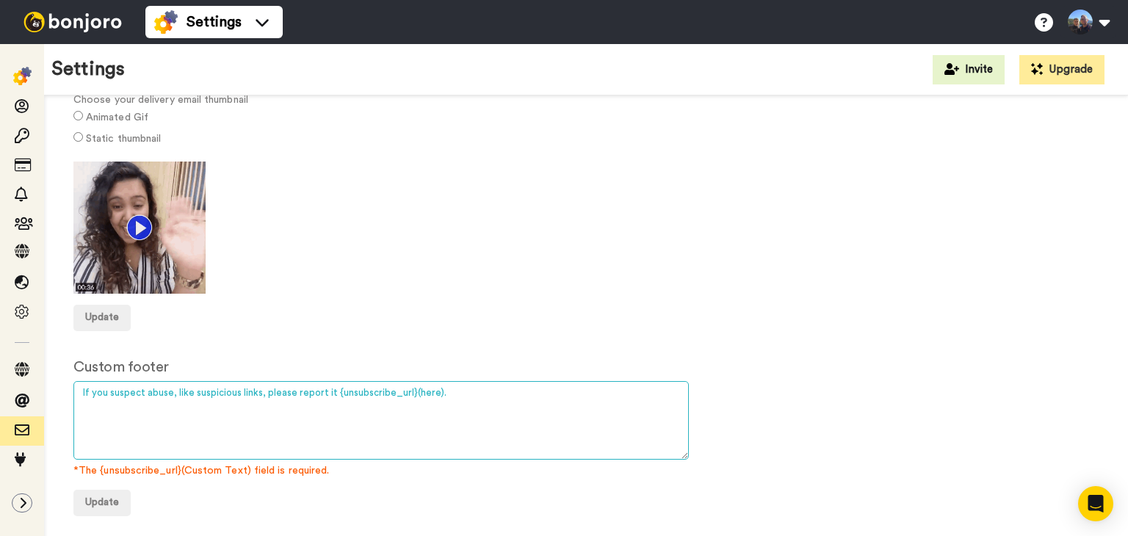
click at [329, 392] on textarea "[PERSON_NAME] sent you this email on behalf of a Bonjoro creator. We aren’t res…" at bounding box center [381, 420] width 616 height 79
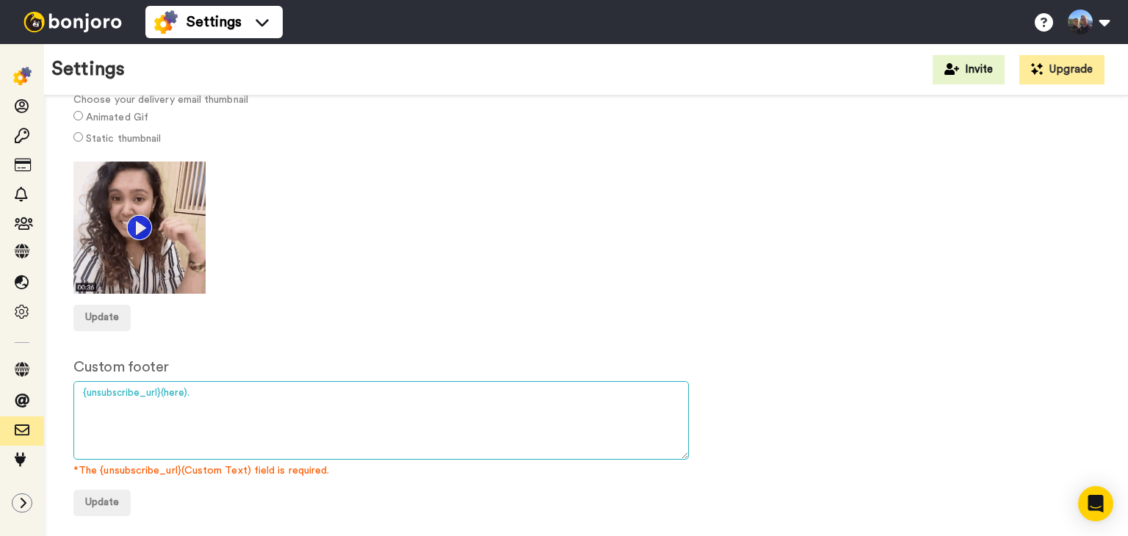
click at [84, 392] on textarea "[PERSON_NAME] sent you this email on behalf of a Bonjoro creator. We aren’t res…" at bounding box center [381, 420] width 616 height 79
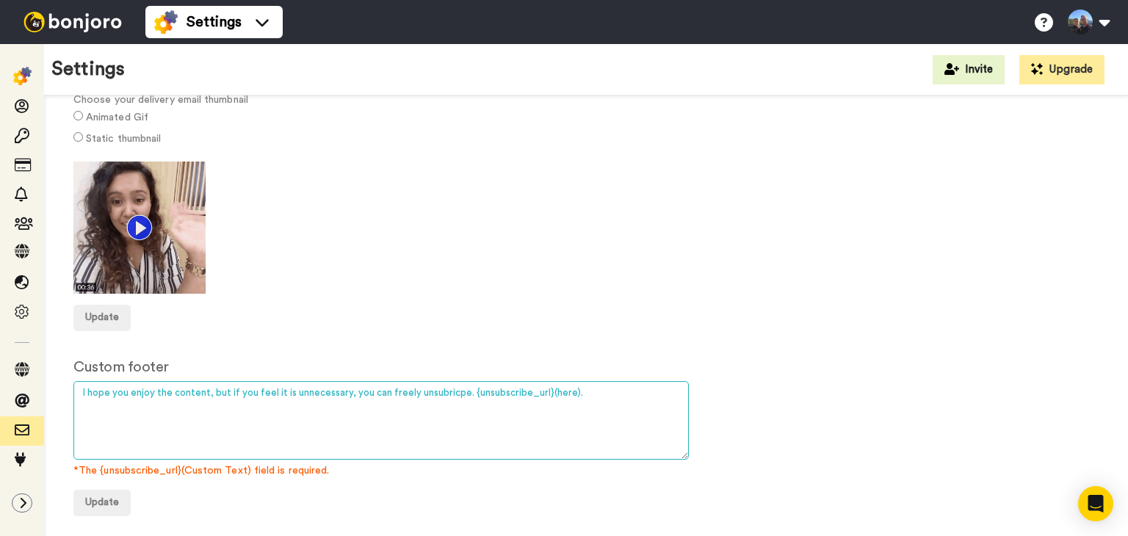
click at [288, 394] on textarea "[PERSON_NAME] sent you this email on behalf of a Bonjoro creator. We aren’t res…" at bounding box center [381, 420] width 616 height 79
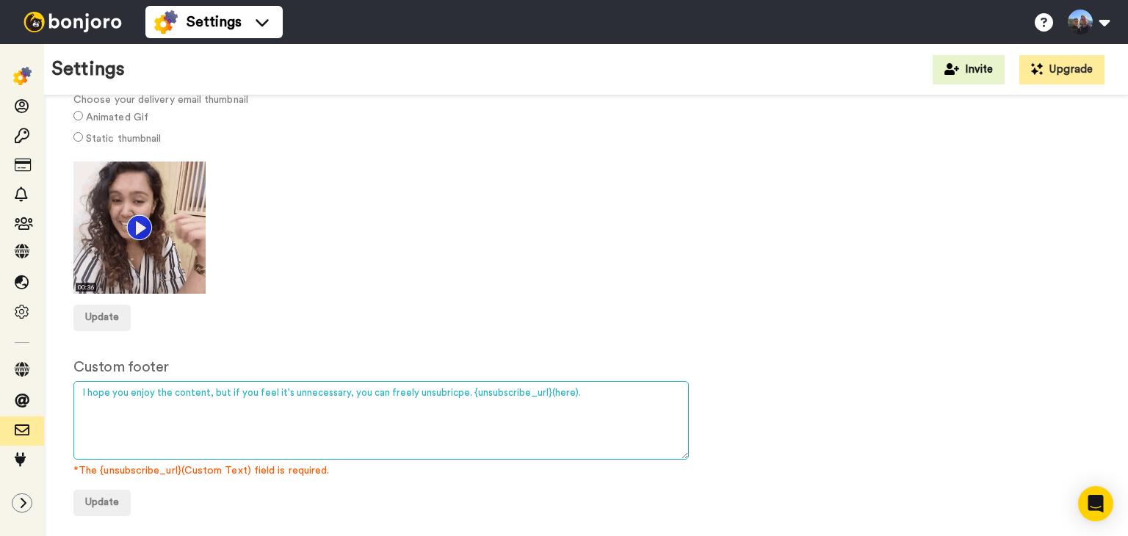
click at [338, 392] on textarea "[PERSON_NAME] sent you this email on behalf of a Bonjoro creator. We aren’t res…" at bounding box center [381, 420] width 616 height 79
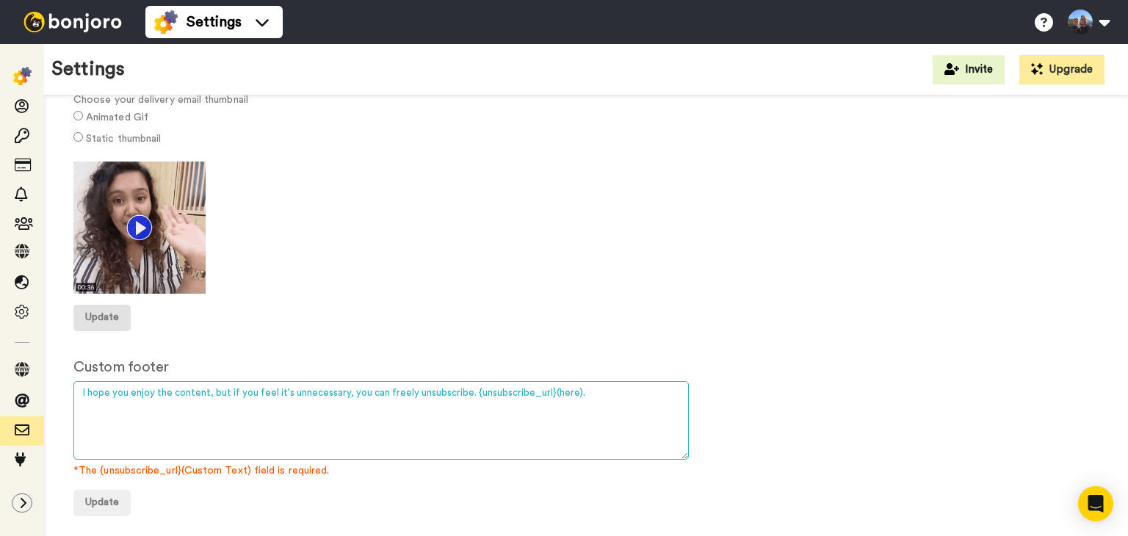
type textarea "I hope you enjoy the content, but if you feel it's unnecessary, you can freely …"
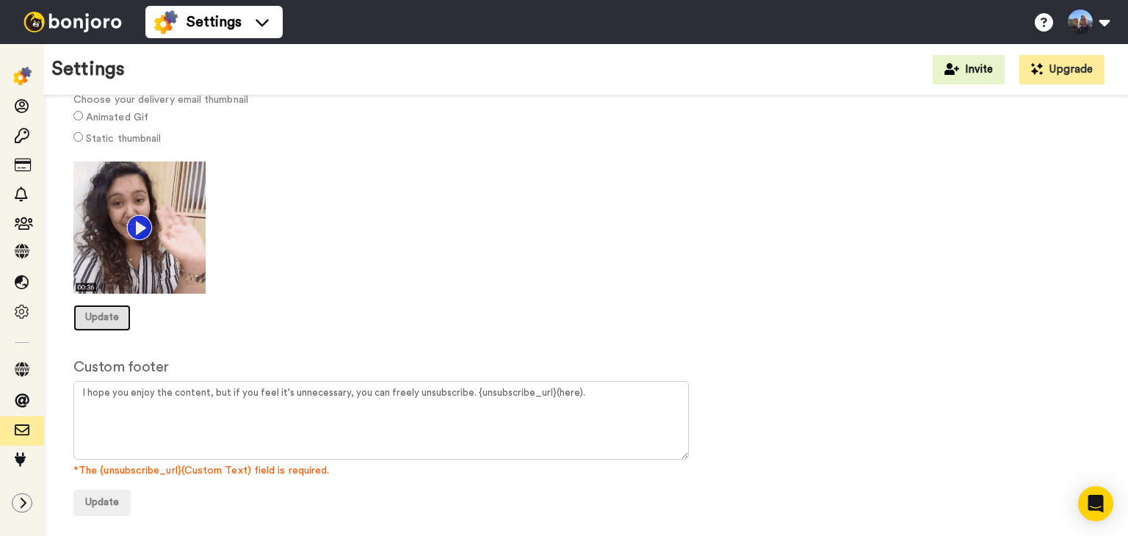
click at [109, 321] on span "Update" at bounding box center [102, 317] width 34 height 10
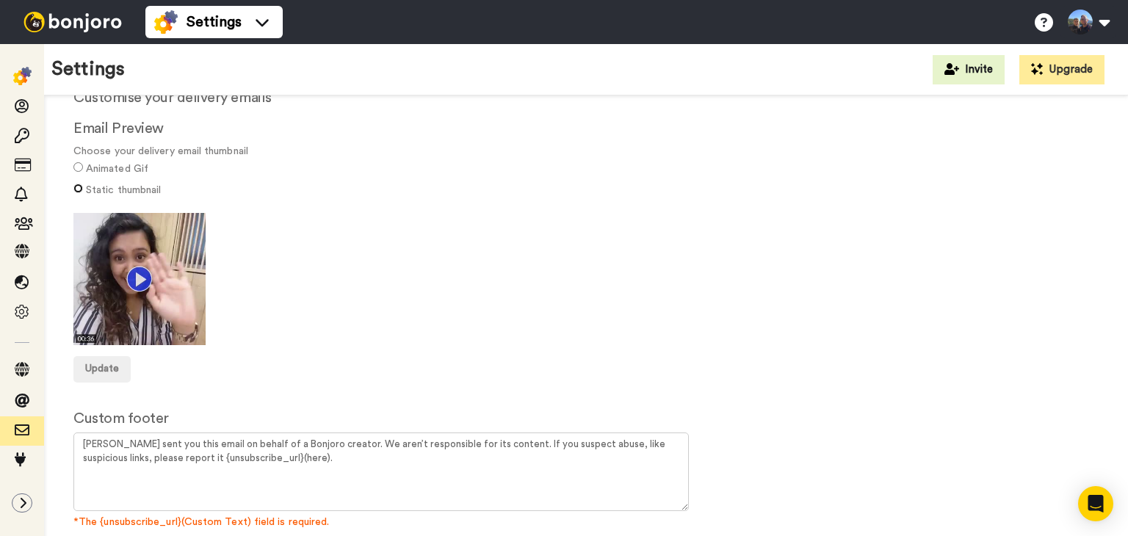
scroll to position [73, 0]
click at [101, 365] on span "Update" at bounding box center [102, 367] width 34 height 10
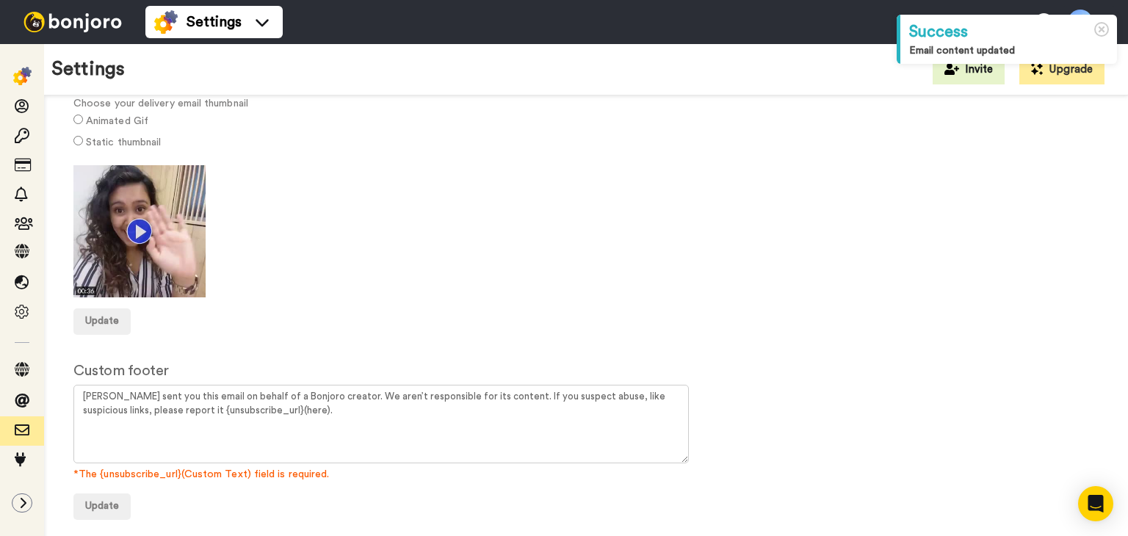
scroll to position [123, 0]
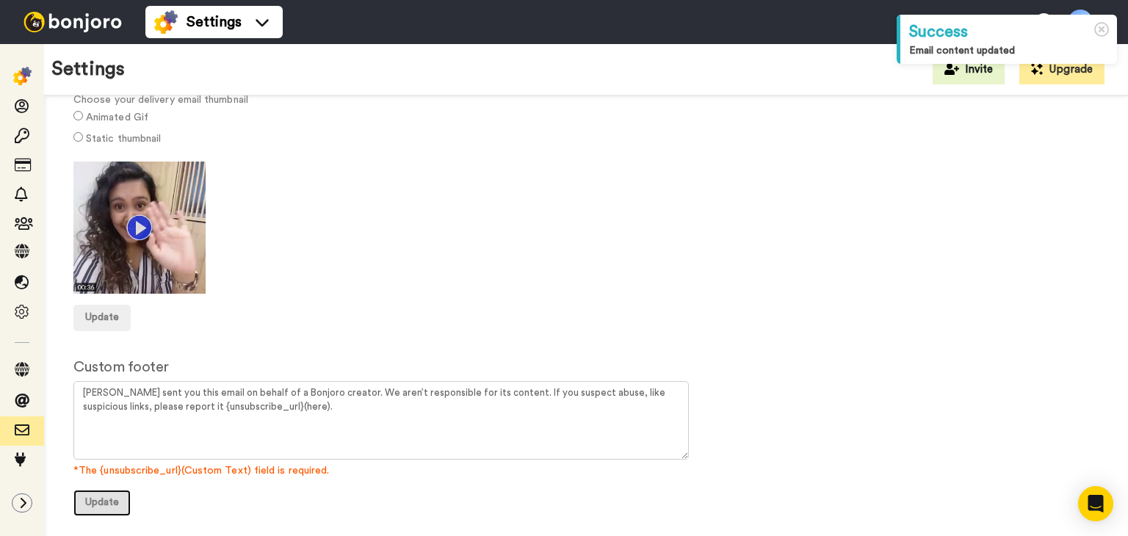
click at [111, 502] on span "Update" at bounding box center [102, 502] width 34 height 10
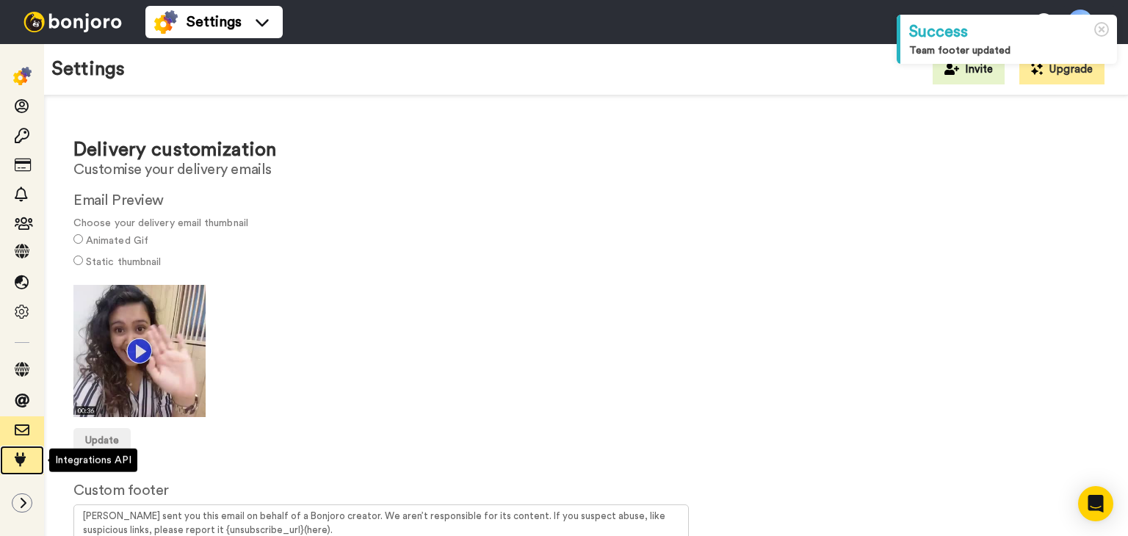
click at [21, 462] on icon at bounding box center [22, 459] width 15 height 15
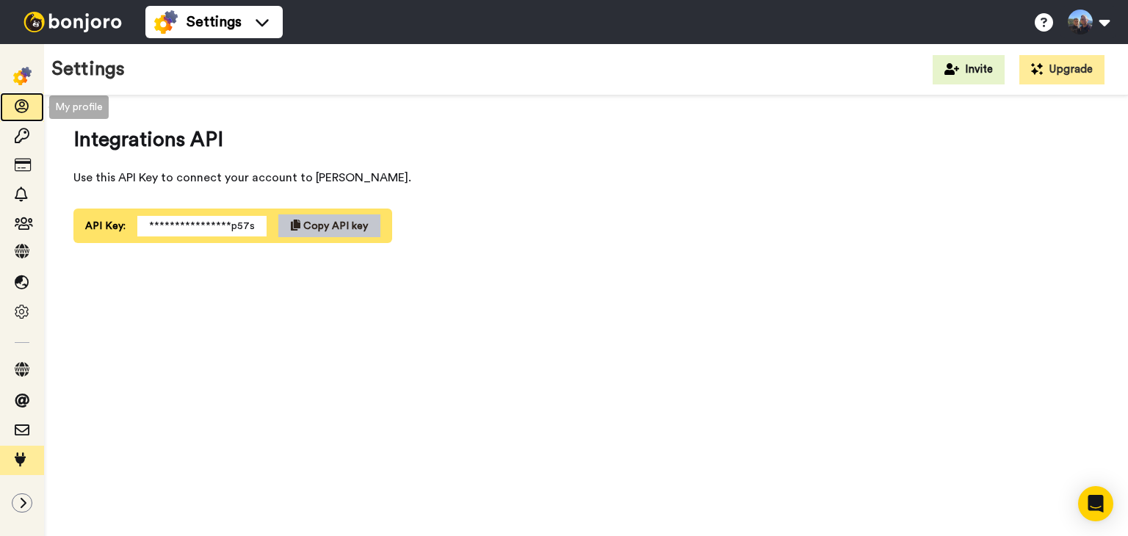
click at [19, 107] on icon at bounding box center [22, 106] width 15 height 15
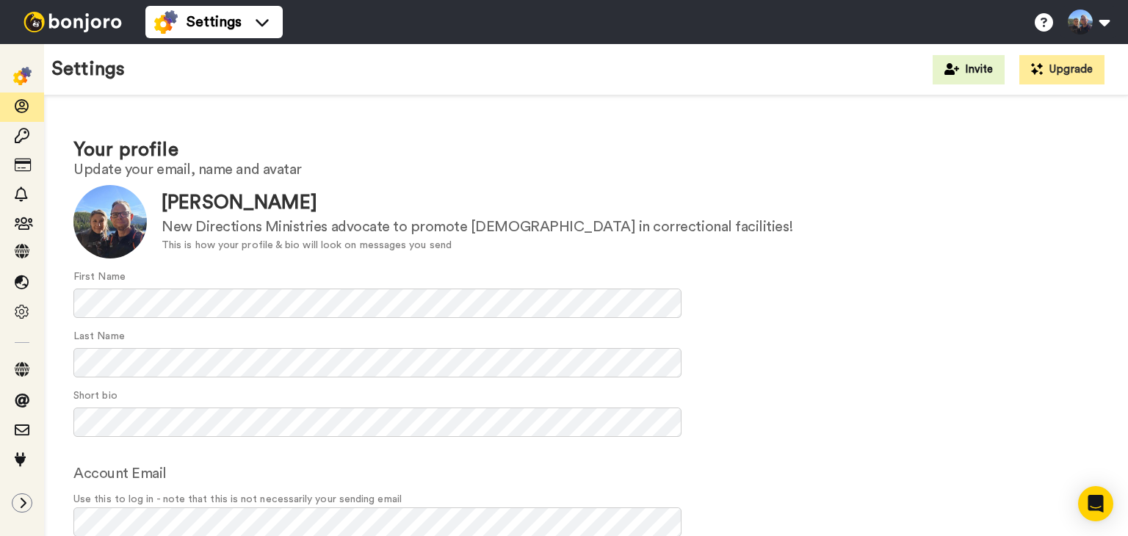
click at [73, 24] on img at bounding box center [73, 22] width 110 height 21
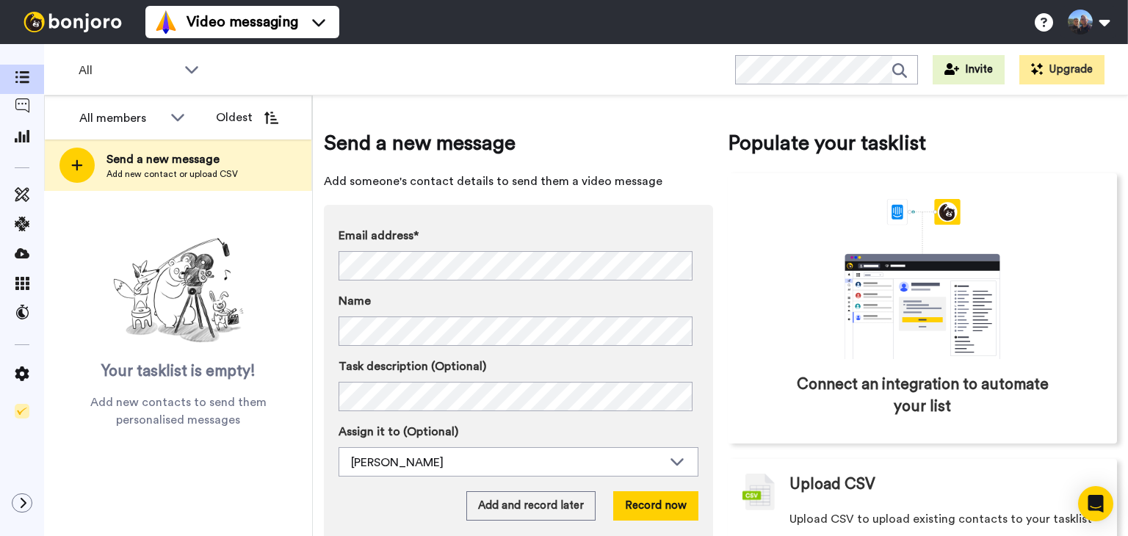
click at [627, 301] on label "Name" at bounding box center [519, 301] width 360 height 18
click at [624, 314] on div "Name" at bounding box center [519, 319] width 360 height 54
click at [654, 505] on button "Record now" at bounding box center [655, 505] width 85 height 29
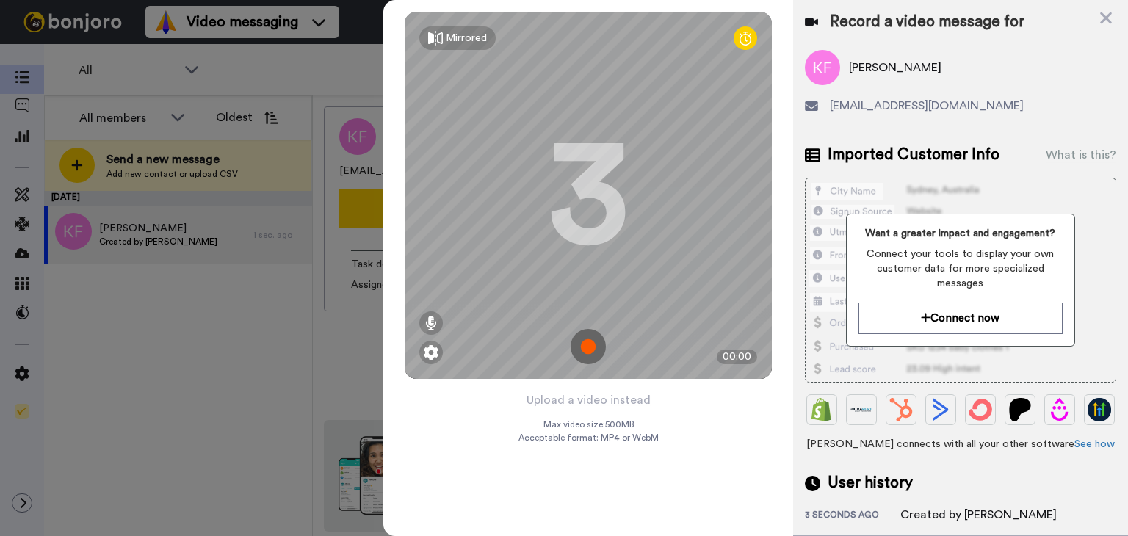
click at [594, 344] on img at bounding box center [588, 346] width 35 height 35
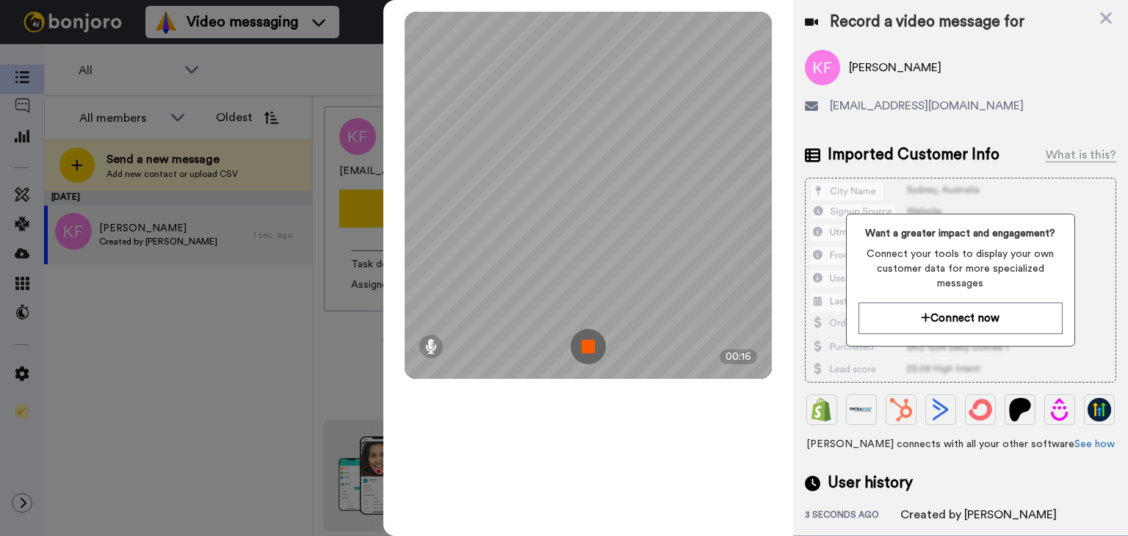
click at [588, 356] on img at bounding box center [588, 346] width 35 height 35
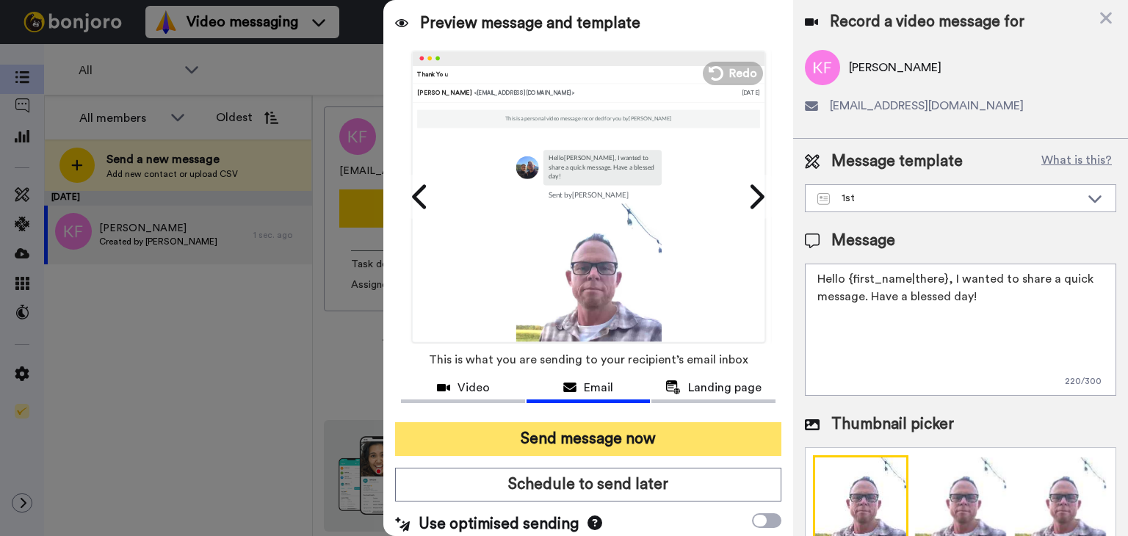
click at [624, 436] on button "Send message now" at bounding box center [588, 439] width 386 height 34
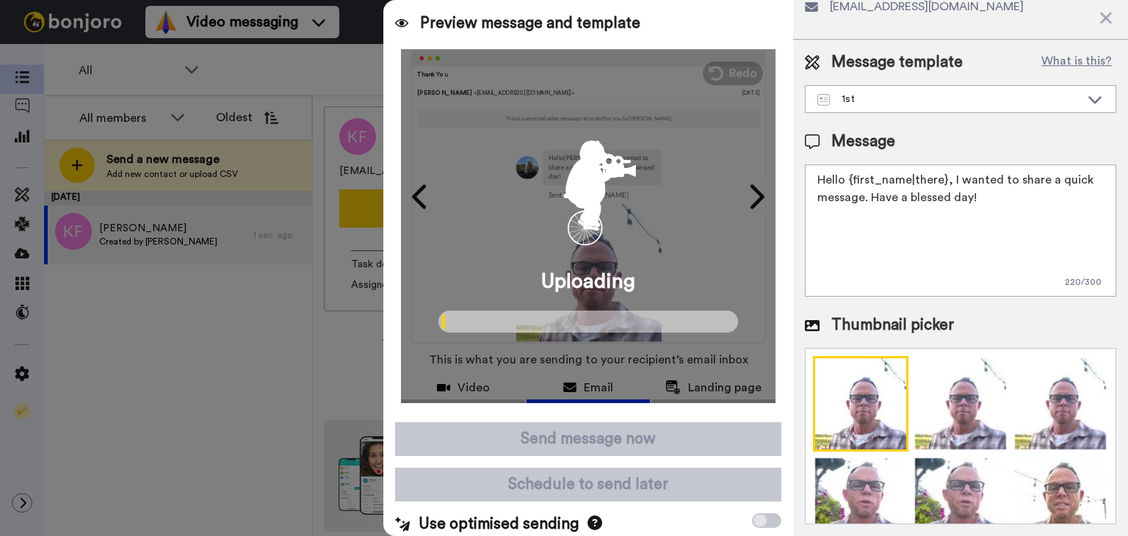
click at [858, 411] on img at bounding box center [860, 403] width 95 height 95
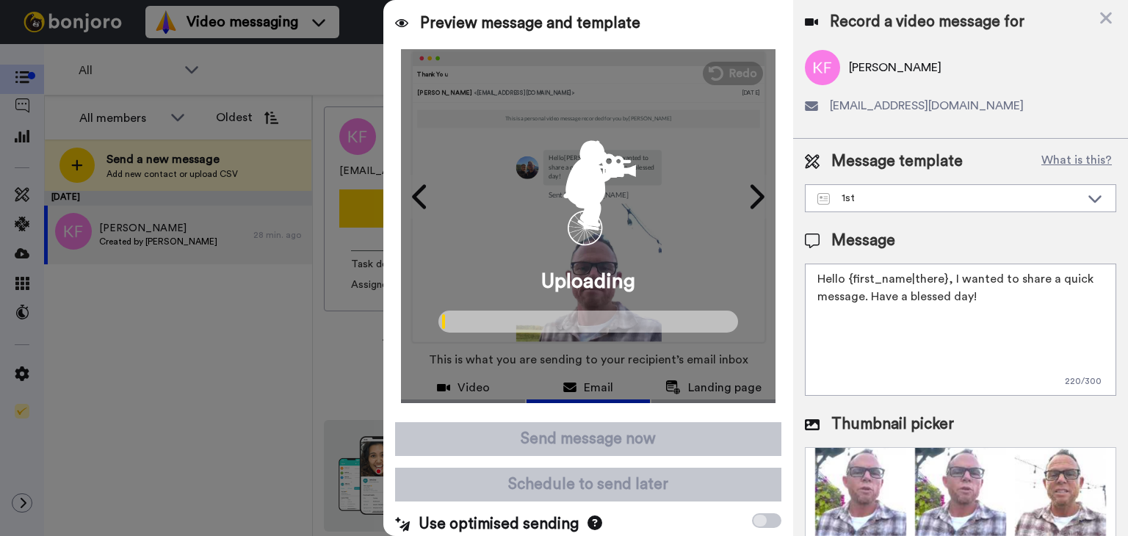
click at [750, 197] on div "Uploading" at bounding box center [588, 226] width 375 height 354
click at [405, 198] on div "Uploading" at bounding box center [588, 226] width 375 height 354
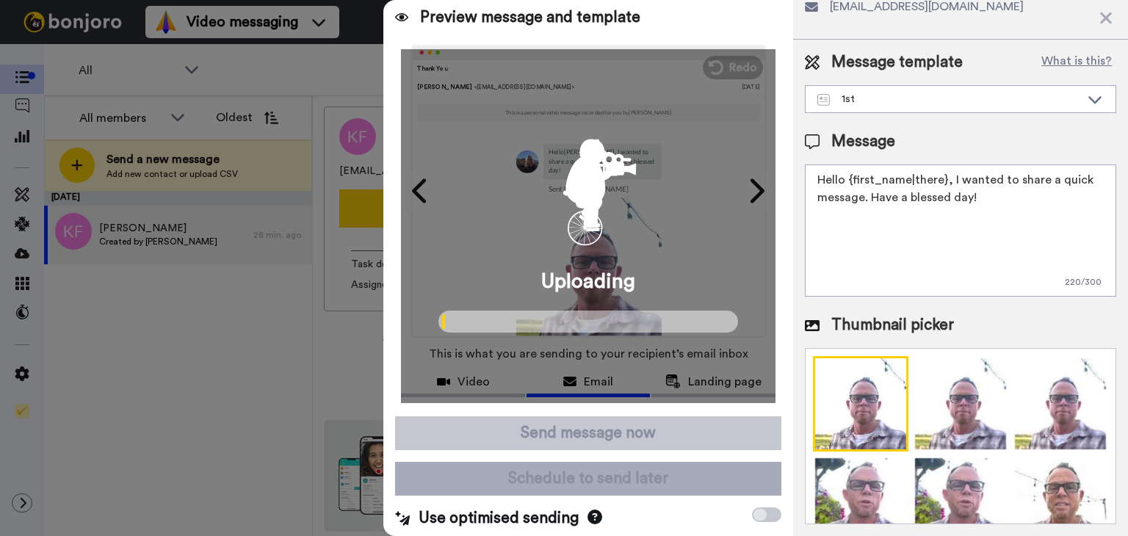
scroll to position [10, 0]
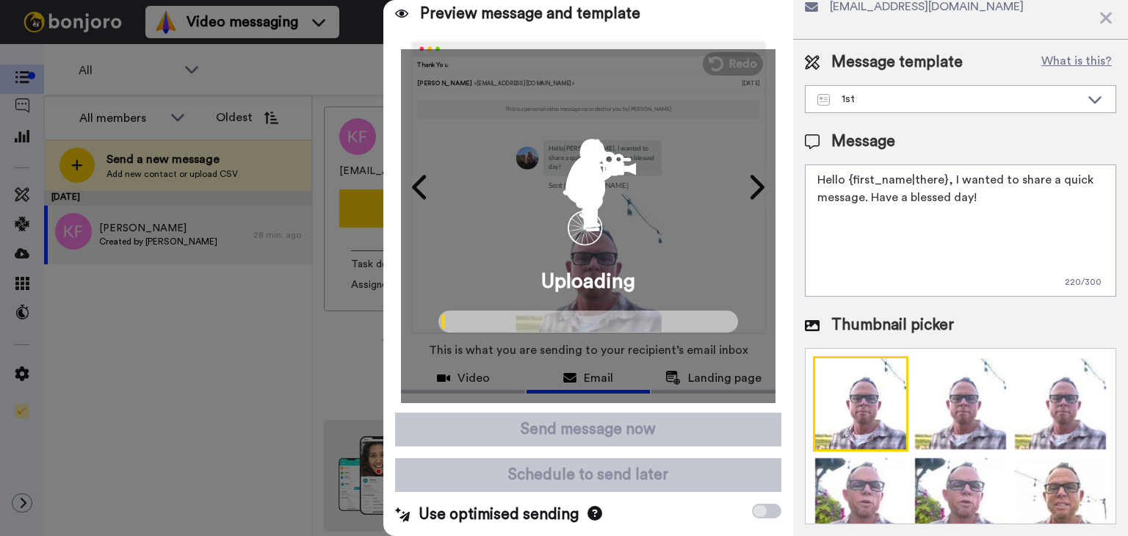
click at [588, 512] on icon at bounding box center [595, 513] width 15 height 15
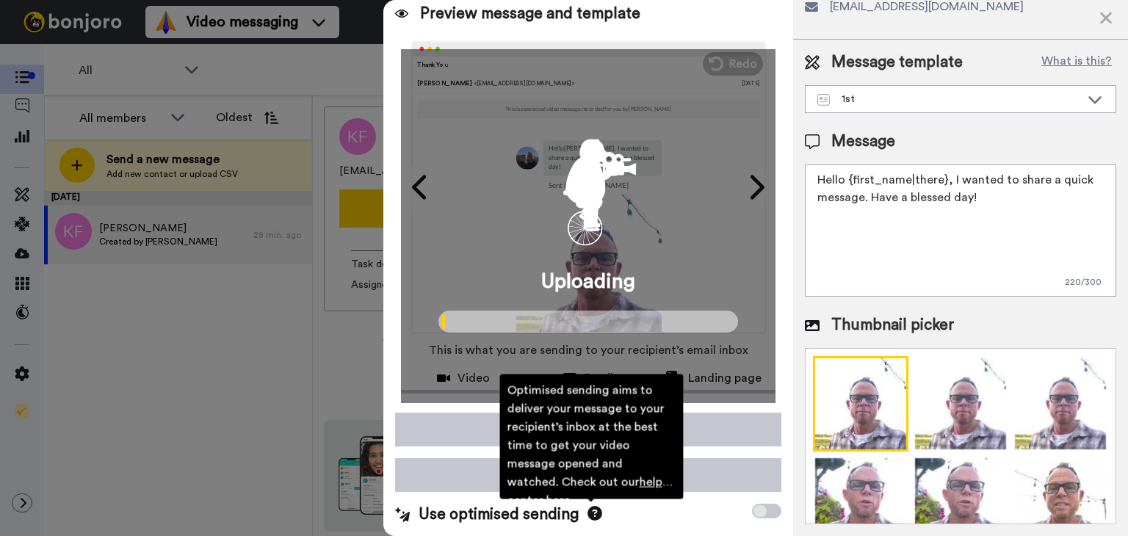
click at [655, 511] on div "Use optimised sending Optimised sending aims to deliver your message to your re…" at bounding box center [588, 515] width 386 height 22
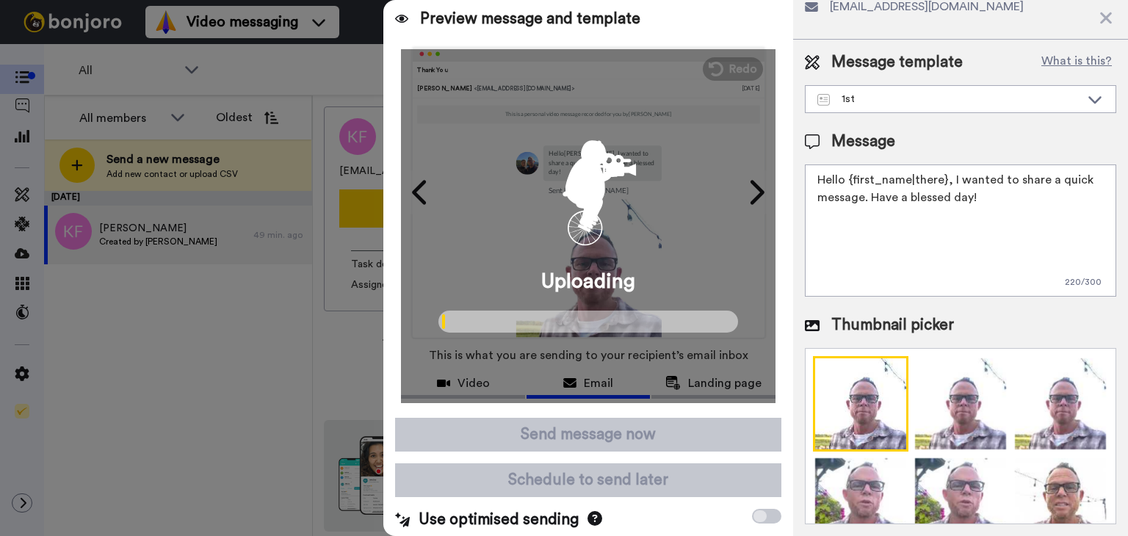
scroll to position [0, 0]
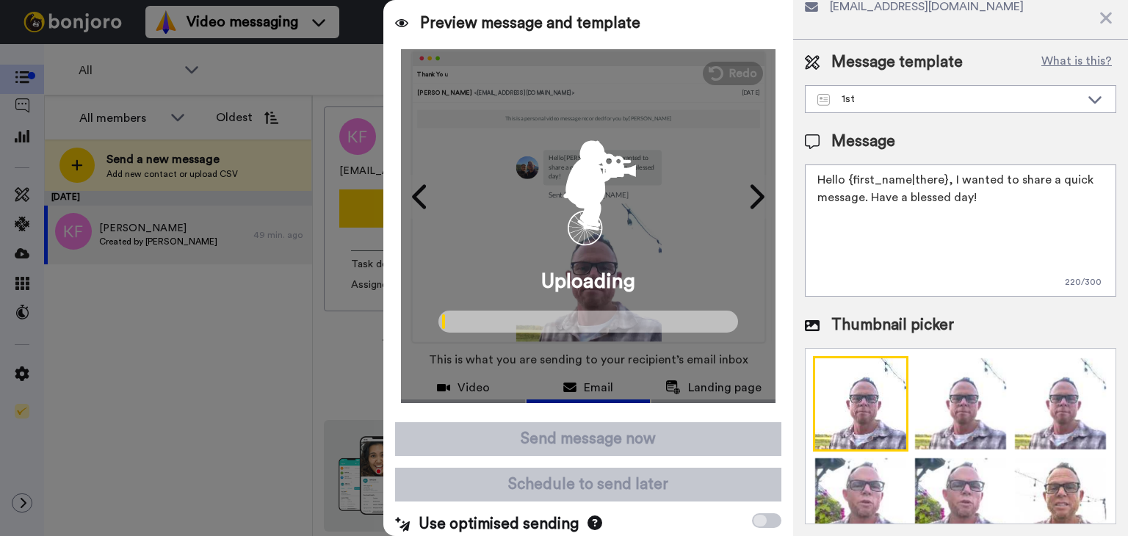
click at [267, 348] on div at bounding box center [564, 268] width 1128 height 536
click at [294, 380] on div at bounding box center [564, 268] width 1128 height 536
click at [1108, 16] on icon at bounding box center [1106, 18] width 12 height 12
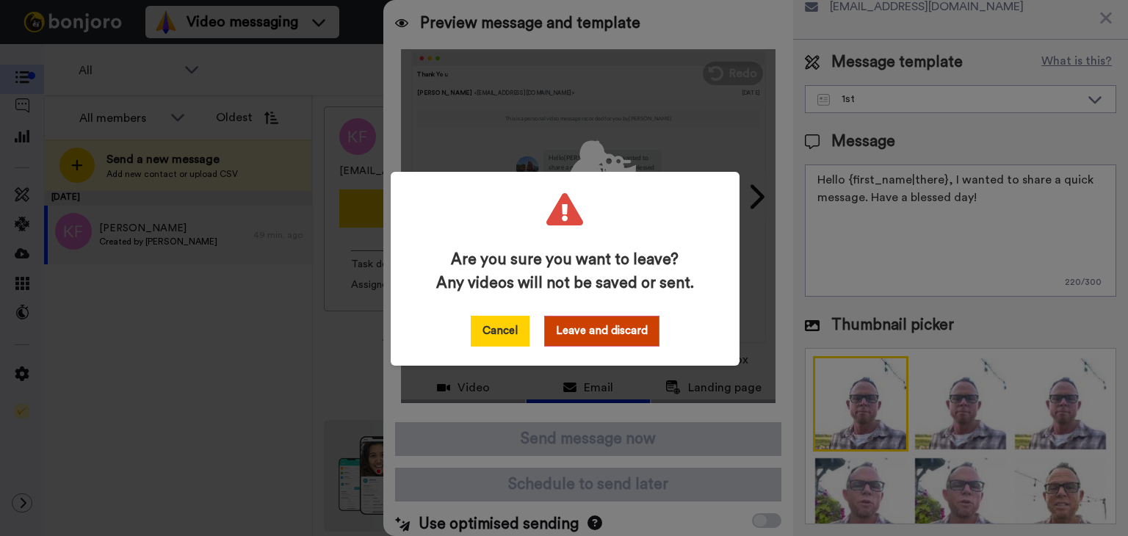
click at [497, 336] on button "Cancel" at bounding box center [500, 331] width 59 height 31
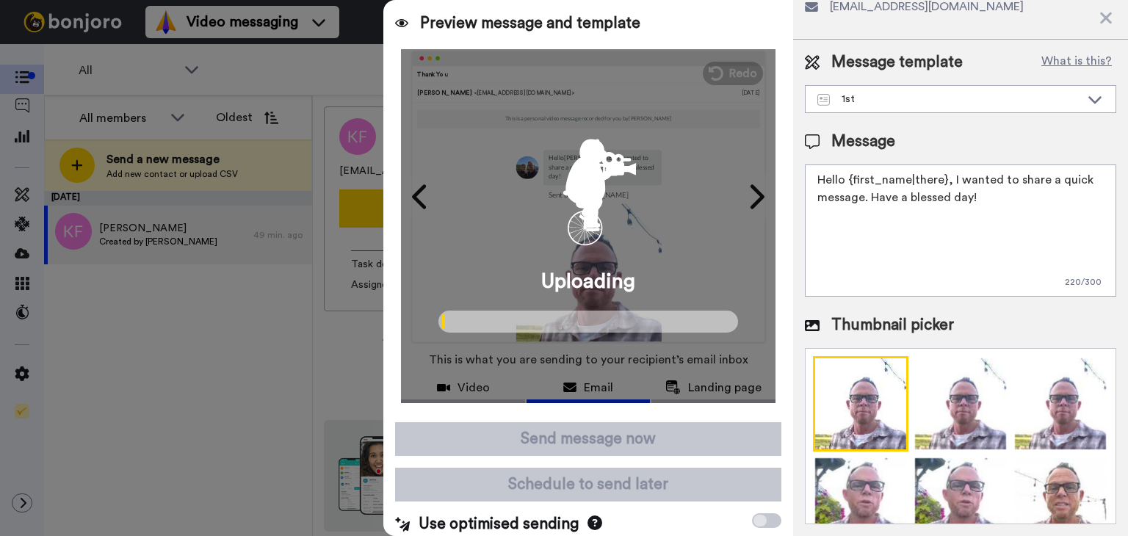
click at [318, 82] on div at bounding box center [564, 268] width 1128 height 536
click at [192, 239] on div at bounding box center [564, 268] width 1128 height 536
click at [741, 188] on div "Uploading" at bounding box center [588, 226] width 375 height 354
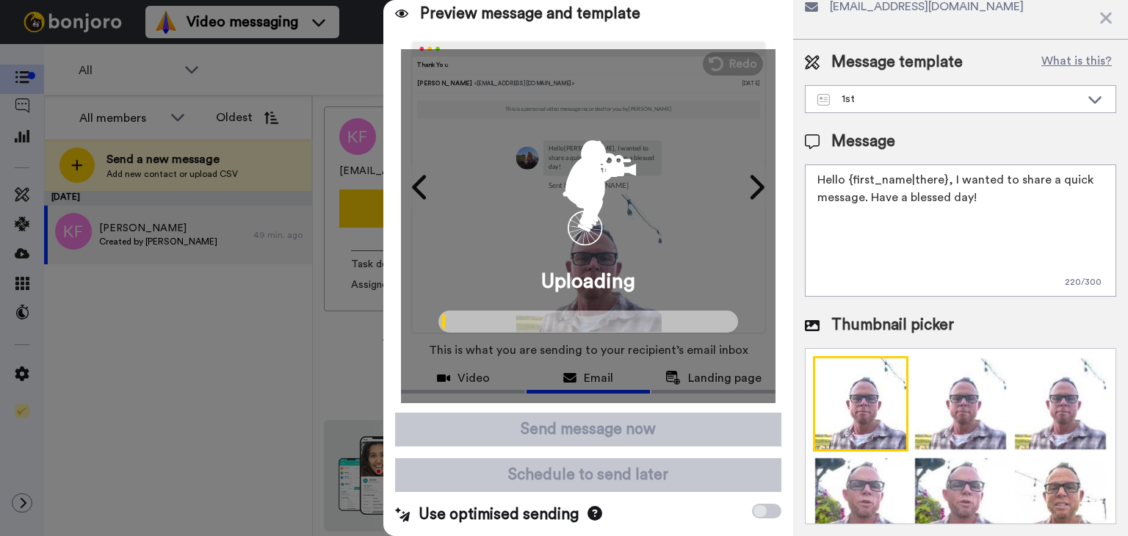
click at [754, 509] on icon at bounding box center [760, 511] width 13 height 12
click at [1106, 18] on icon at bounding box center [1106, 18] width 12 height 12
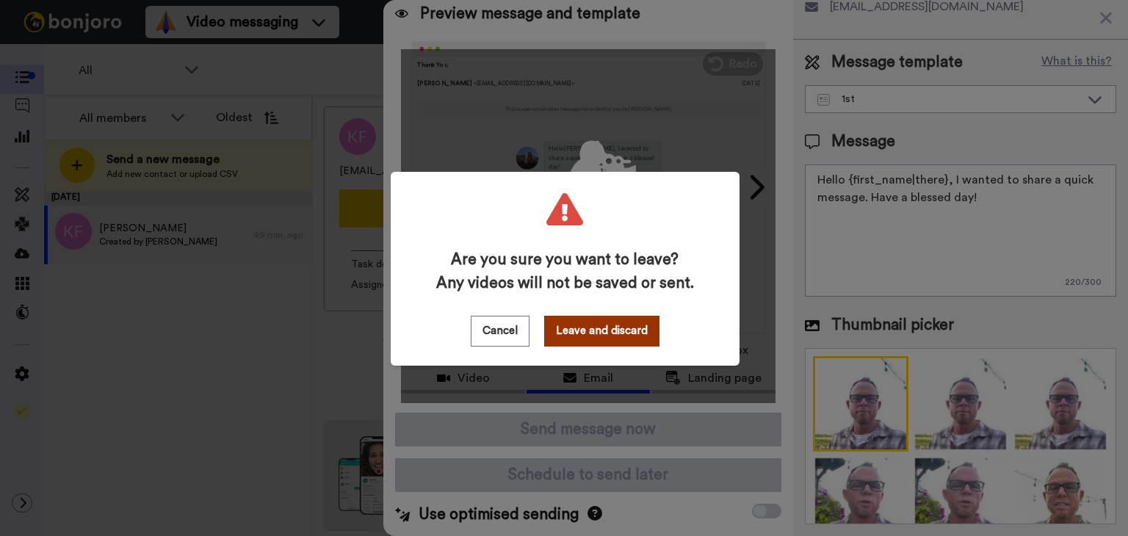
click at [601, 333] on button "Leave and discard" at bounding box center [601, 331] width 115 height 31
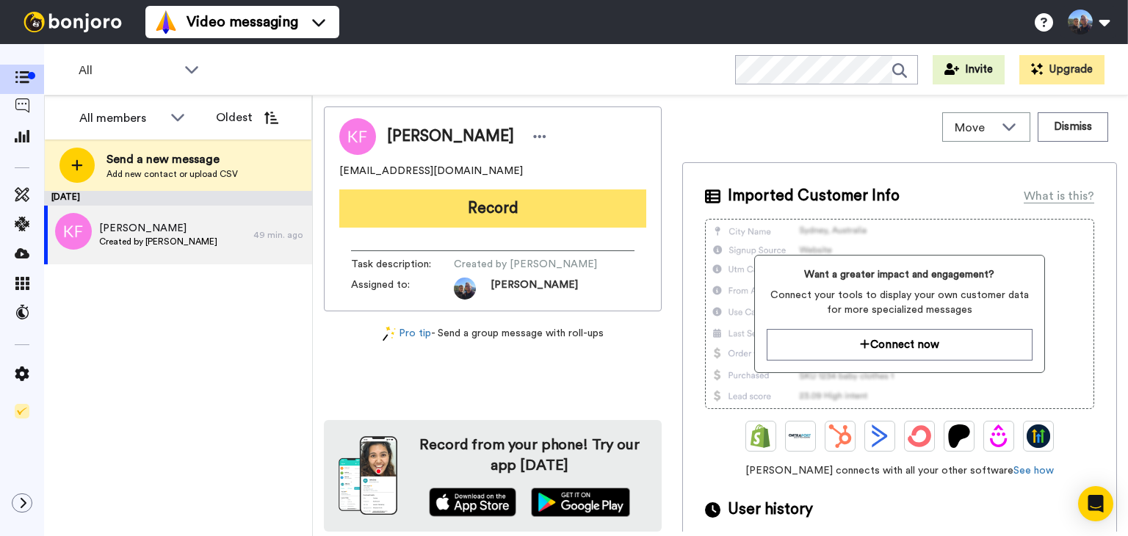
click at [512, 201] on button "Record" at bounding box center [492, 209] width 307 height 38
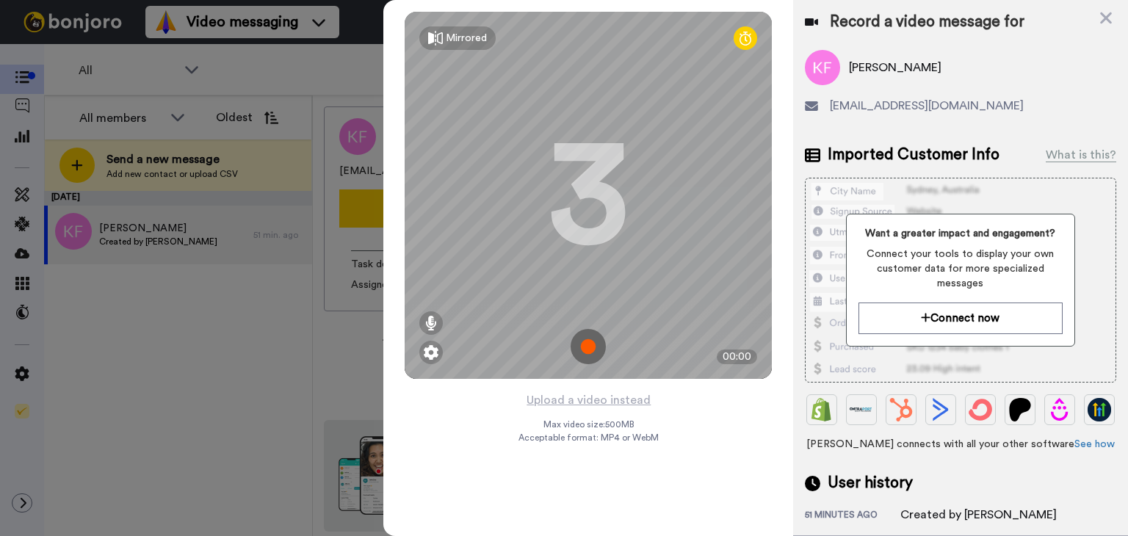
click at [582, 347] on img at bounding box center [588, 346] width 35 height 35
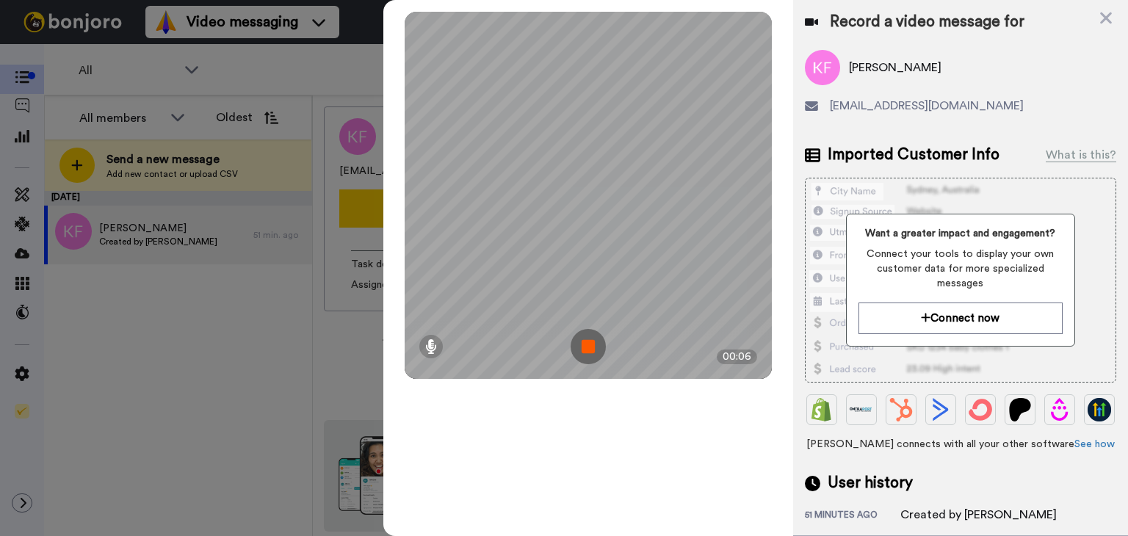
click at [579, 344] on img at bounding box center [588, 346] width 35 height 35
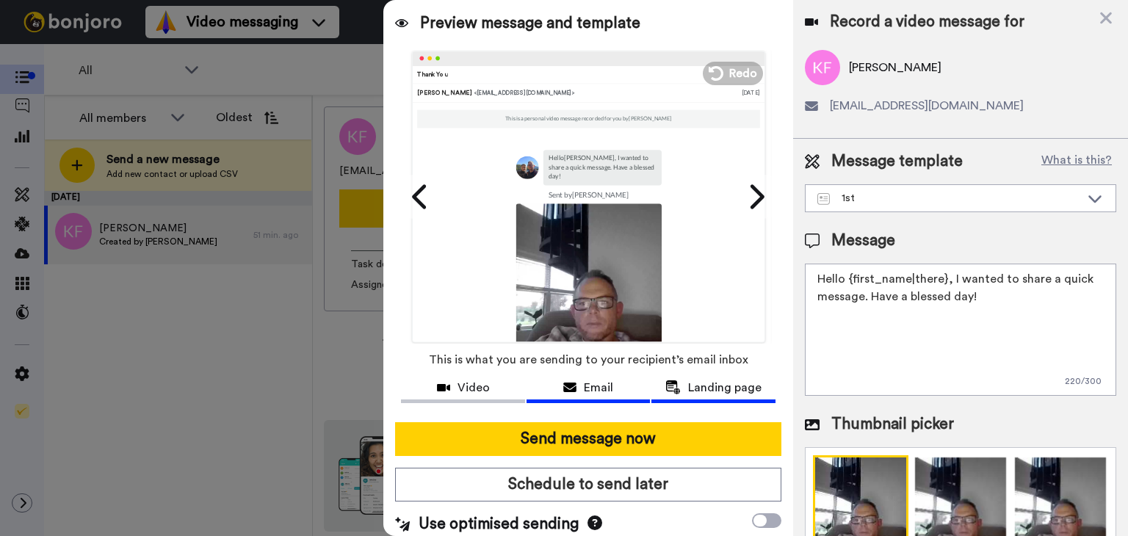
click at [712, 397] on button "Landing page" at bounding box center [714, 389] width 124 height 27
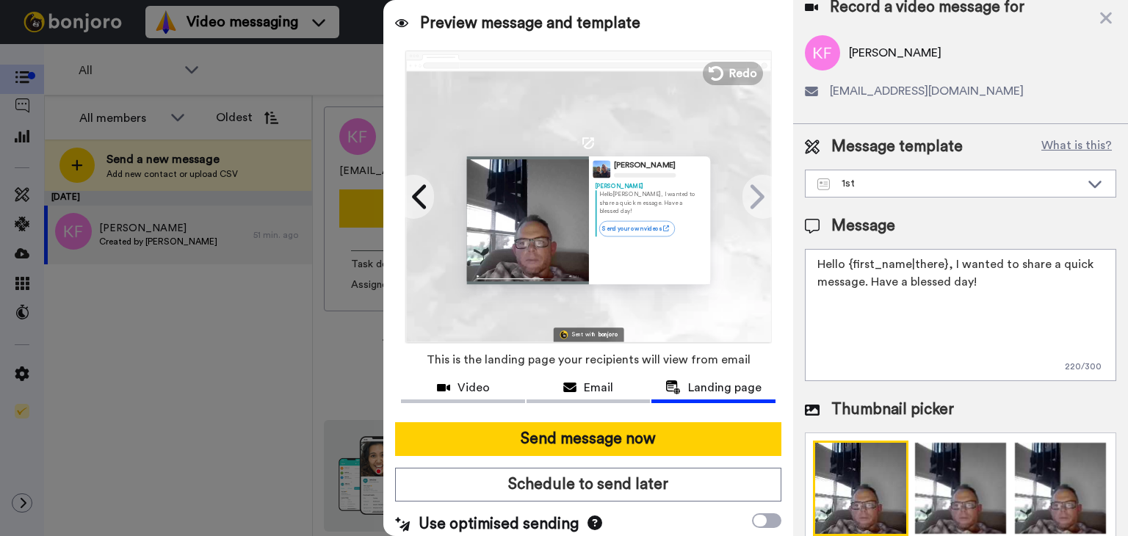
scroll to position [0, 0]
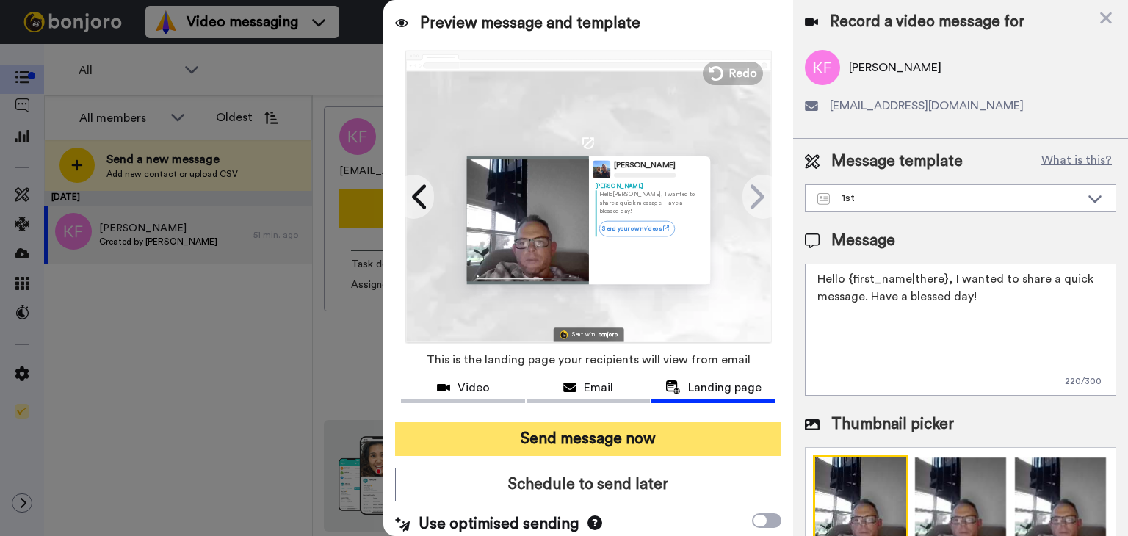
click at [639, 442] on button "Send message now" at bounding box center [588, 439] width 386 height 34
